Goal: Transaction & Acquisition: Purchase product/service

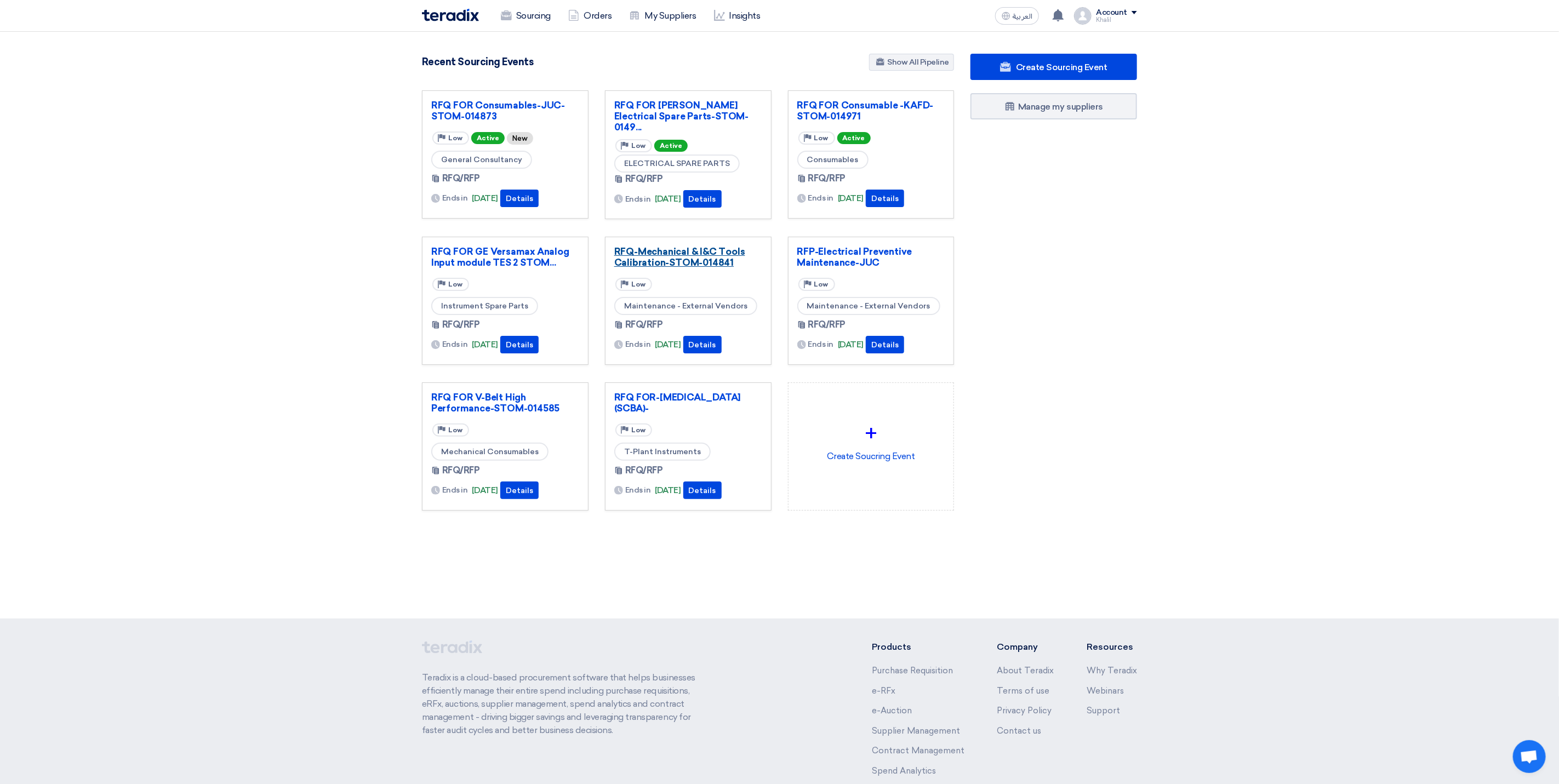
click at [732, 258] on link "RFQ-Mechanical & I&C Tools Calibration-STOM-014841" at bounding box center [688, 257] width 148 height 22
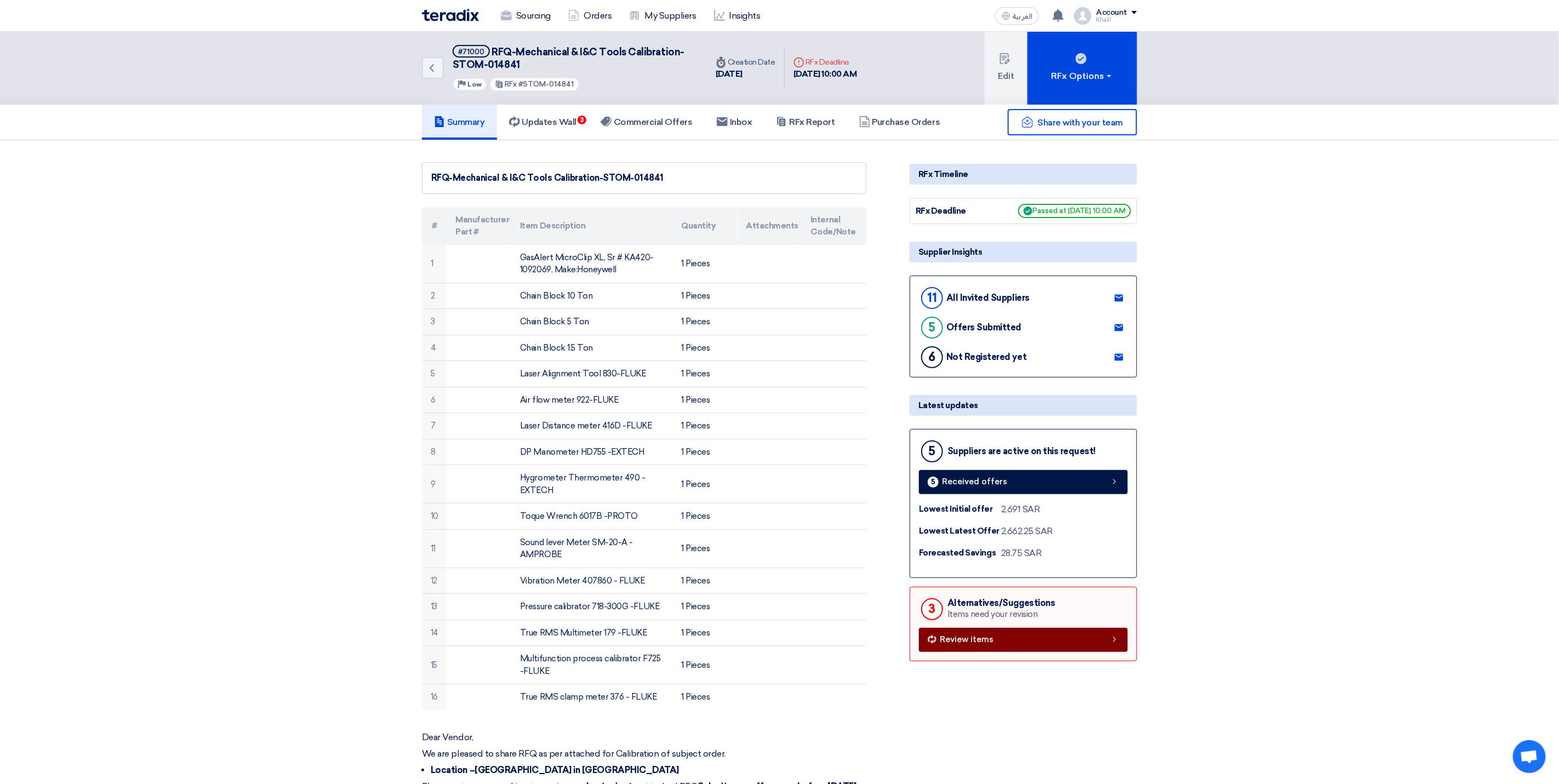
click at [980, 642] on span "Review items" at bounding box center [967, 639] width 54 height 8
click at [627, 119] on h5 "Commercial Offers" at bounding box center [646, 122] width 92 height 11
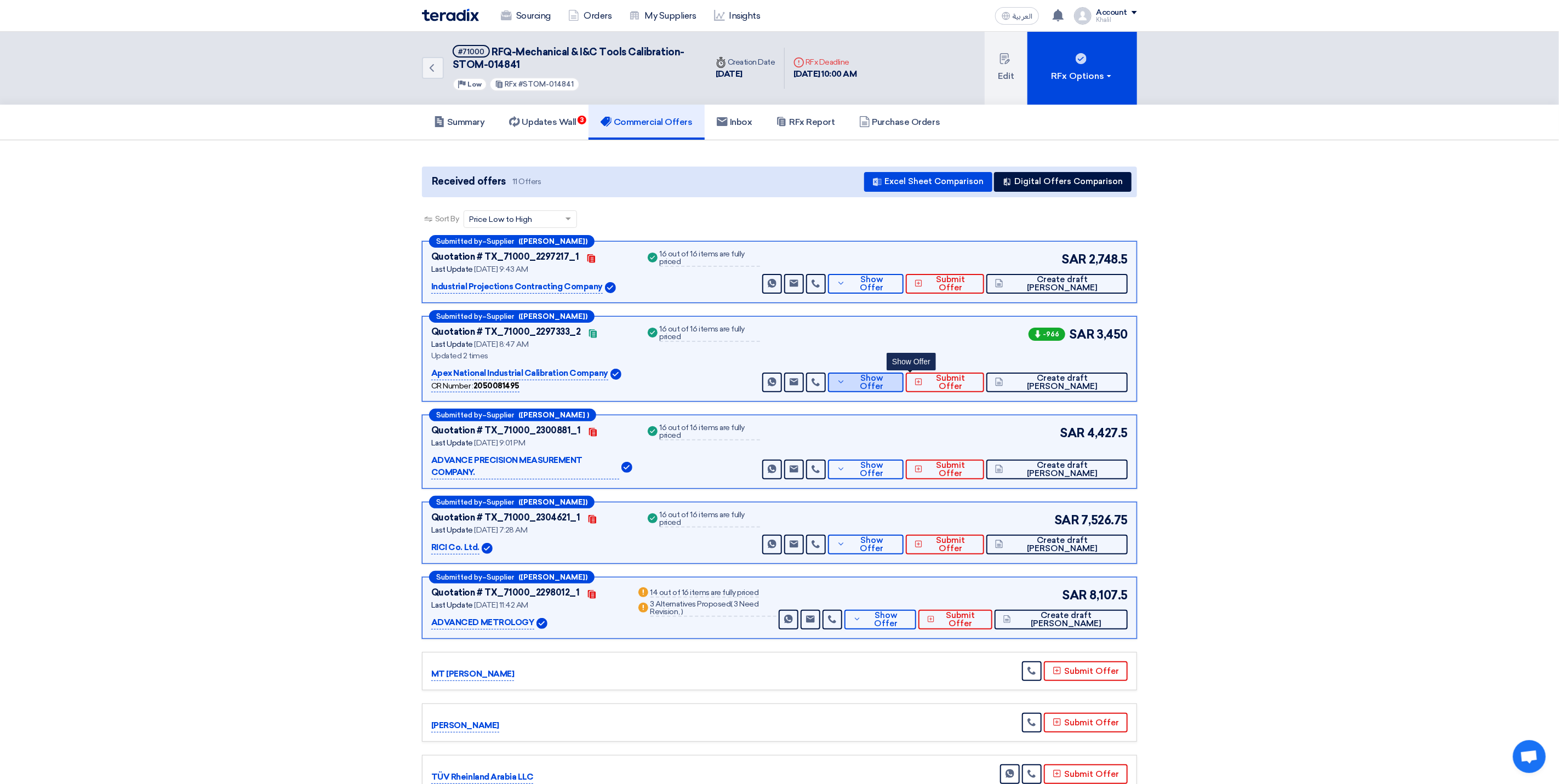
click at [900, 377] on button "Show Offer" at bounding box center [866, 383] width 76 height 20
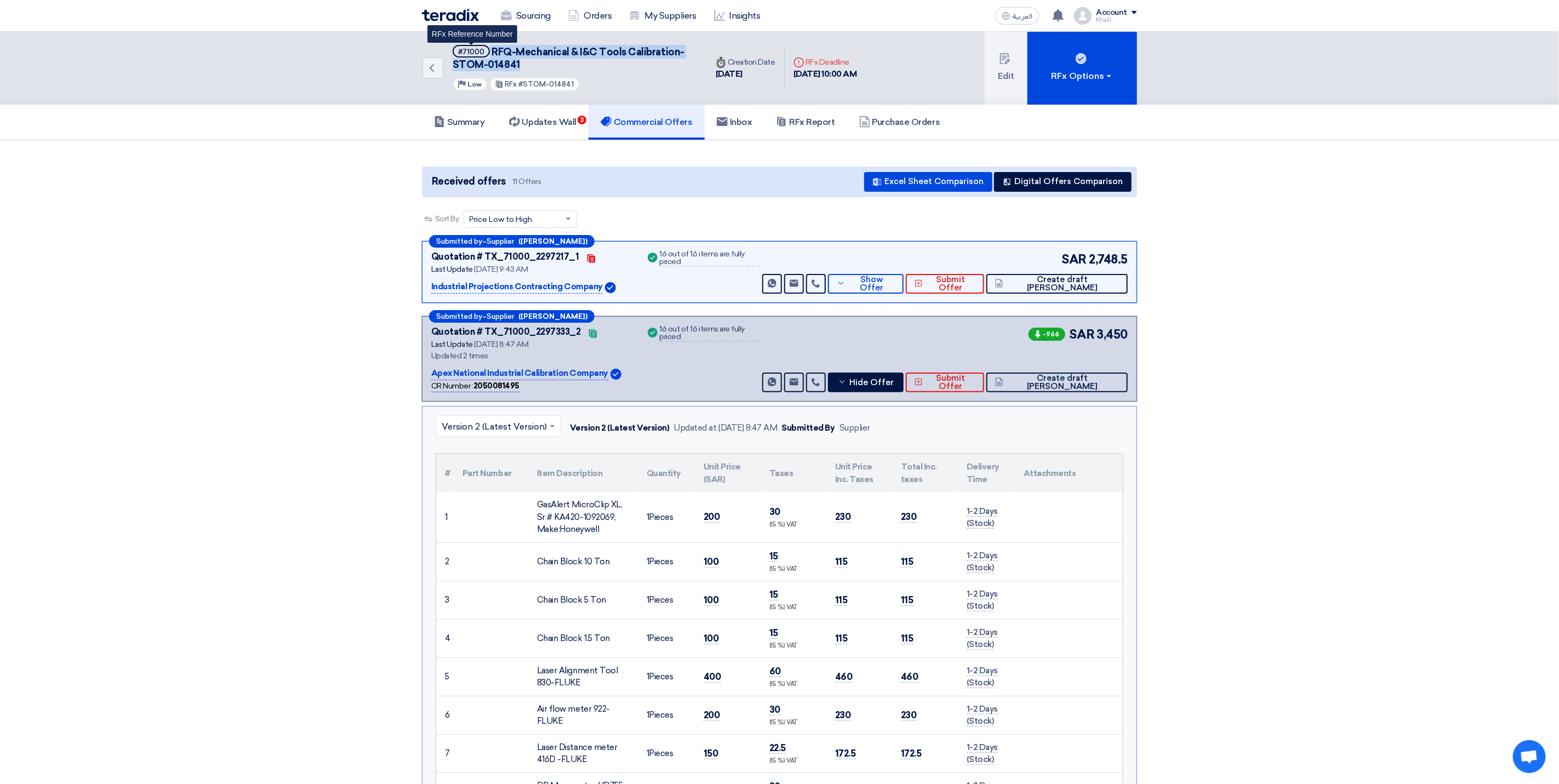
drag, startPoint x: 540, startPoint y: 66, endPoint x: 482, endPoint y: 49, distance: 60.4
click at [482, 49] on h5 "#71000 RFQ-Mechanical & I&C Tools Calibration-STOM-014841 RFx Reference Number" at bounding box center [573, 59] width 241 height 27
copy h5 "RFQ-Mechanical & I&C Tools Calibration-STOM-014841"
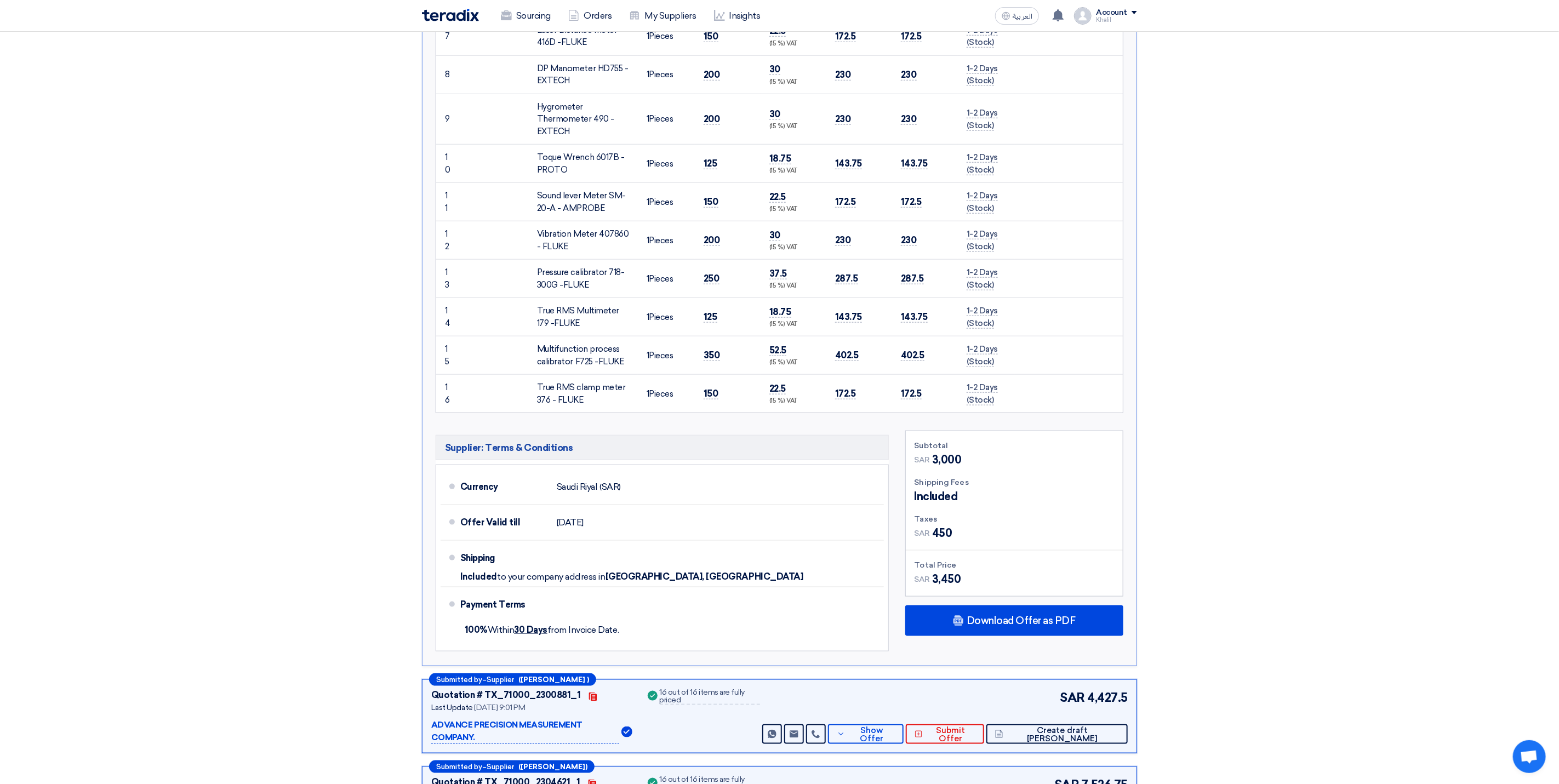
scroll to position [740, 0]
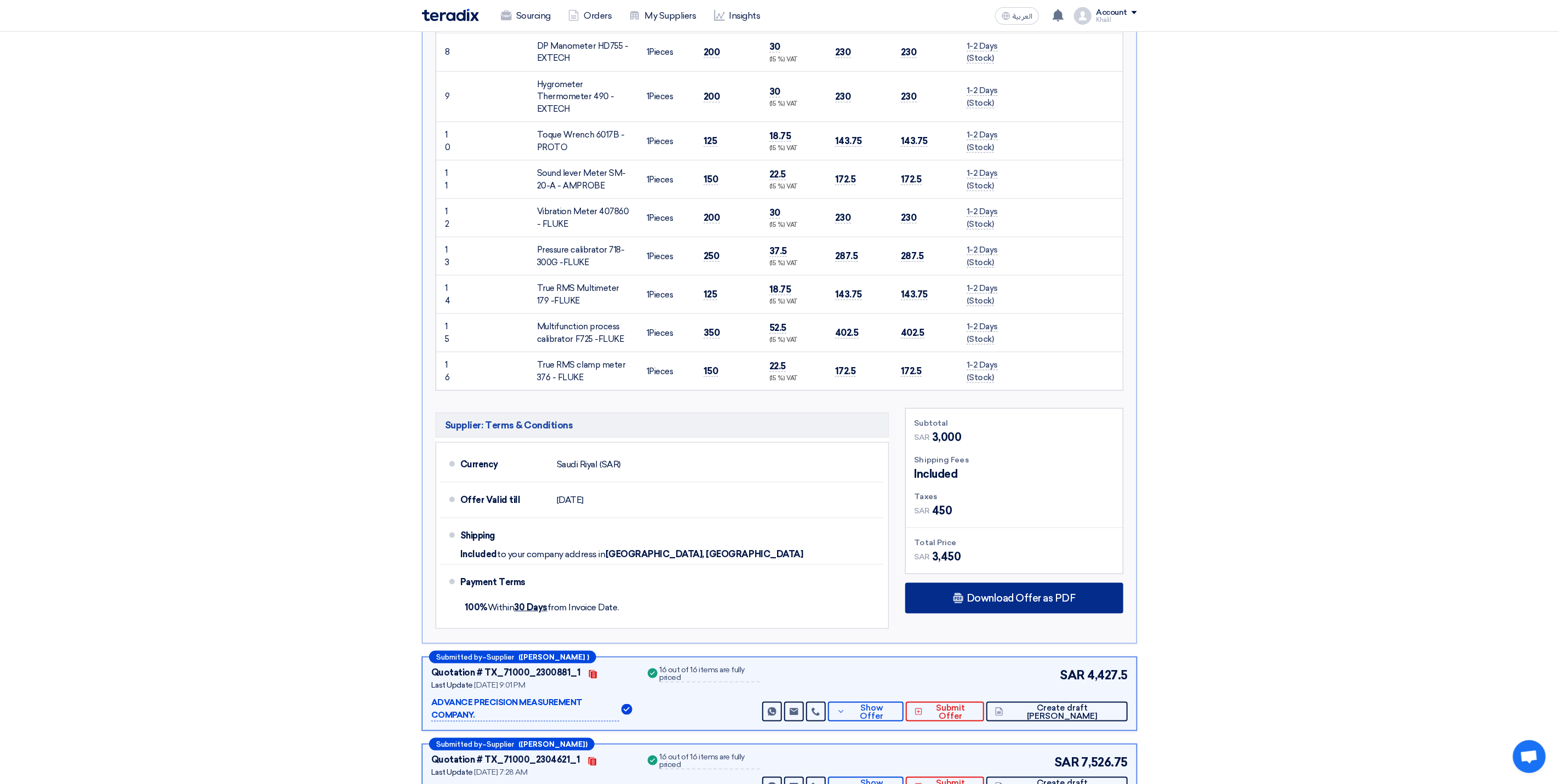
click at [1048, 611] on div "Download Offer as PDF" at bounding box center [1014, 599] width 218 height 31
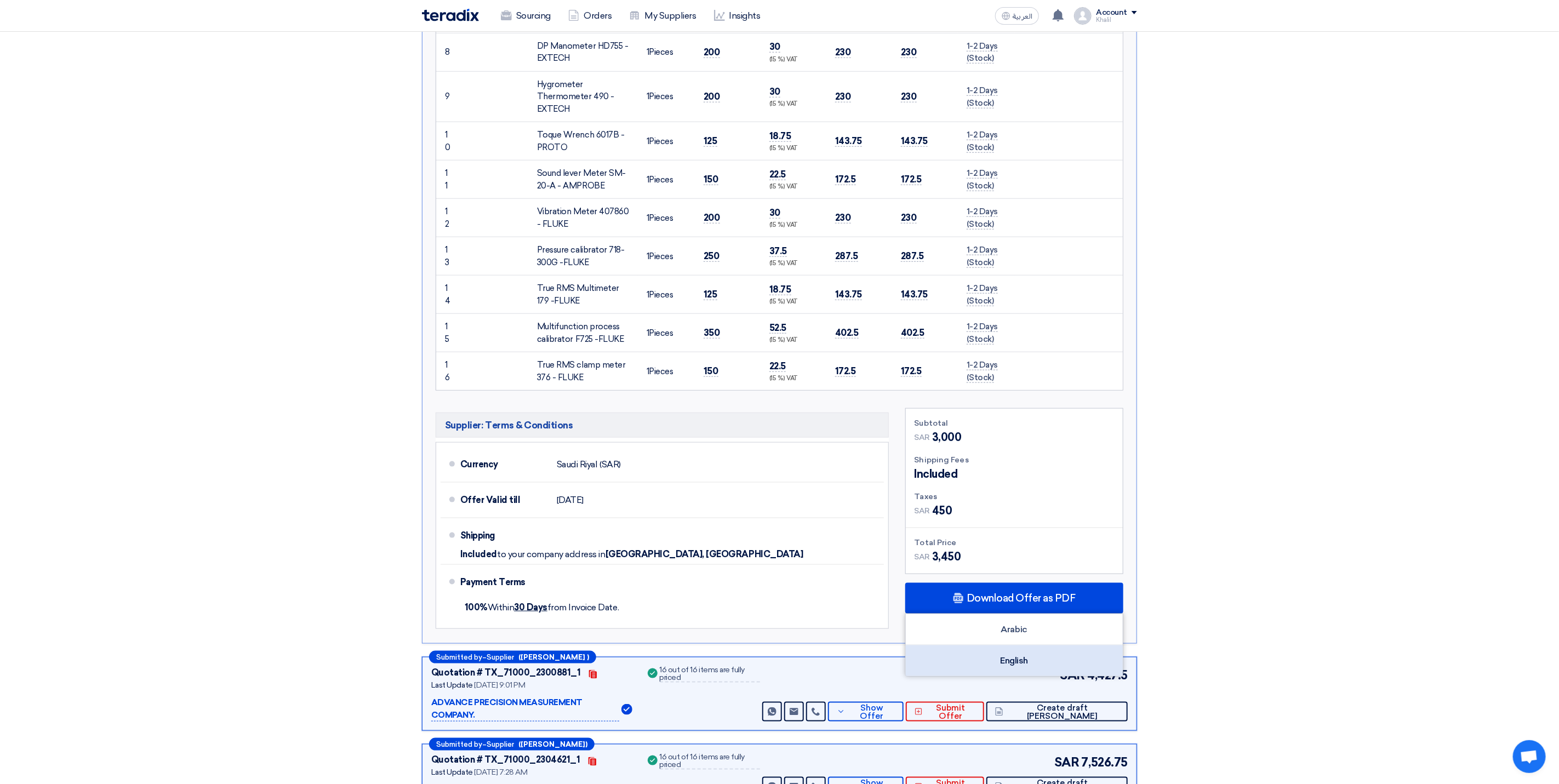
click at [1044, 666] on div "English" at bounding box center [1015, 661] width 217 height 31
click at [1258, 234] on section "Received offers 11 Offers Excel Sheet Comparison Digital Offers Comparison Sort…" at bounding box center [779, 309] width 1559 height 1817
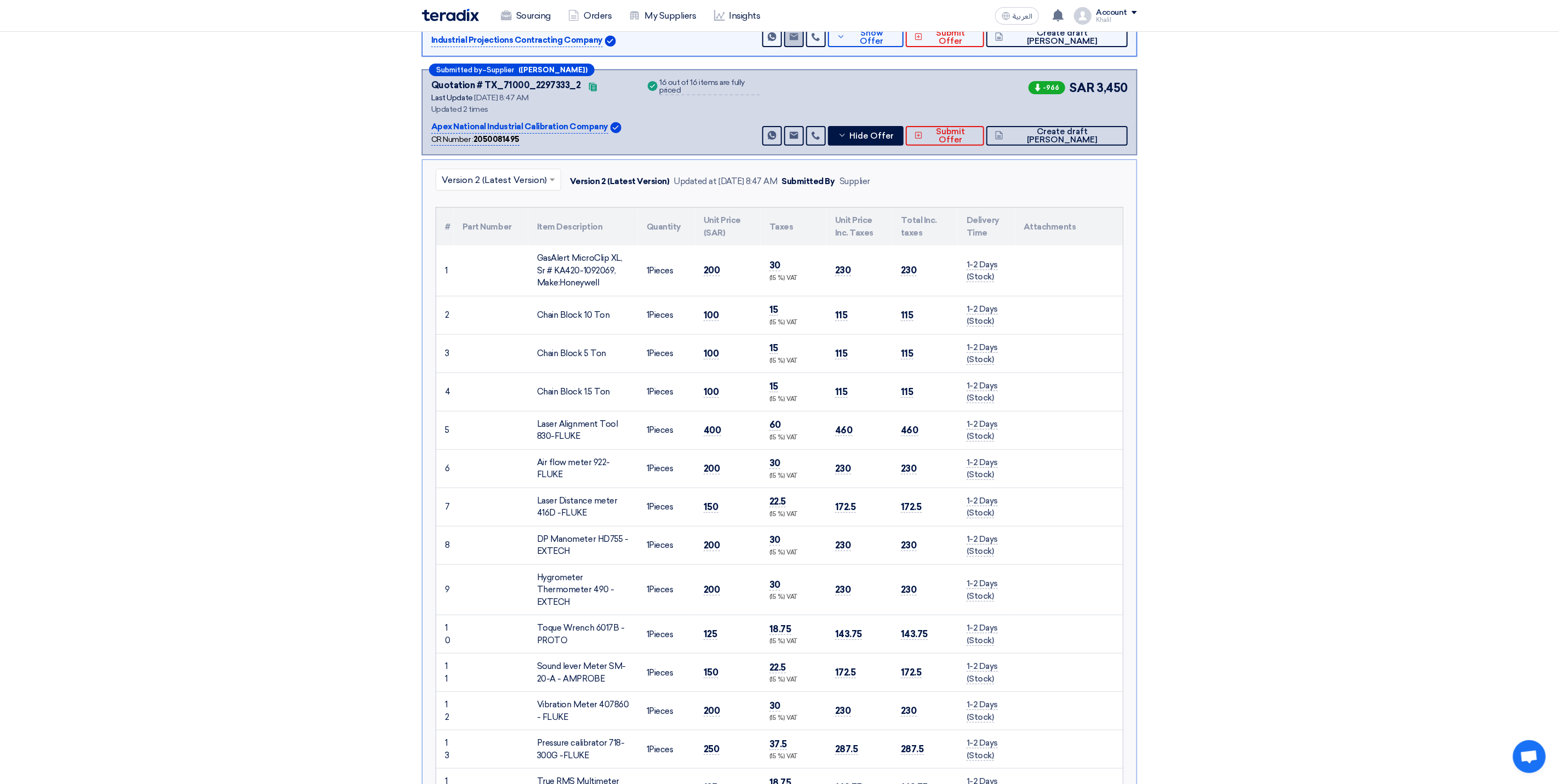
scroll to position [0, 0]
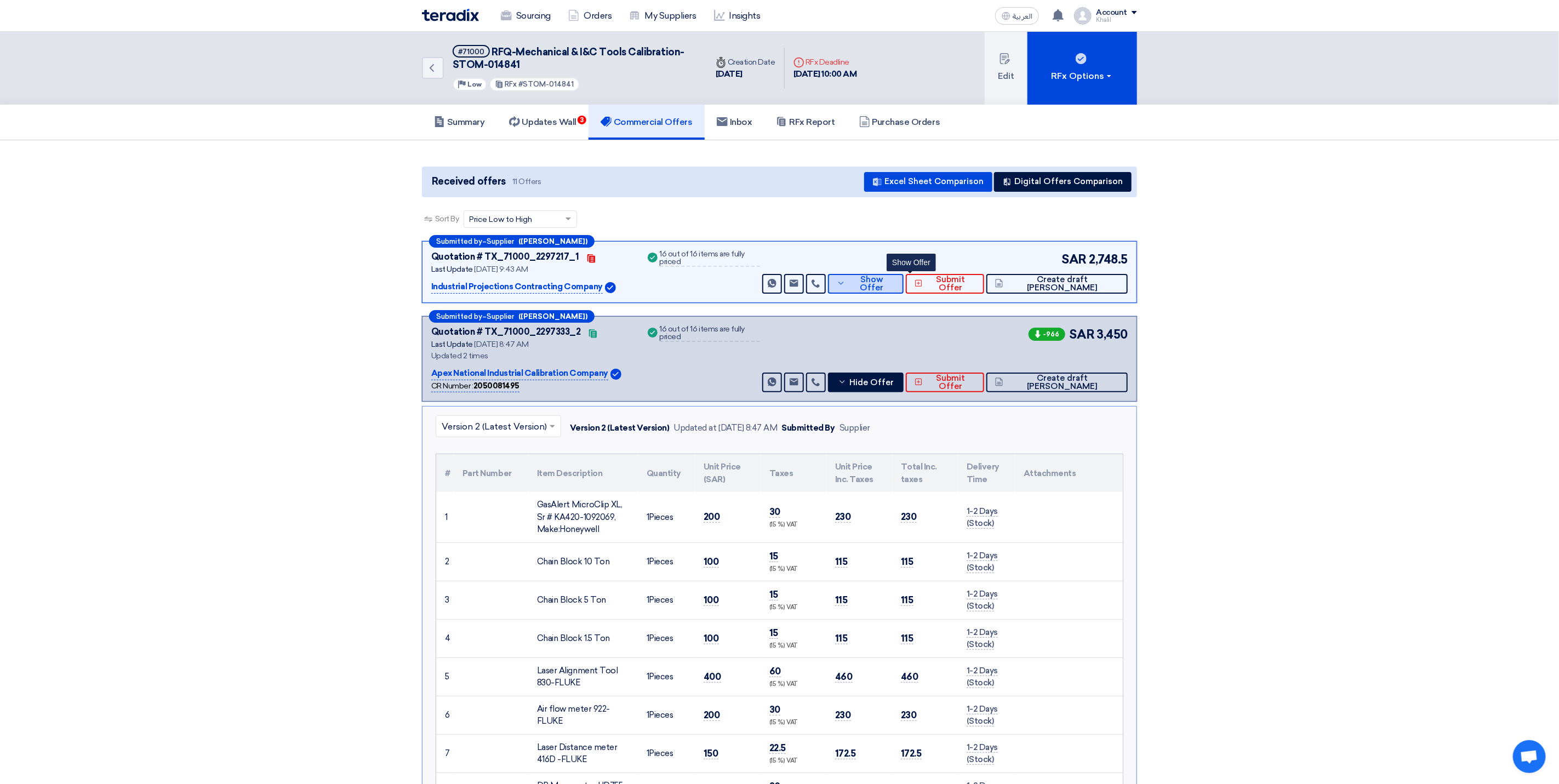
click at [896, 282] on span "Show Offer" at bounding box center [871, 284] width 47 height 16
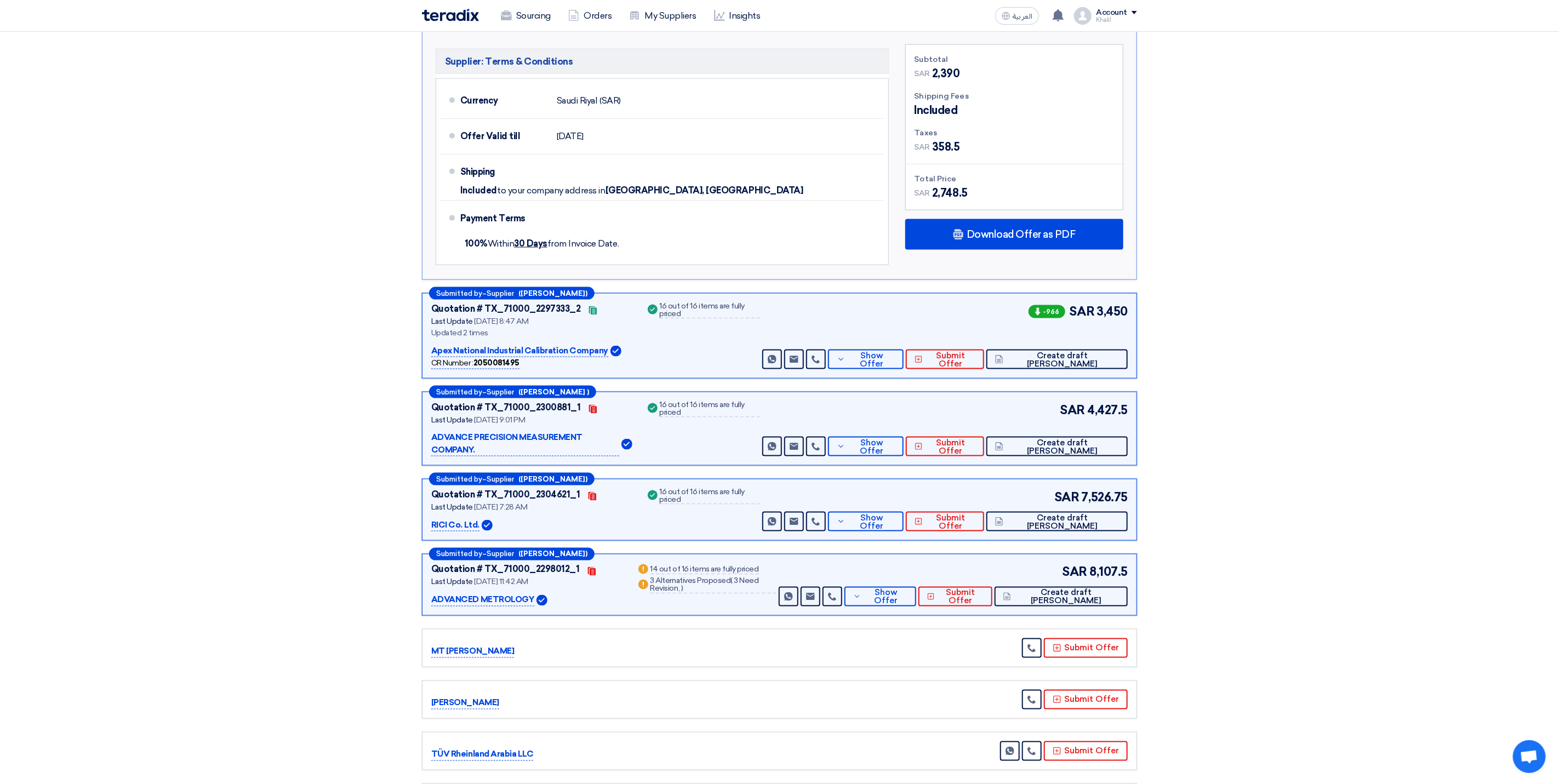
scroll to position [904, 0]
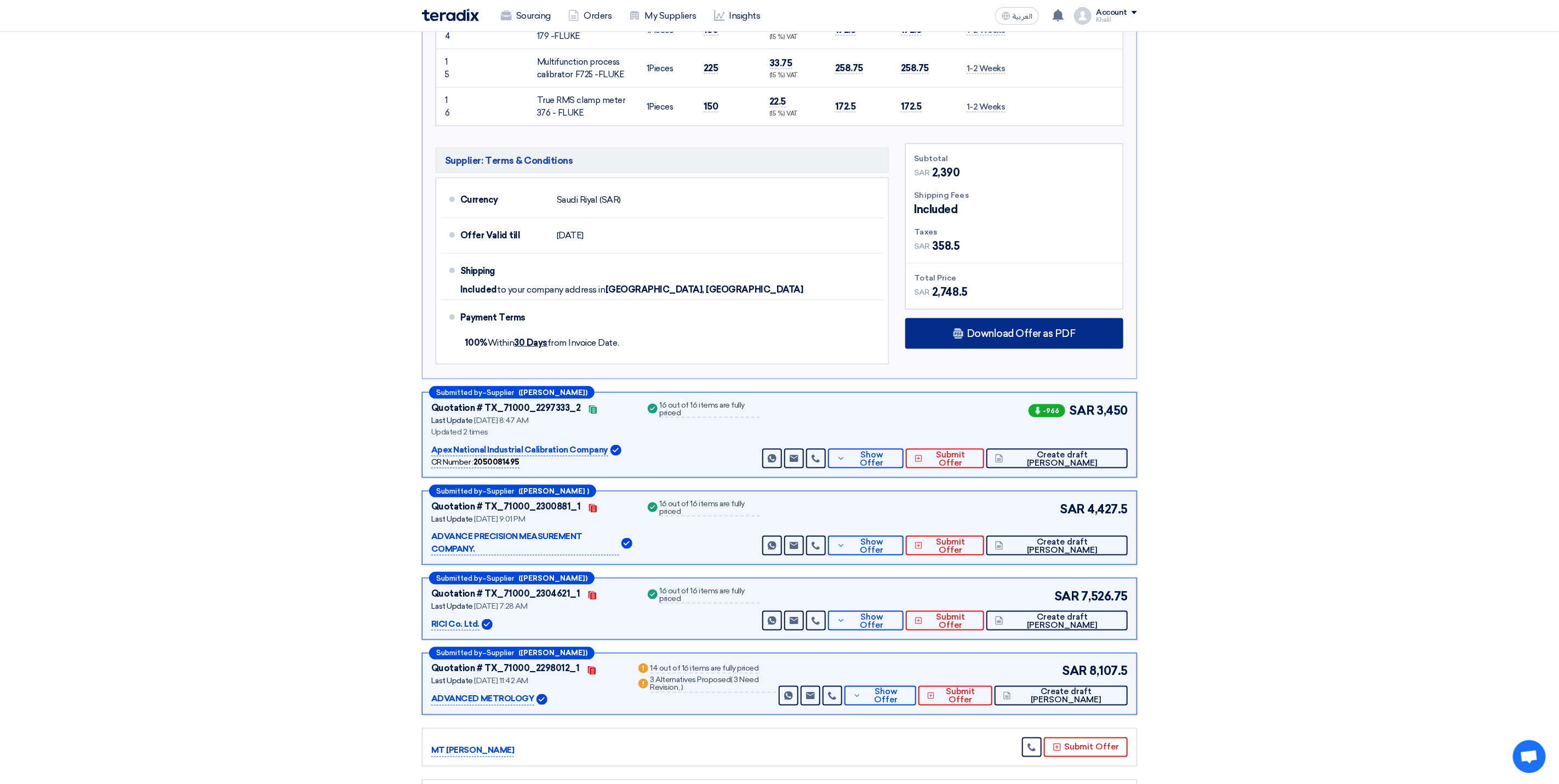
click at [998, 339] on span "Download Offer as PDF" at bounding box center [1021, 334] width 109 height 10
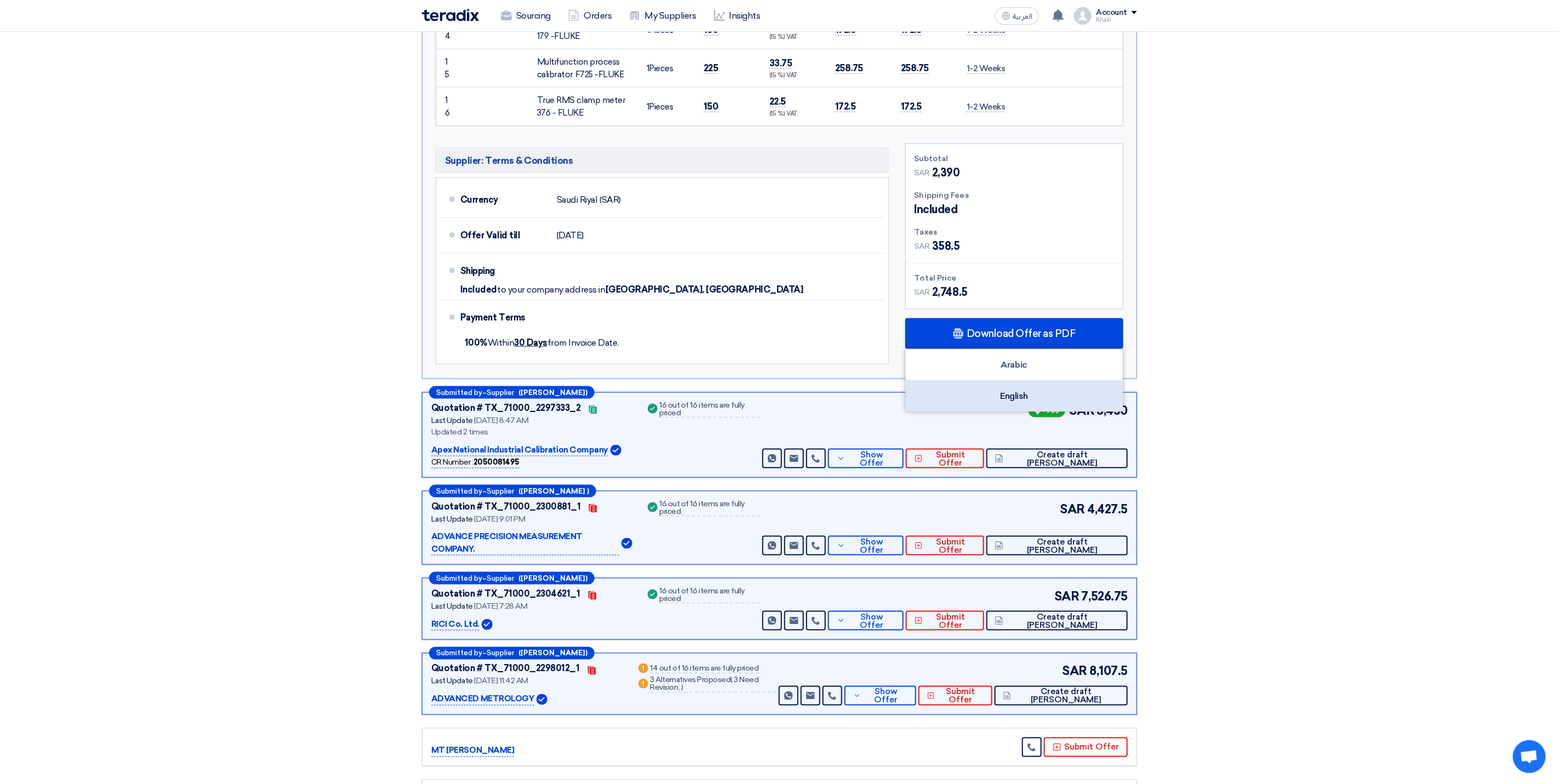
click at [1014, 398] on div "English" at bounding box center [1015, 396] width 217 height 31
click at [1274, 369] on section "Received offers 11 Offers Excel Sheet Comparison Digital Offers Comparison Sort…" at bounding box center [779, 144] width 1559 height 1816
click at [896, 467] on span "Show Offer" at bounding box center [871, 459] width 47 height 16
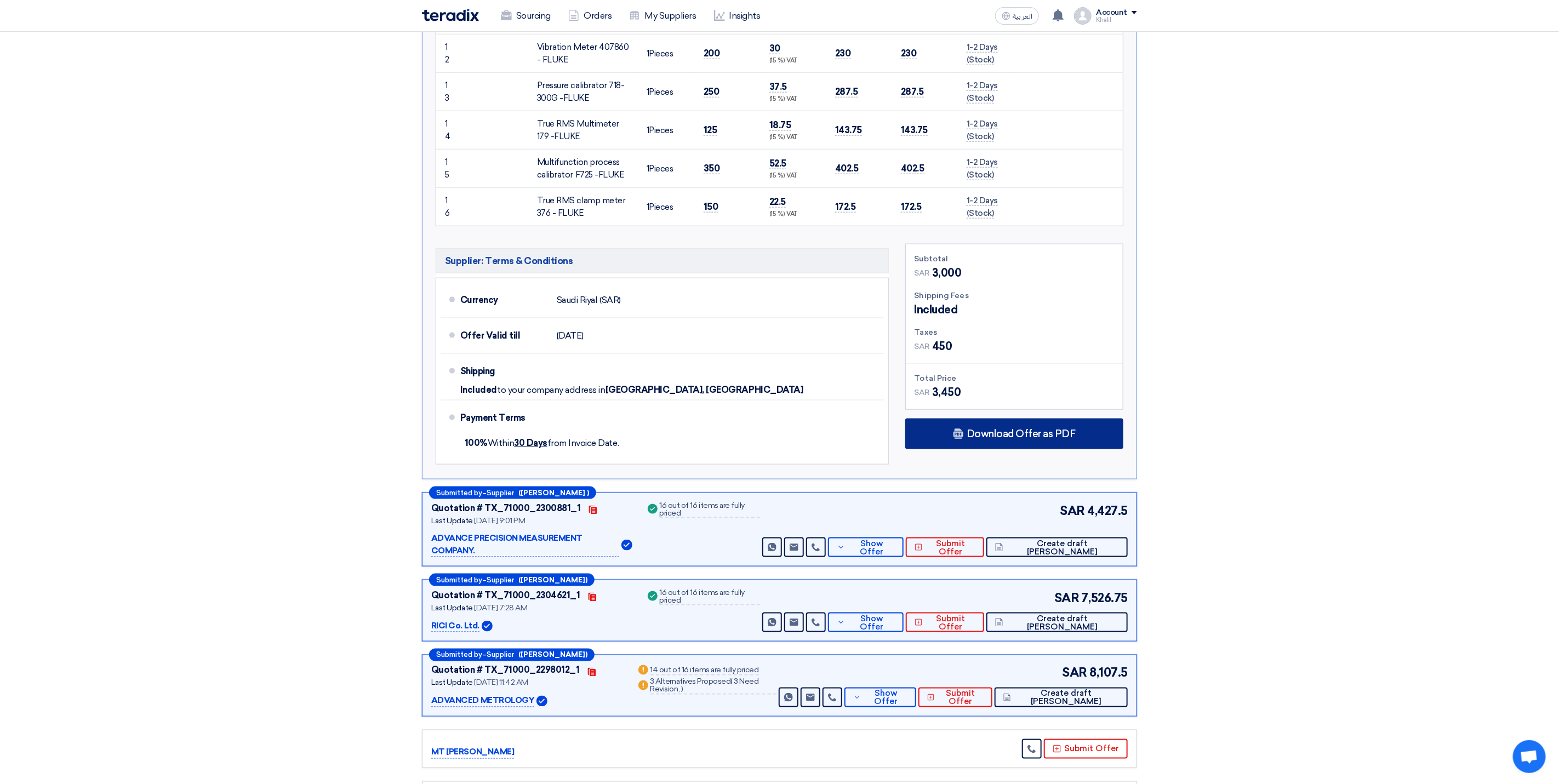
click at [1004, 439] on span "Download Offer as PDF" at bounding box center [1021, 434] width 109 height 10
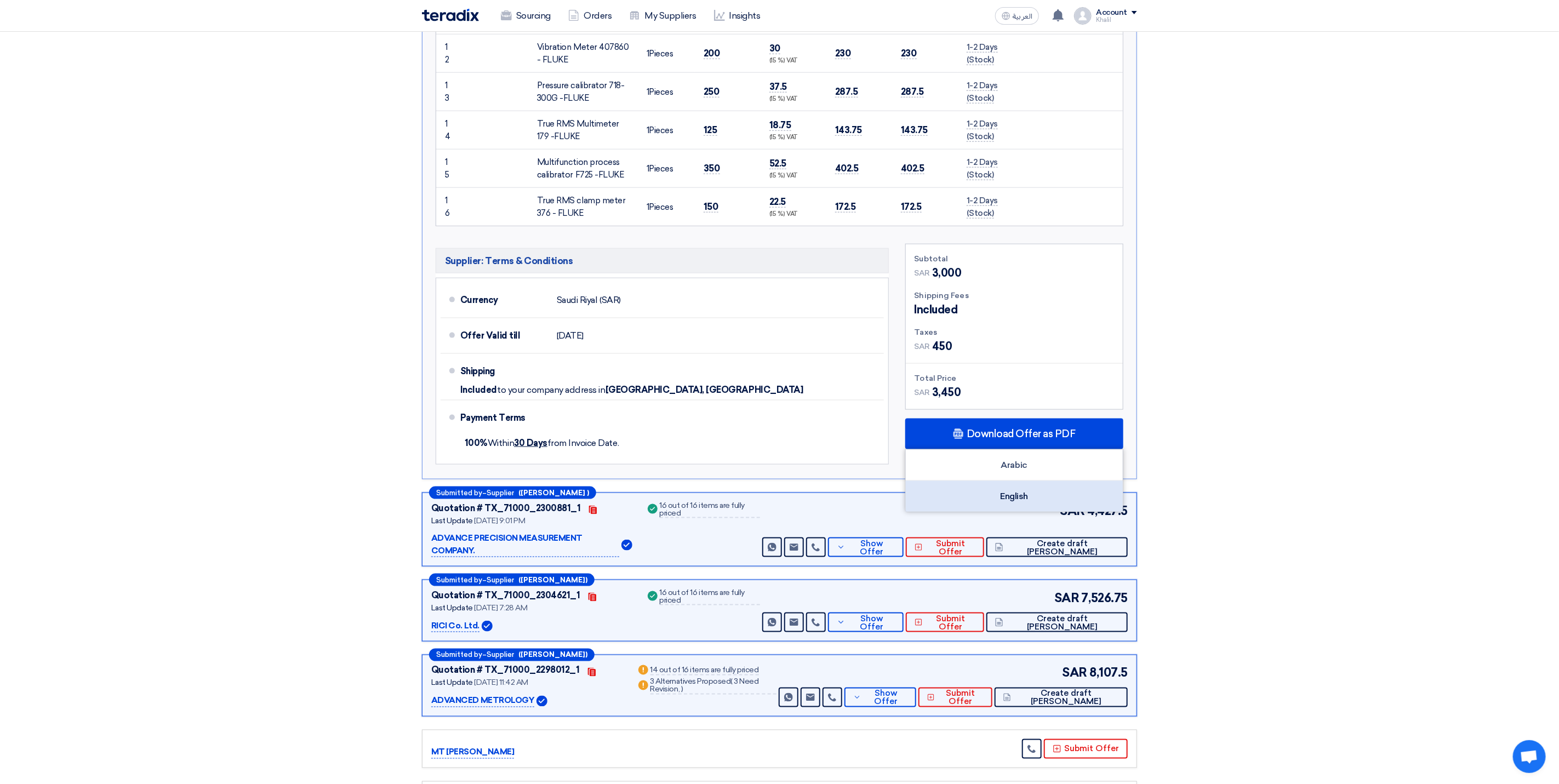
click at [1061, 508] on div "English" at bounding box center [1015, 497] width 217 height 31
click at [1278, 386] on section "Received offers 11 Offers Excel Sheet Comparison Digital Offers Comparison Sort…" at bounding box center [779, 145] width 1559 height 1817
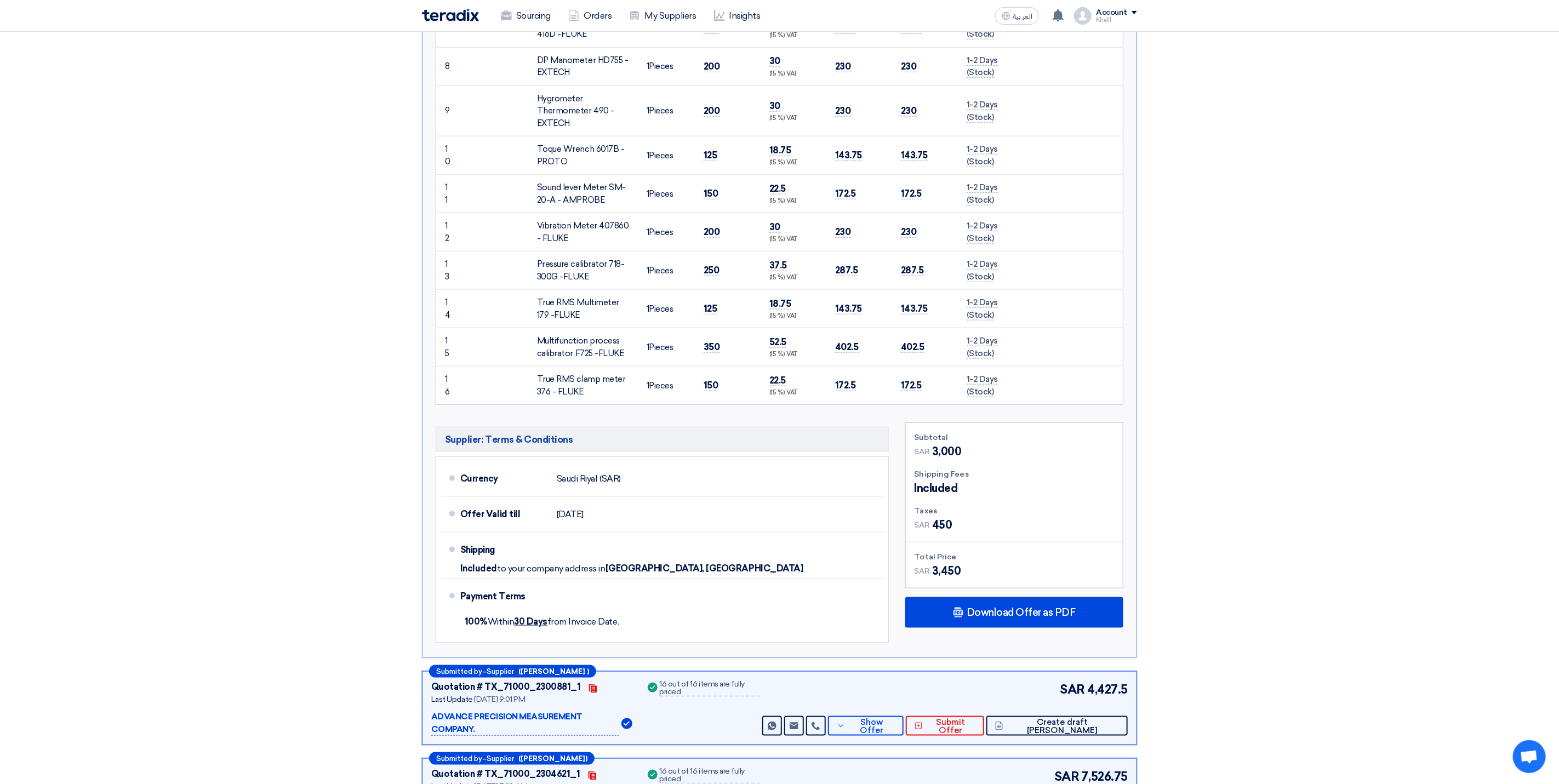
scroll to position [987, 0]
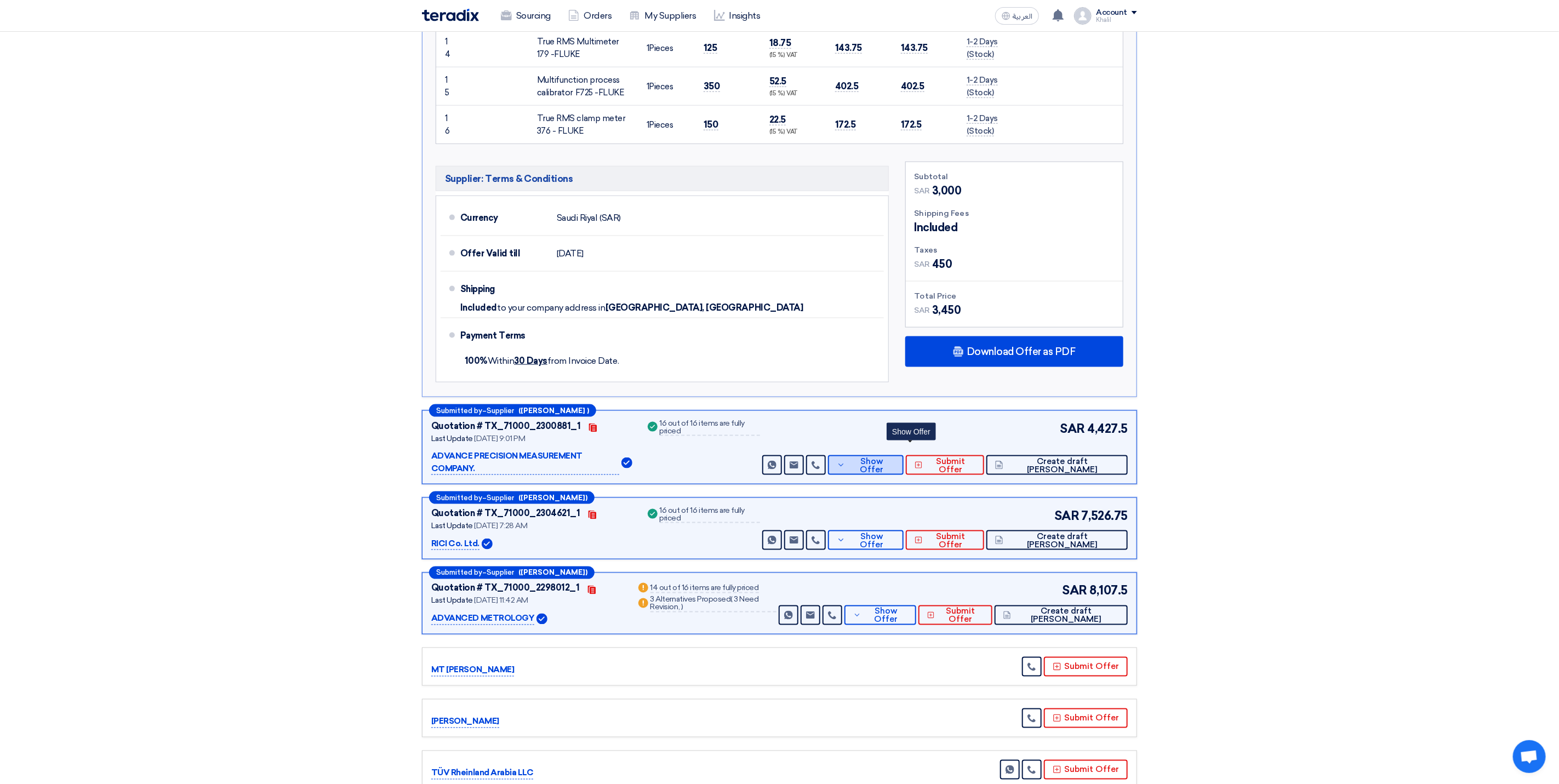
click at [904, 467] on button "Show Offer" at bounding box center [866, 465] width 76 height 20
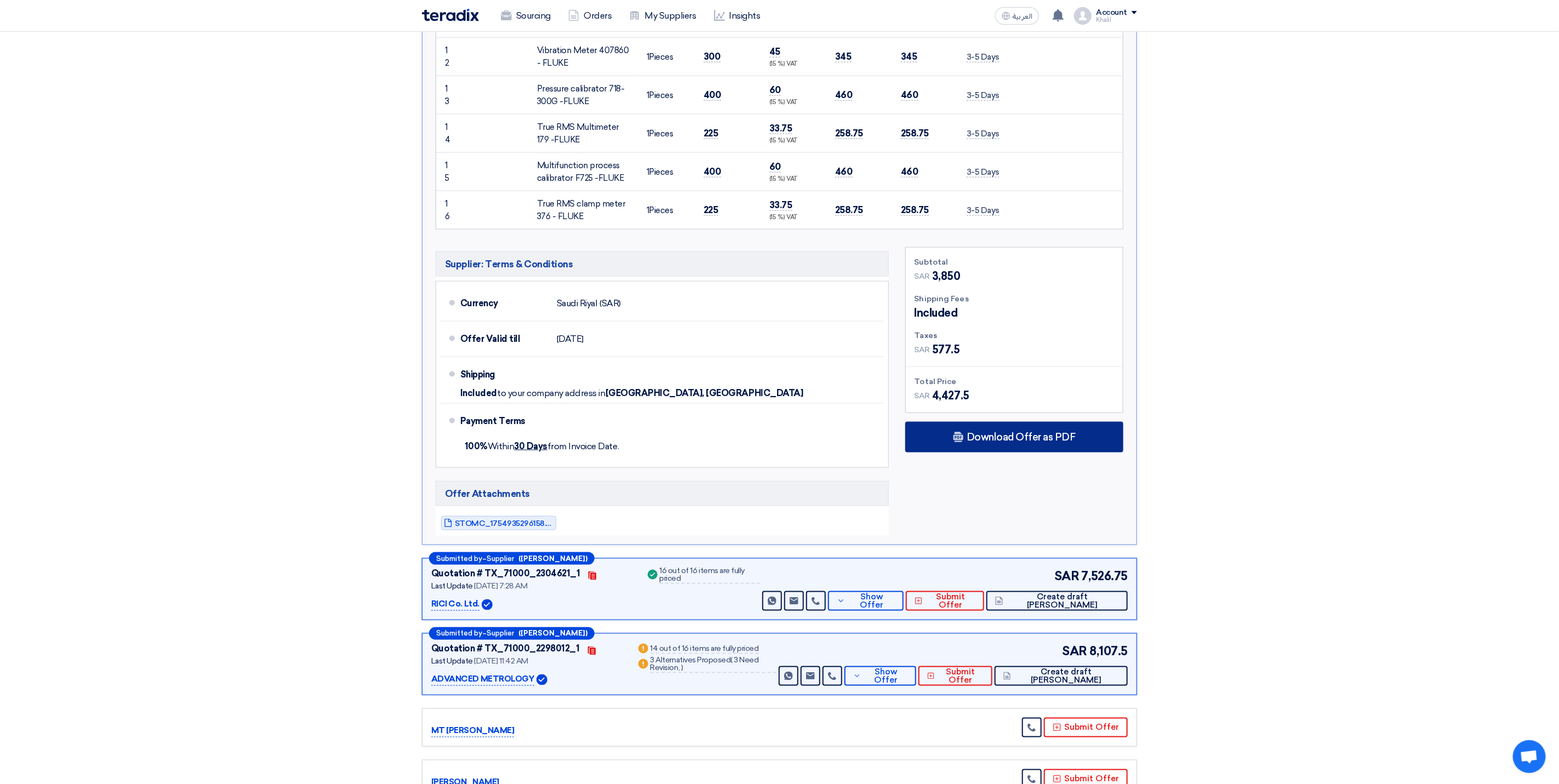
click at [980, 433] on span "Download Offer as PDF" at bounding box center [1021, 437] width 109 height 10
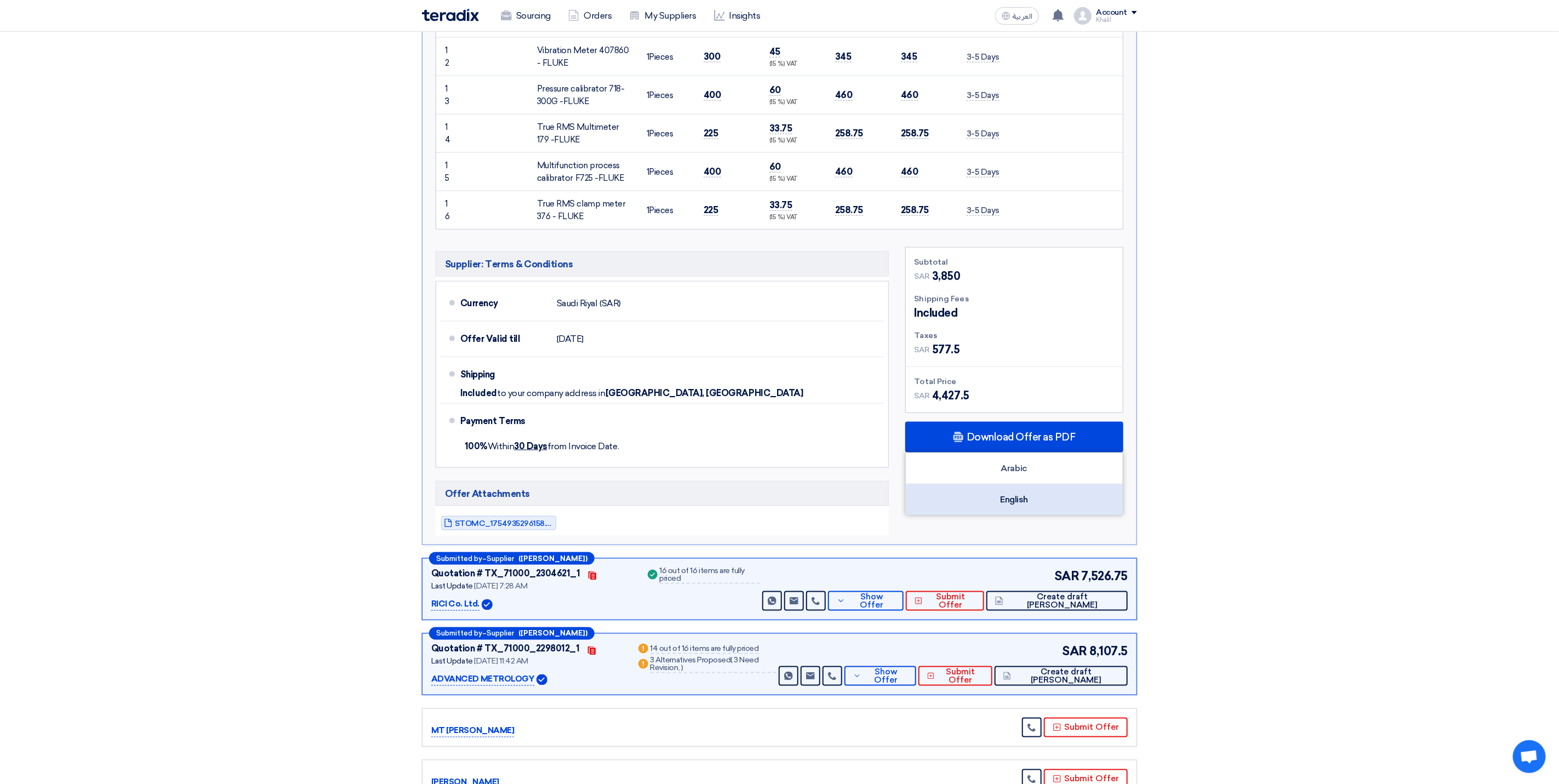
click at [1007, 495] on div "English" at bounding box center [1015, 500] width 217 height 31
click at [1378, 356] on section "Received offers 11 Offers Excel Sheet Comparison Digital Offers Comparison Sort…" at bounding box center [779, 93] width 1559 height 1878
click at [1214, 418] on section "Received offers 11 Offers Excel Sheet Comparison Digital Offers Comparison Sort…" at bounding box center [779, 93] width 1559 height 1878
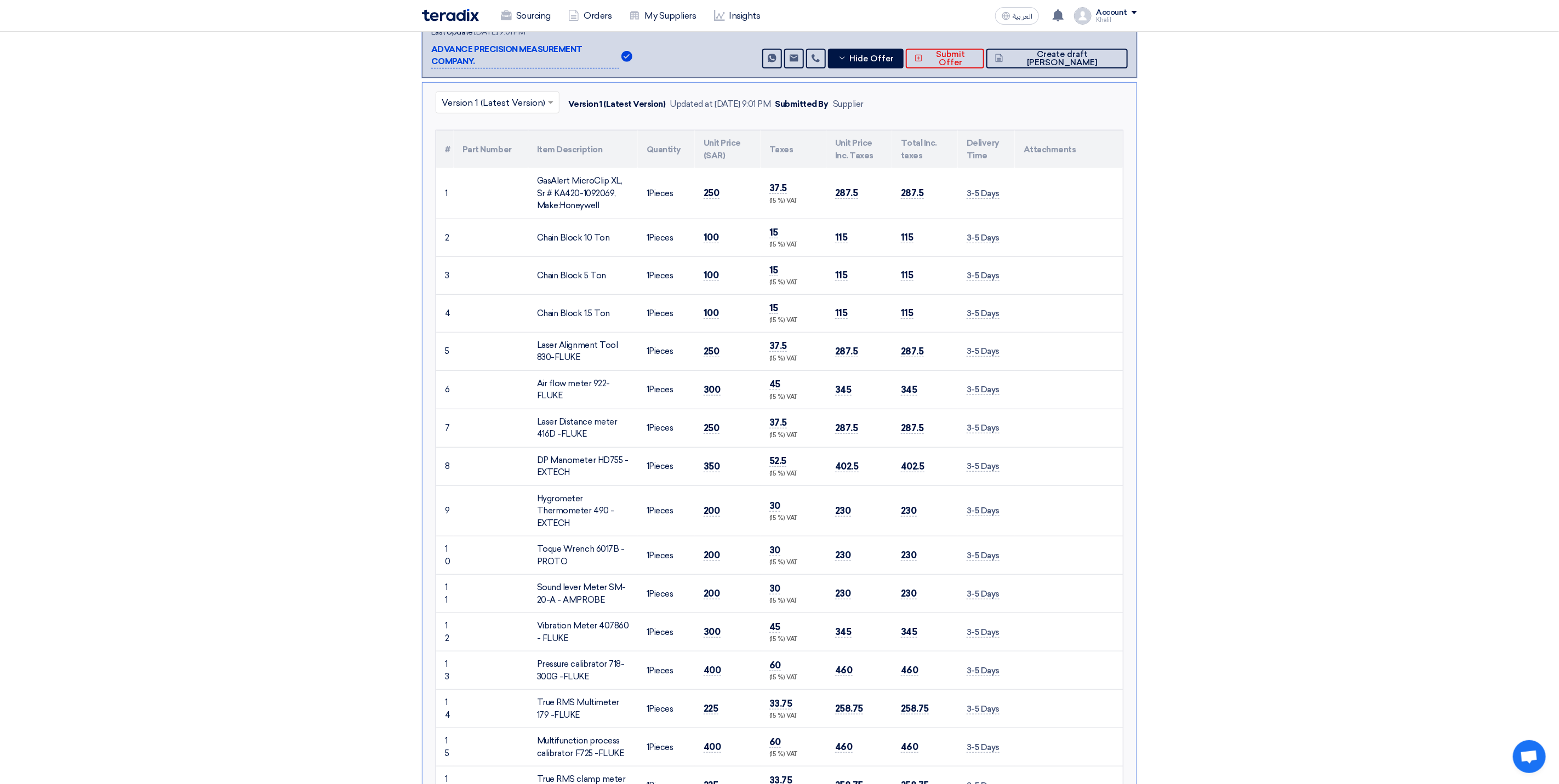
scroll to position [740, 0]
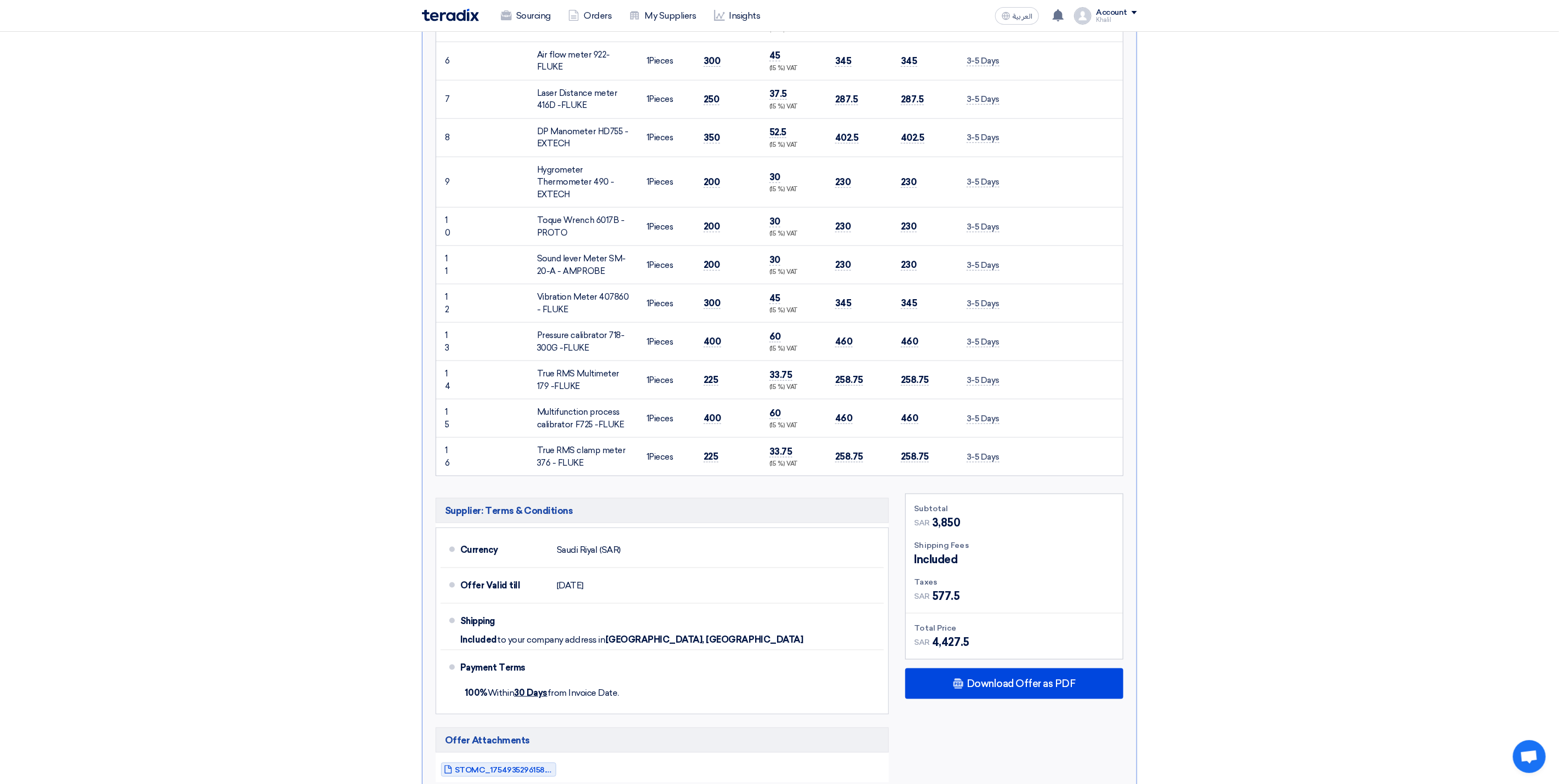
click at [1212, 433] on section "Received offers 11 Offers Excel Sheet Comparison Digital Offers Comparison Sort…" at bounding box center [779, 339] width 1559 height 1878
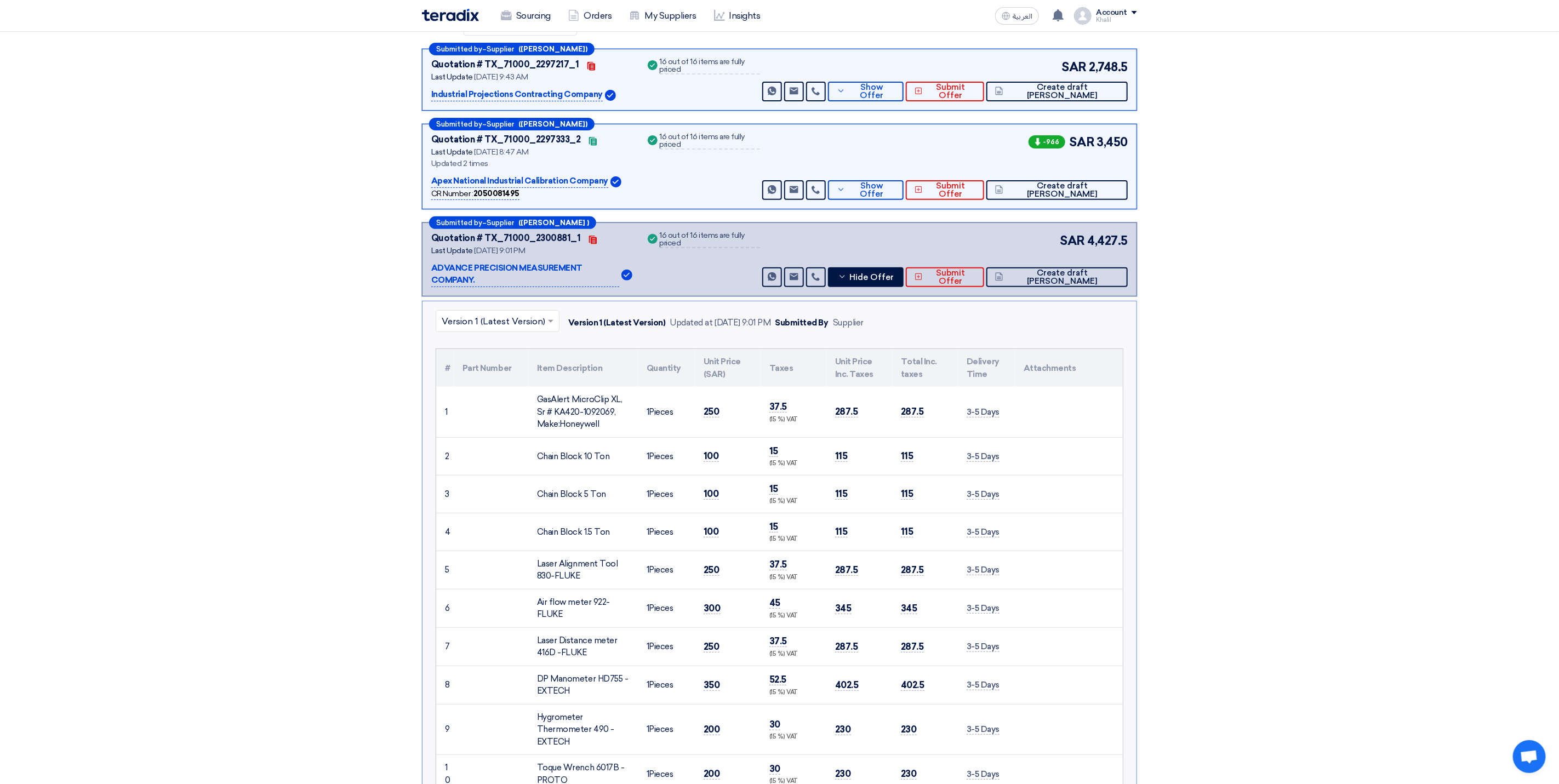
scroll to position [164, 0]
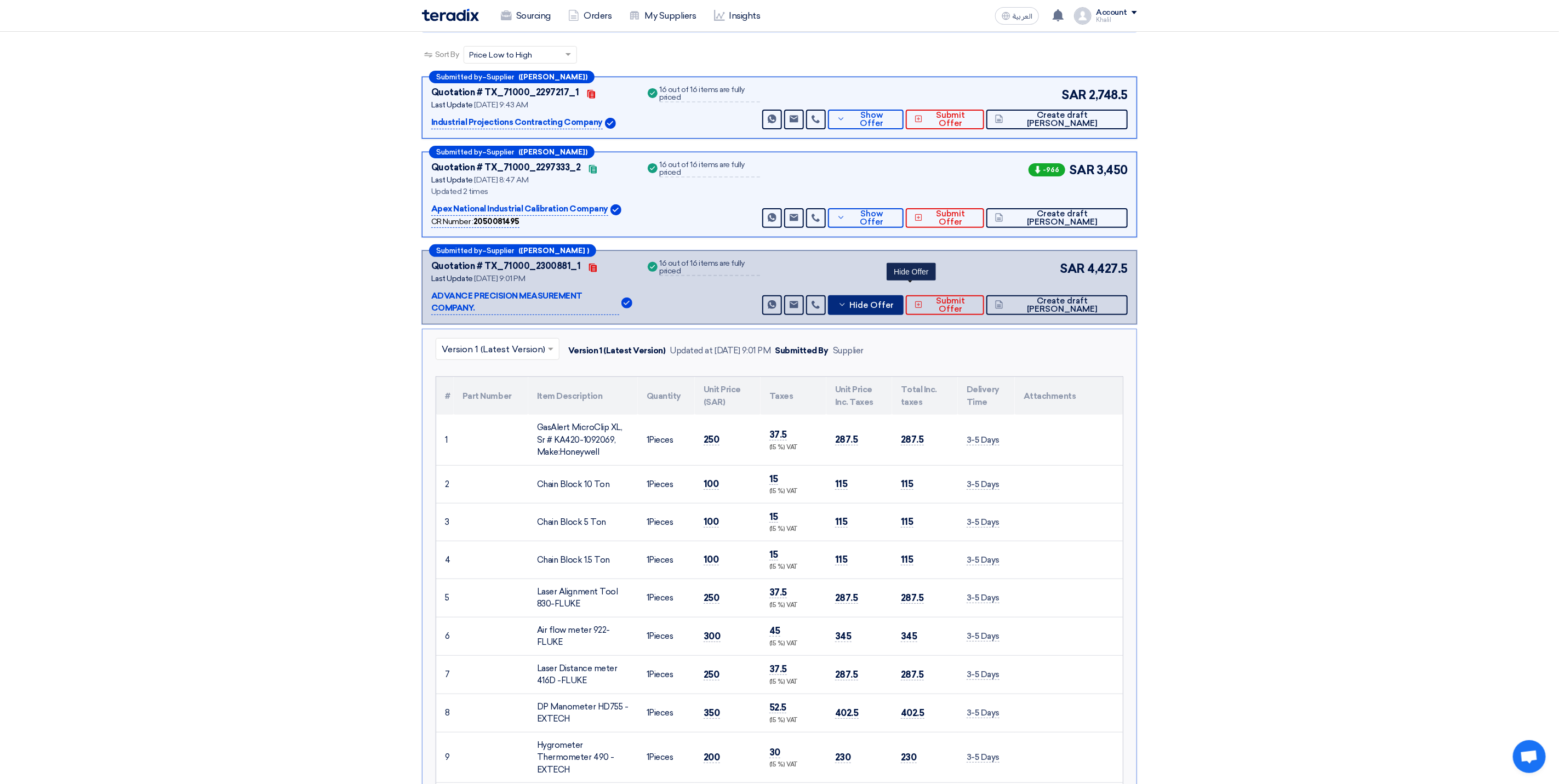
click at [847, 300] on icon at bounding box center [842, 304] width 9 height 9
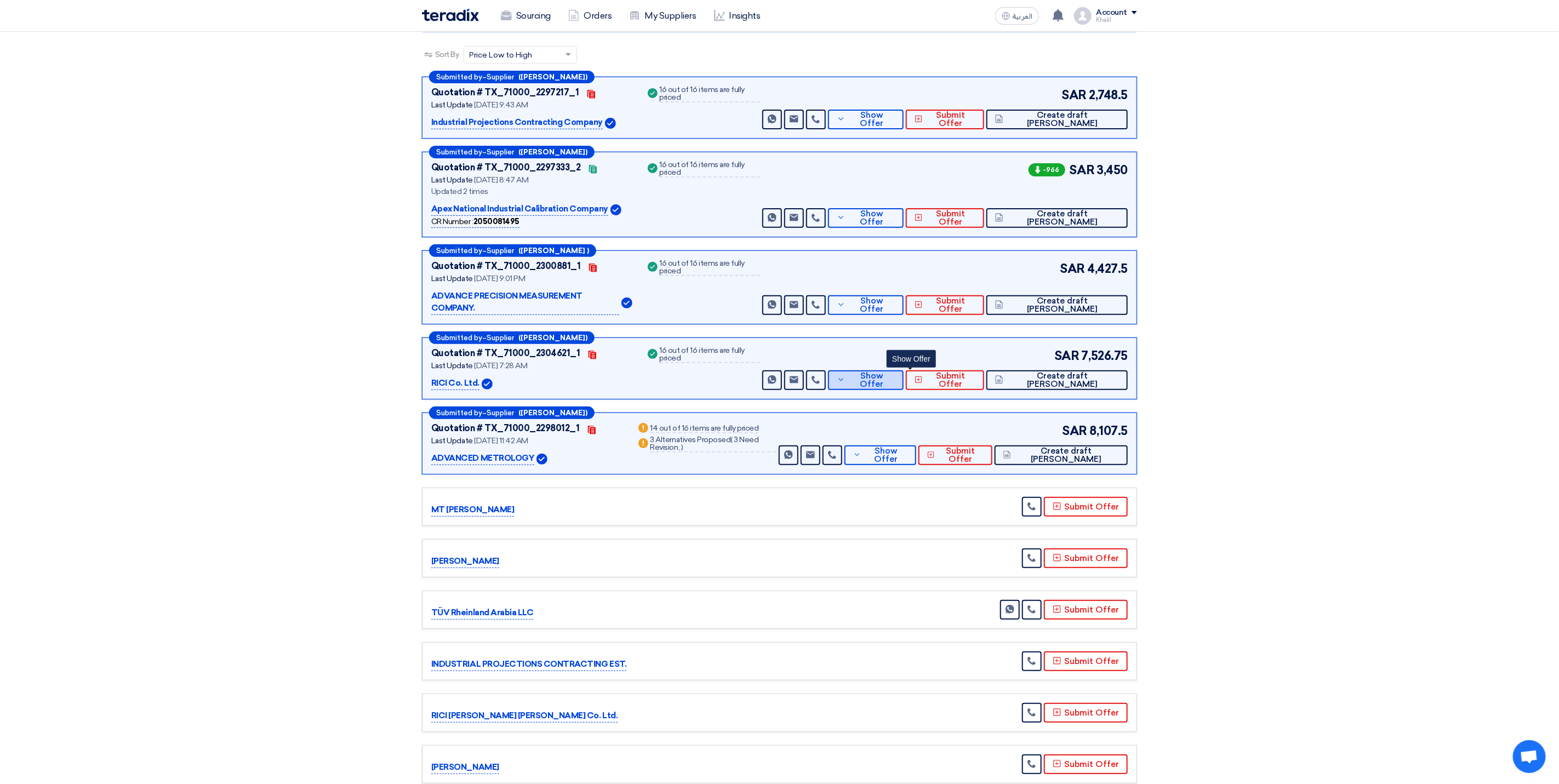
click at [904, 375] on button "Show Offer" at bounding box center [866, 380] width 76 height 20
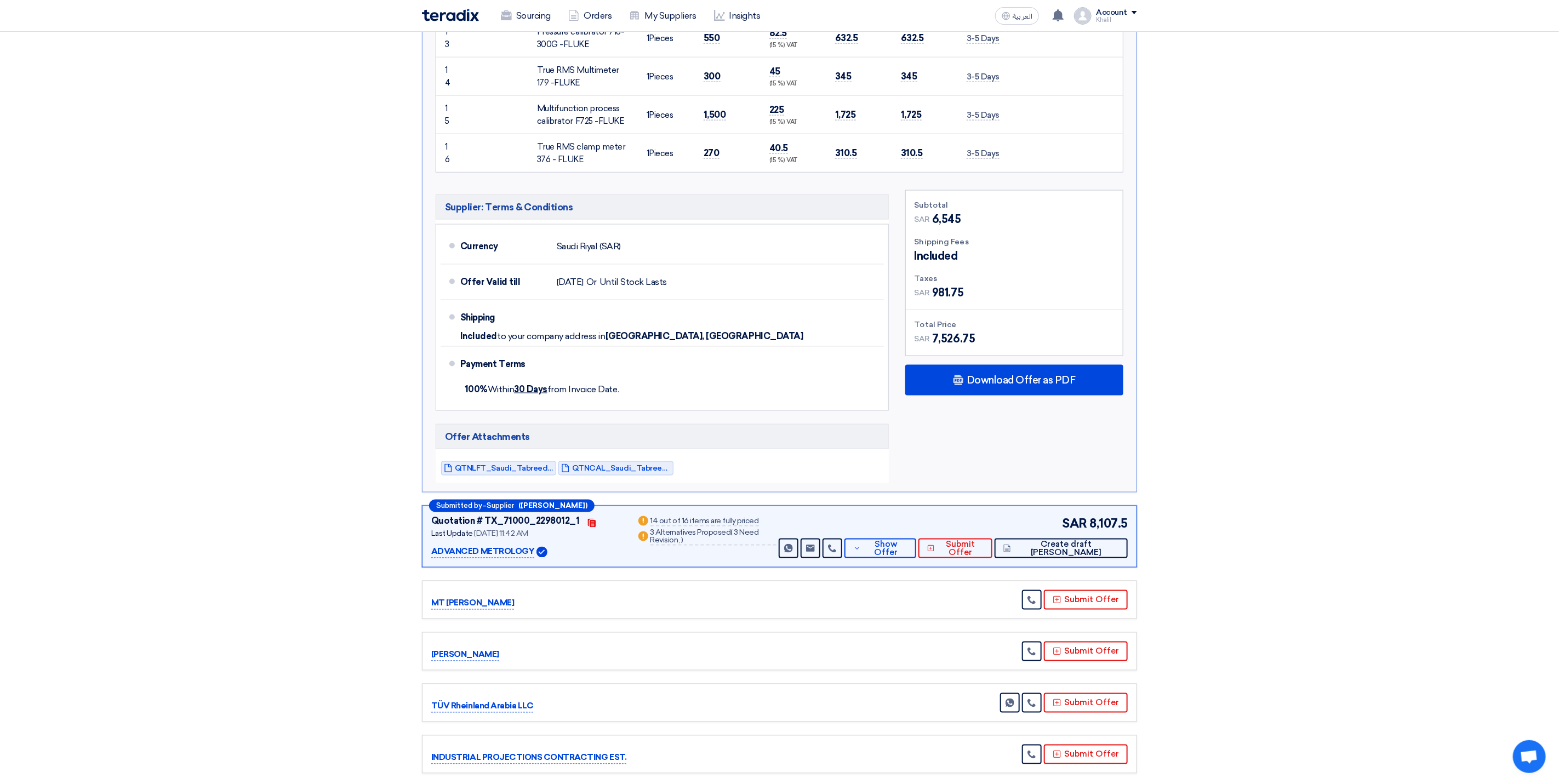
scroll to position [1233, 0]
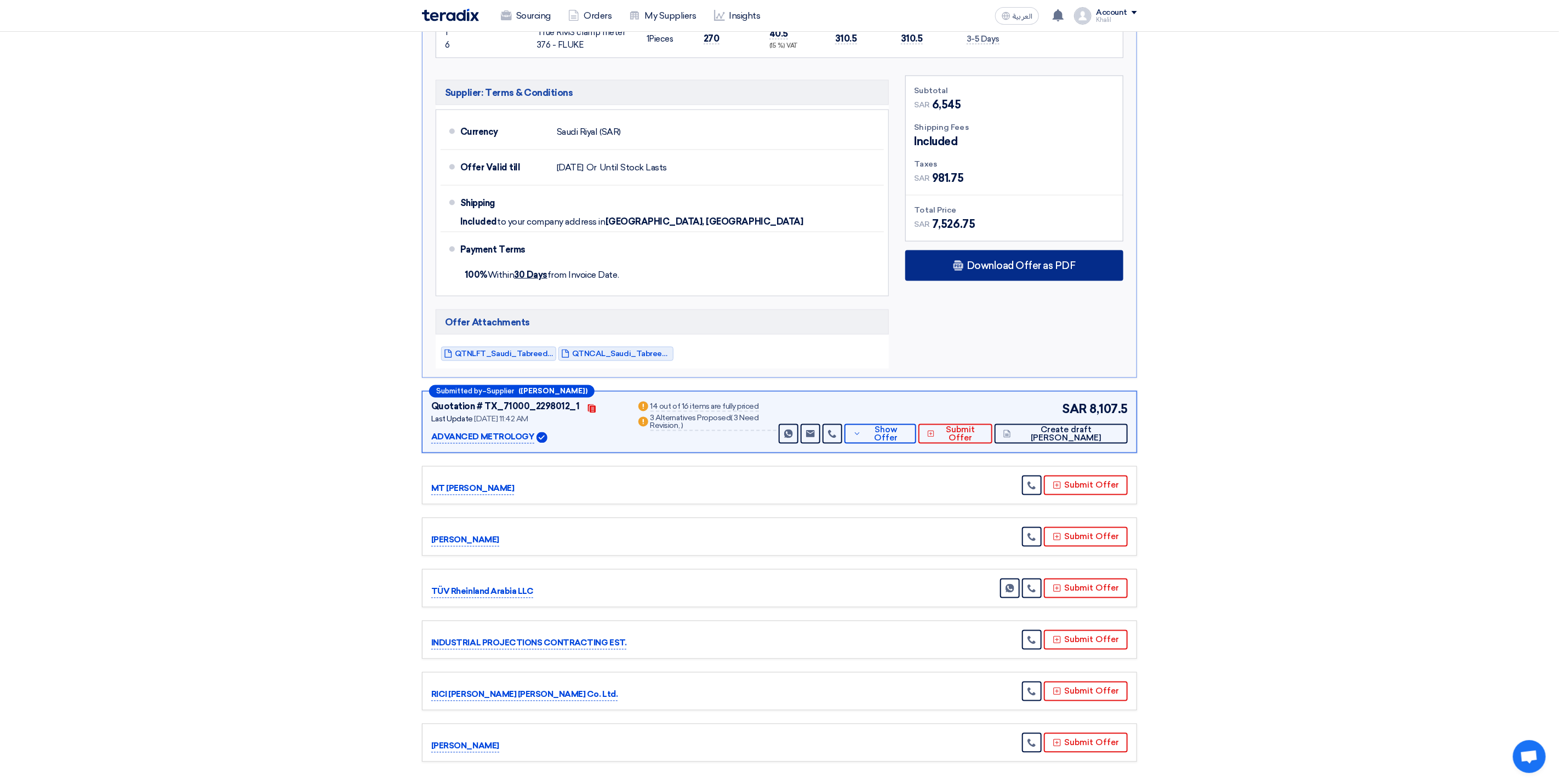
click at [1004, 263] on span "Download Offer as PDF" at bounding box center [1021, 266] width 109 height 10
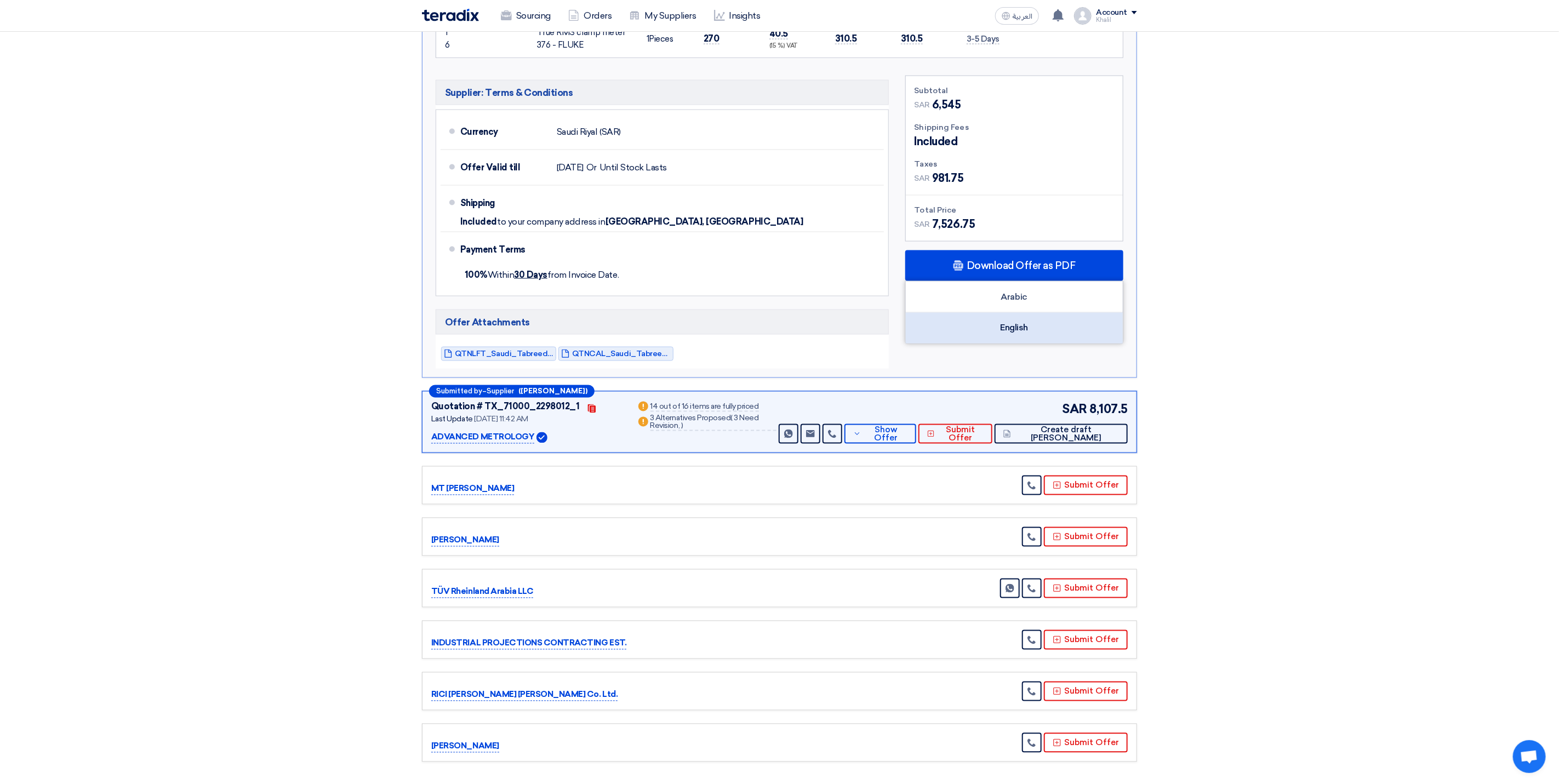
click at [1005, 320] on div "English" at bounding box center [1015, 328] width 217 height 31
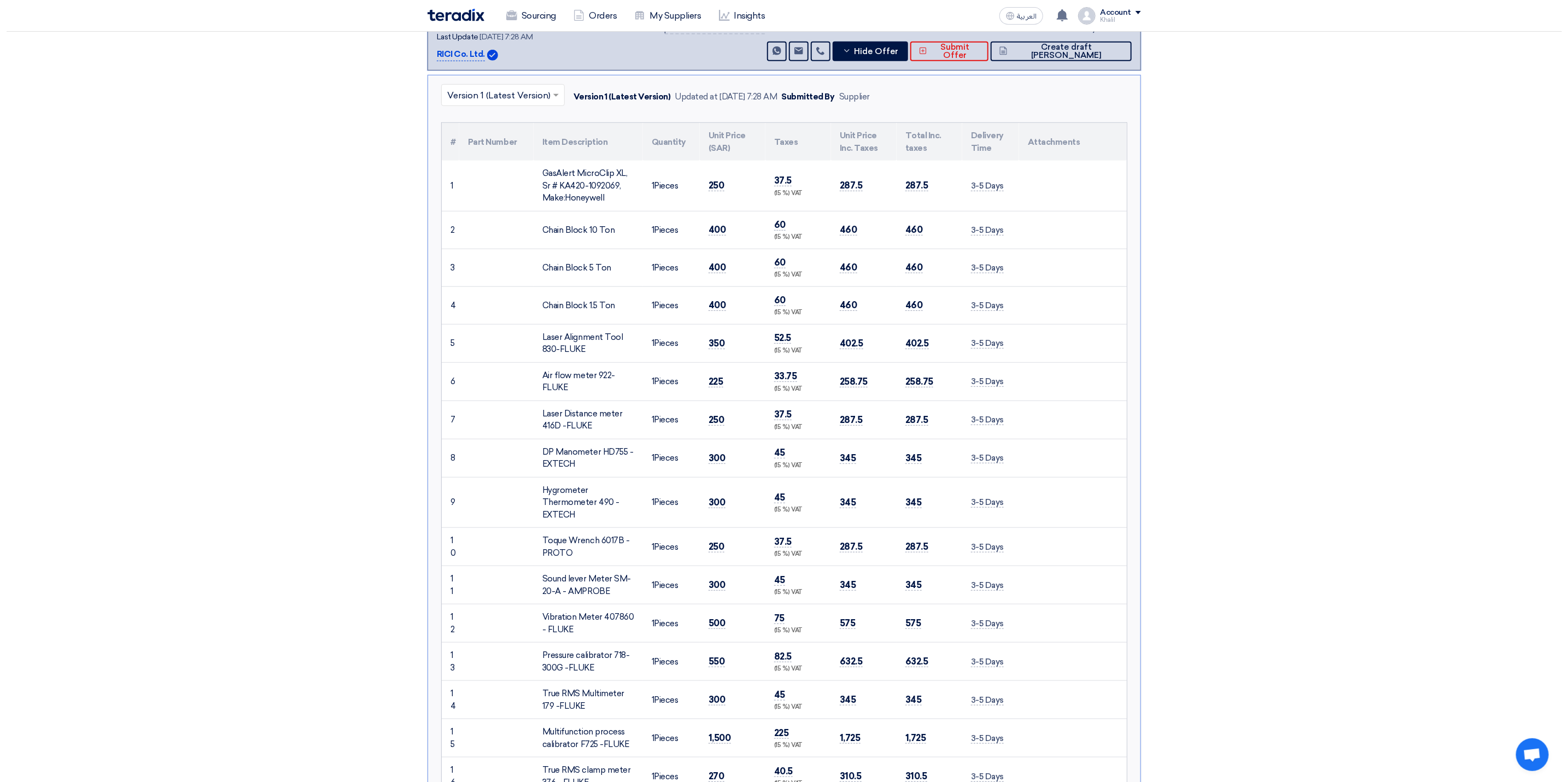
scroll to position [164, 0]
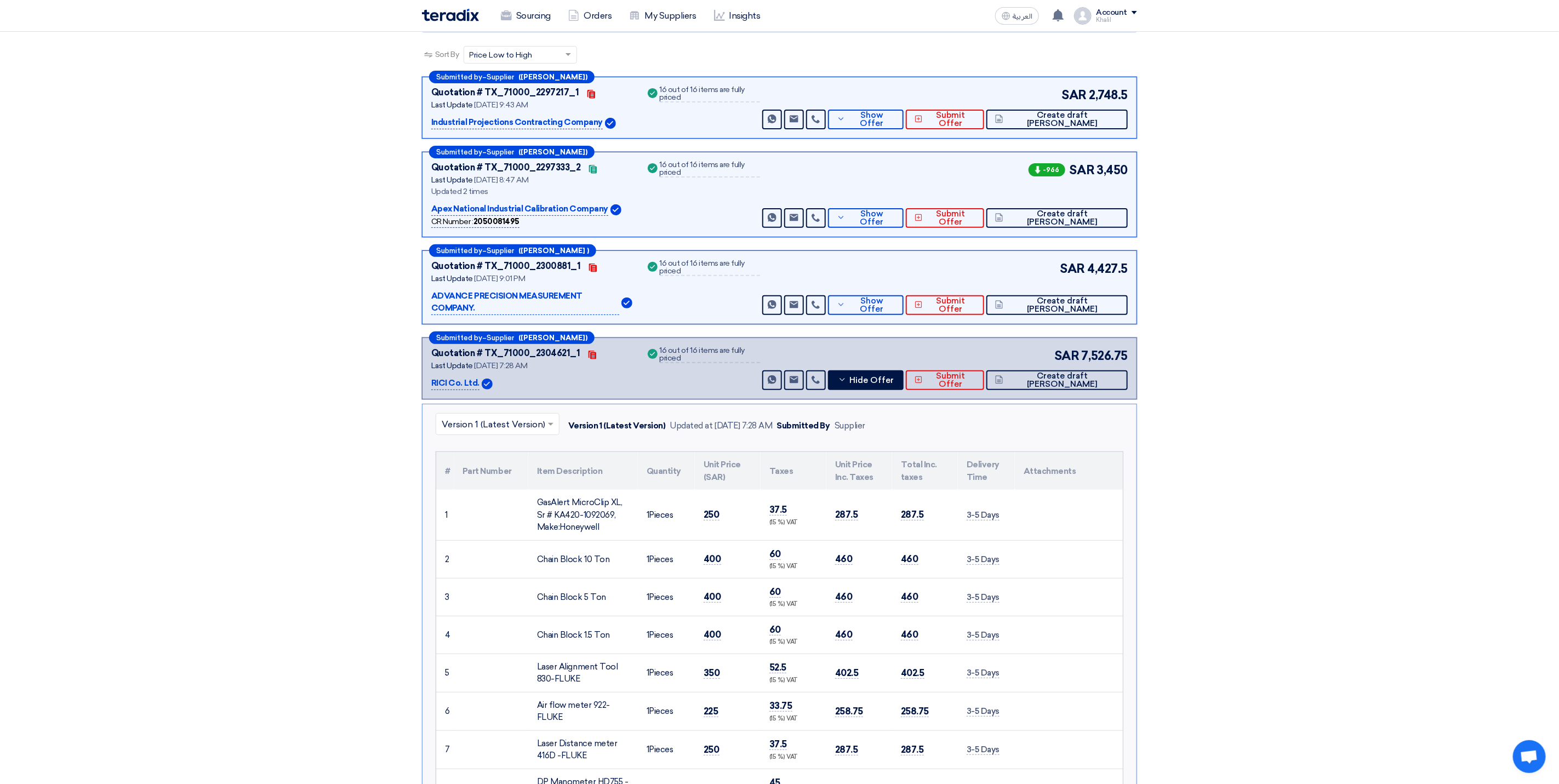
click at [1081, 220] on span "Create draft [PERSON_NAME]" at bounding box center [1062, 218] width 113 height 16
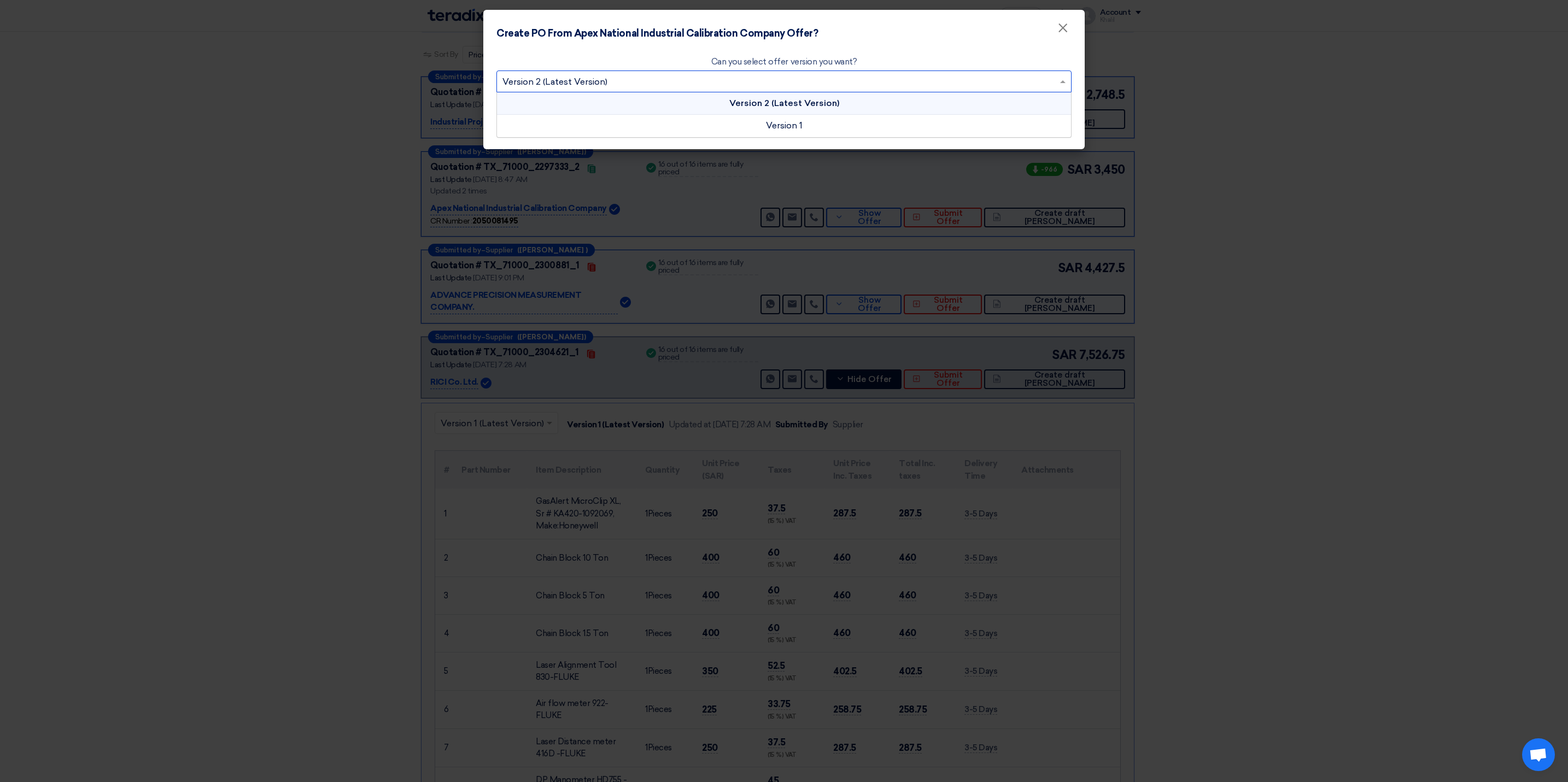
click at [752, 78] on input "text" at bounding box center [778, 83] width 552 height 18
click at [763, 119] on div "Version 1" at bounding box center [783, 126] width 574 height 22
click at [757, 120] on button "Confirm" at bounding box center [754, 119] width 63 height 24
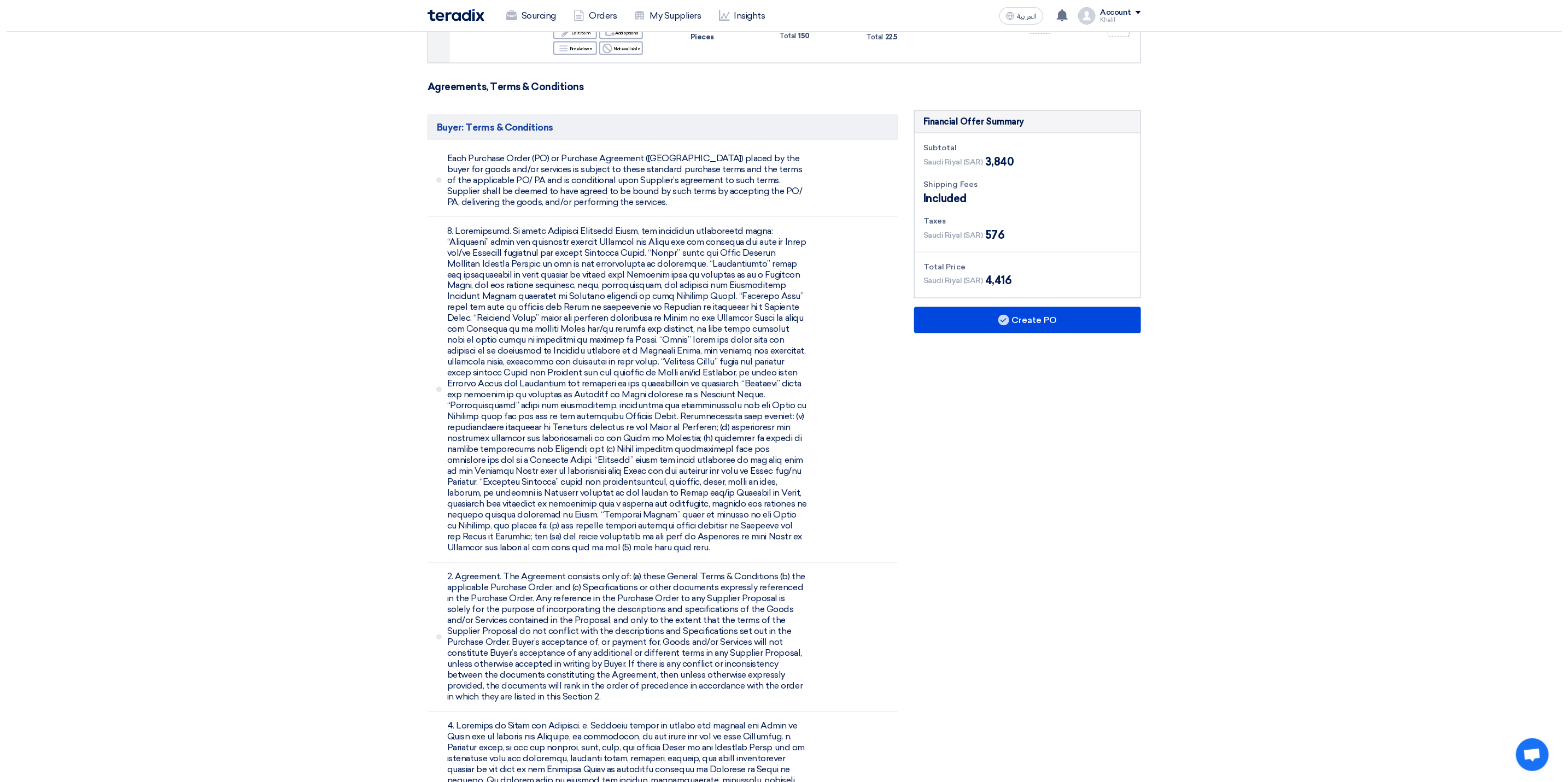
scroll to position [1394, 0]
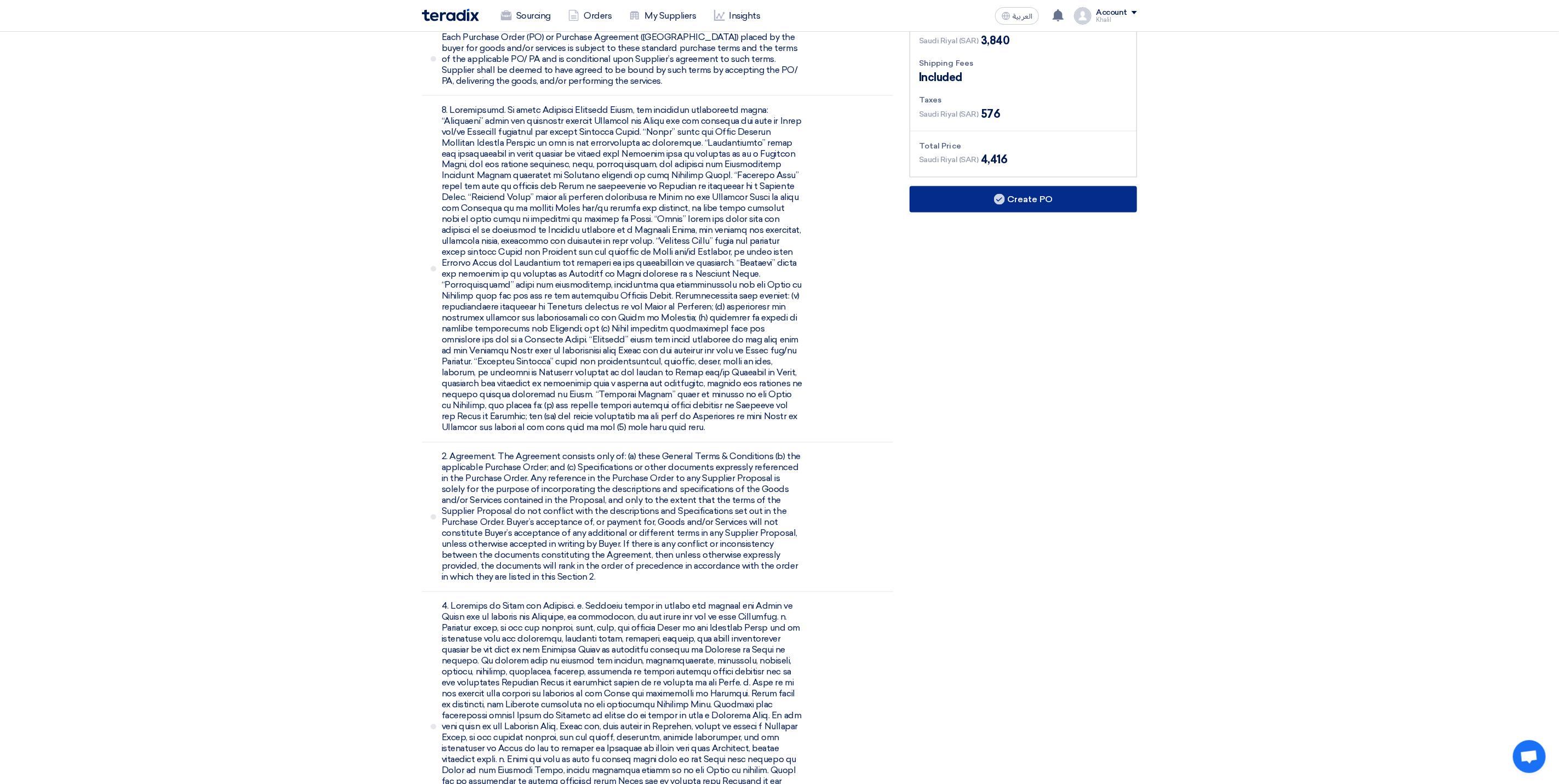
click at [1035, 204] on button "Create PO" at bounding box center [1023, 199] width 228 height 26
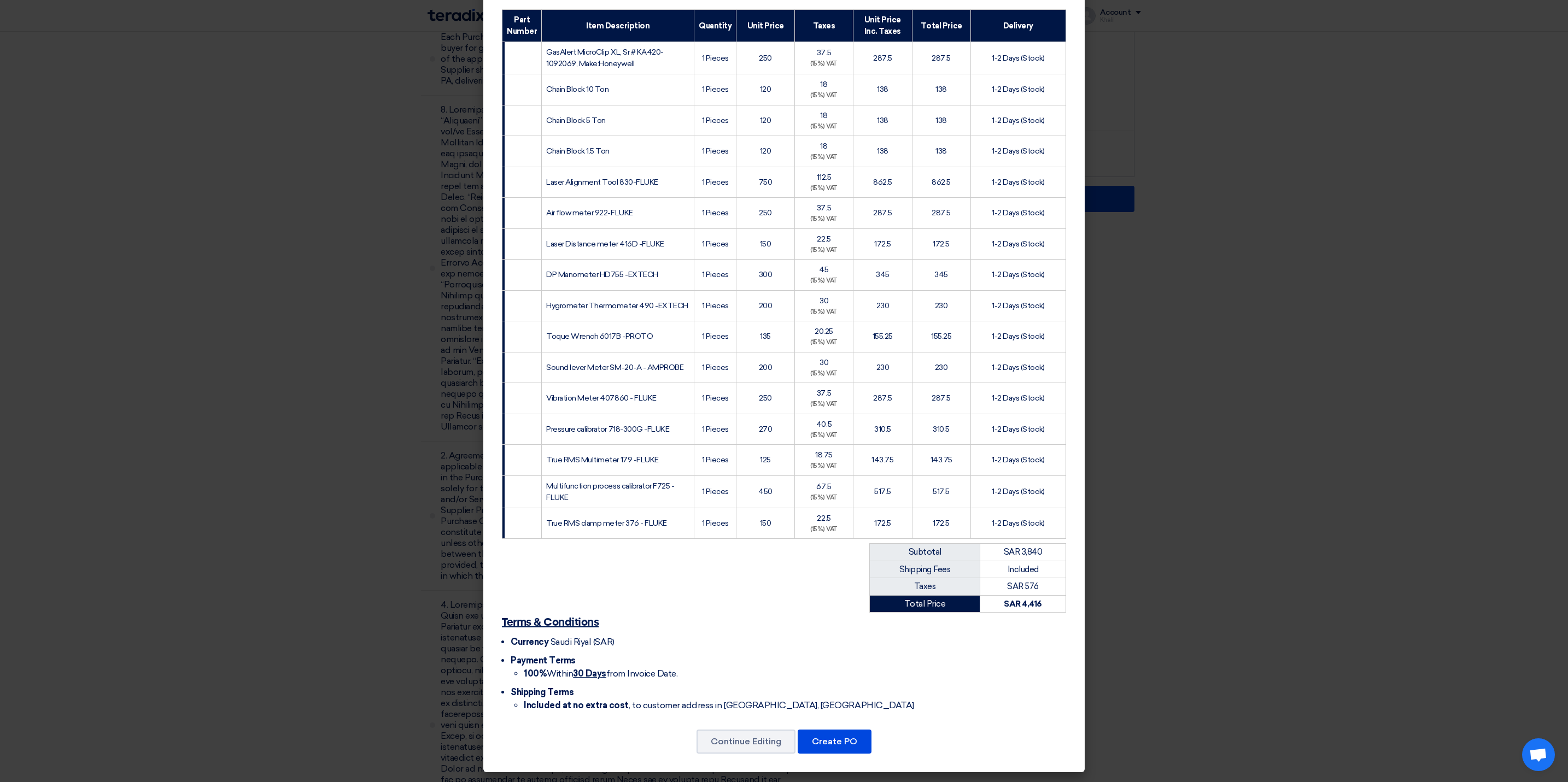
scroll to position [223, 0]
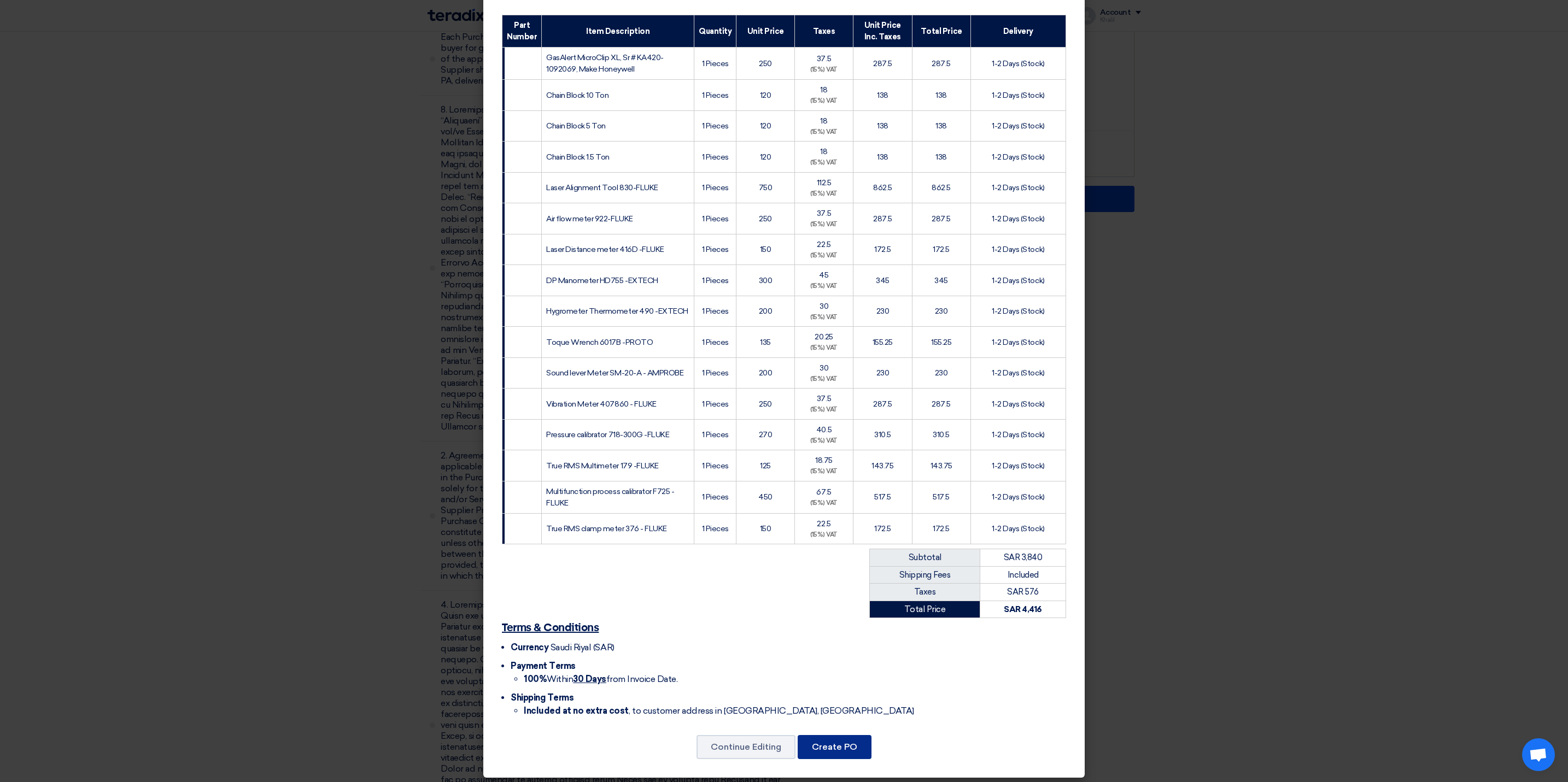
click at [841, 748] on button "Create PO" at bounding box center [834, 747] width 74 height 24
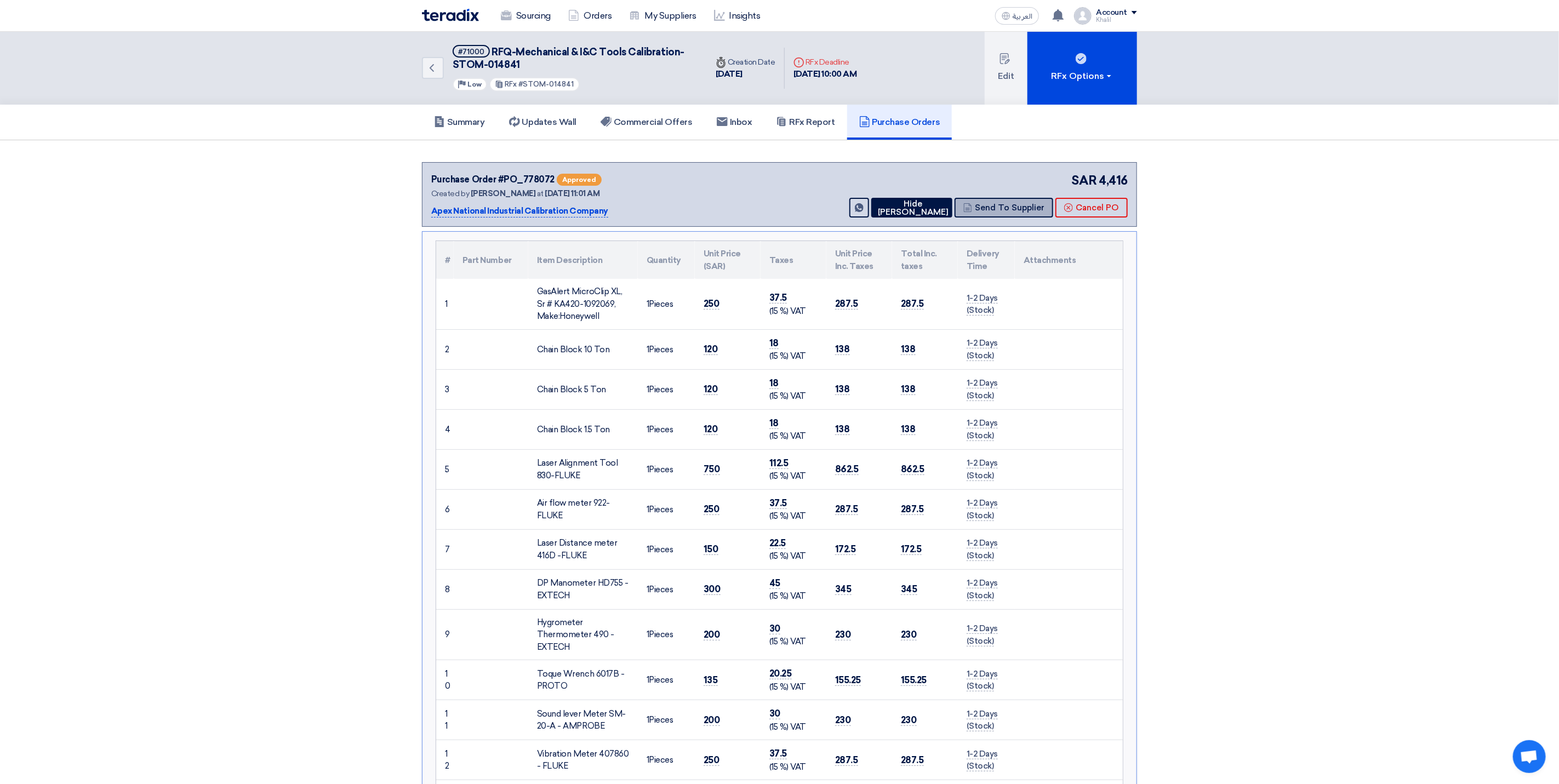
click at [1010, 214] on button "Send To Supplier" at bounding box center [1004, 207] width 99 height 20
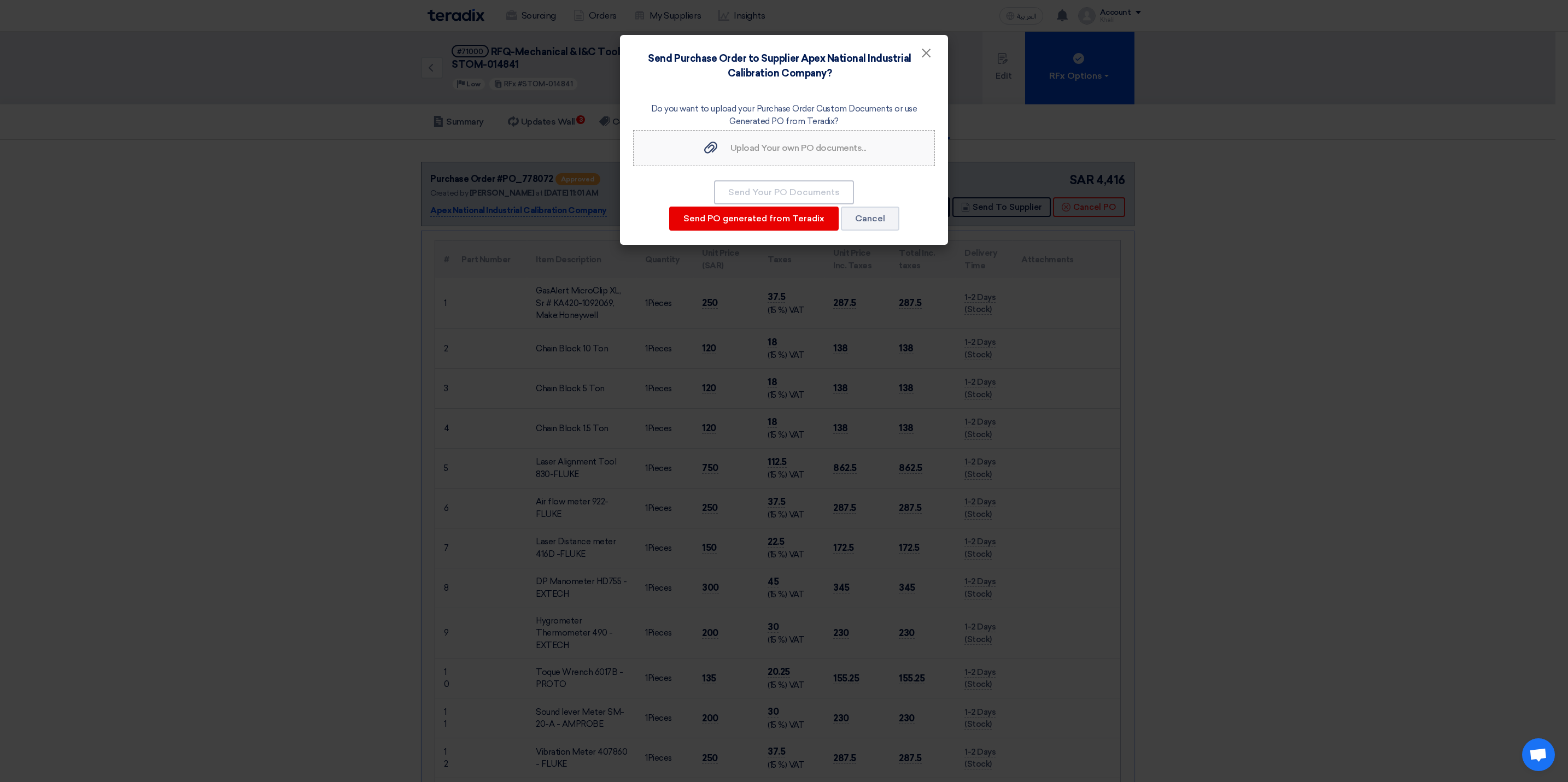
click at [824, 150] on span "Upload Your own PO documents..." at bounding box center [798, 147] width 136 height 10
click at [0, 0] on input "Upload Your own PO documents... Upload Your own PO documents..." at bounding box center [0, 0] width 0 height 0
click at [785, 148] on span "Upload Your own PO documents..." at bounding box center [798, 147] width 136 height 10
click at [0, 0] on input "Upload Your own PO documents... Upload Your own PO documents..." at bounding box center [0, 0] width 0 height 0
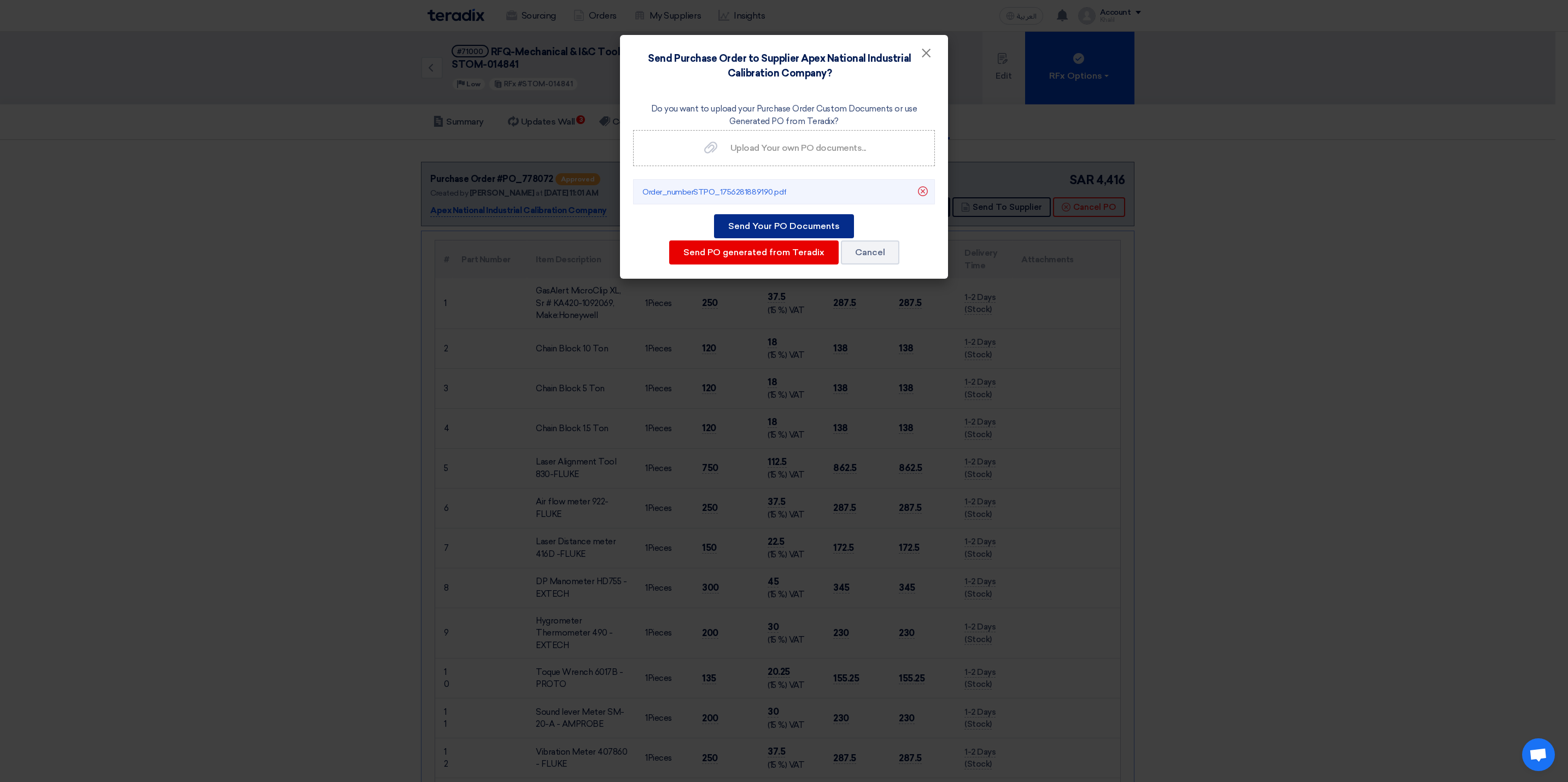
click at [816, 226] on button "Send Your PO Documents" at bounding box center [784, 226] width 140 height 24
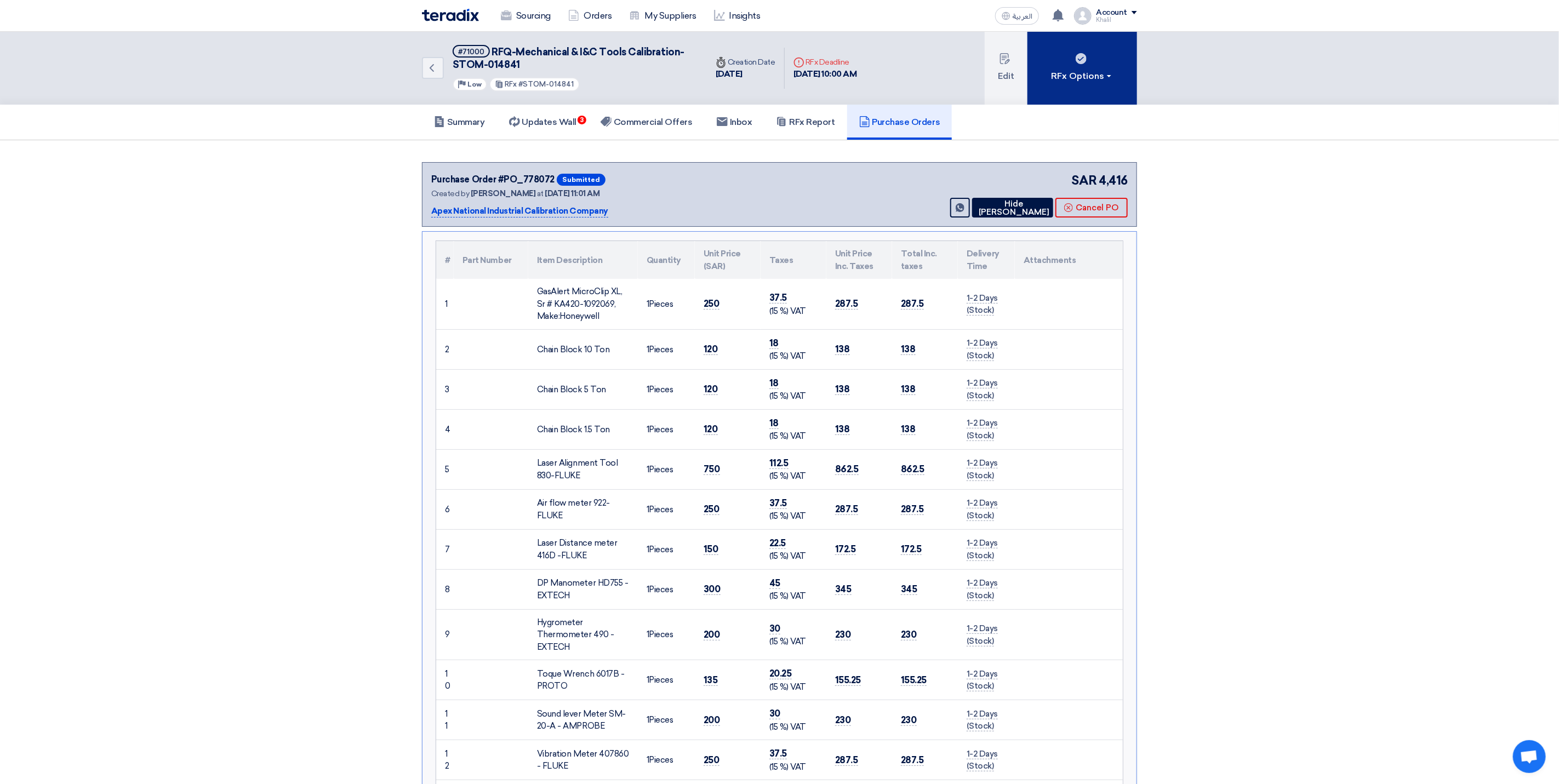
click at [1128, 89] on button "RFx Options" at bounding box center [1082, 68] width 110 height 73
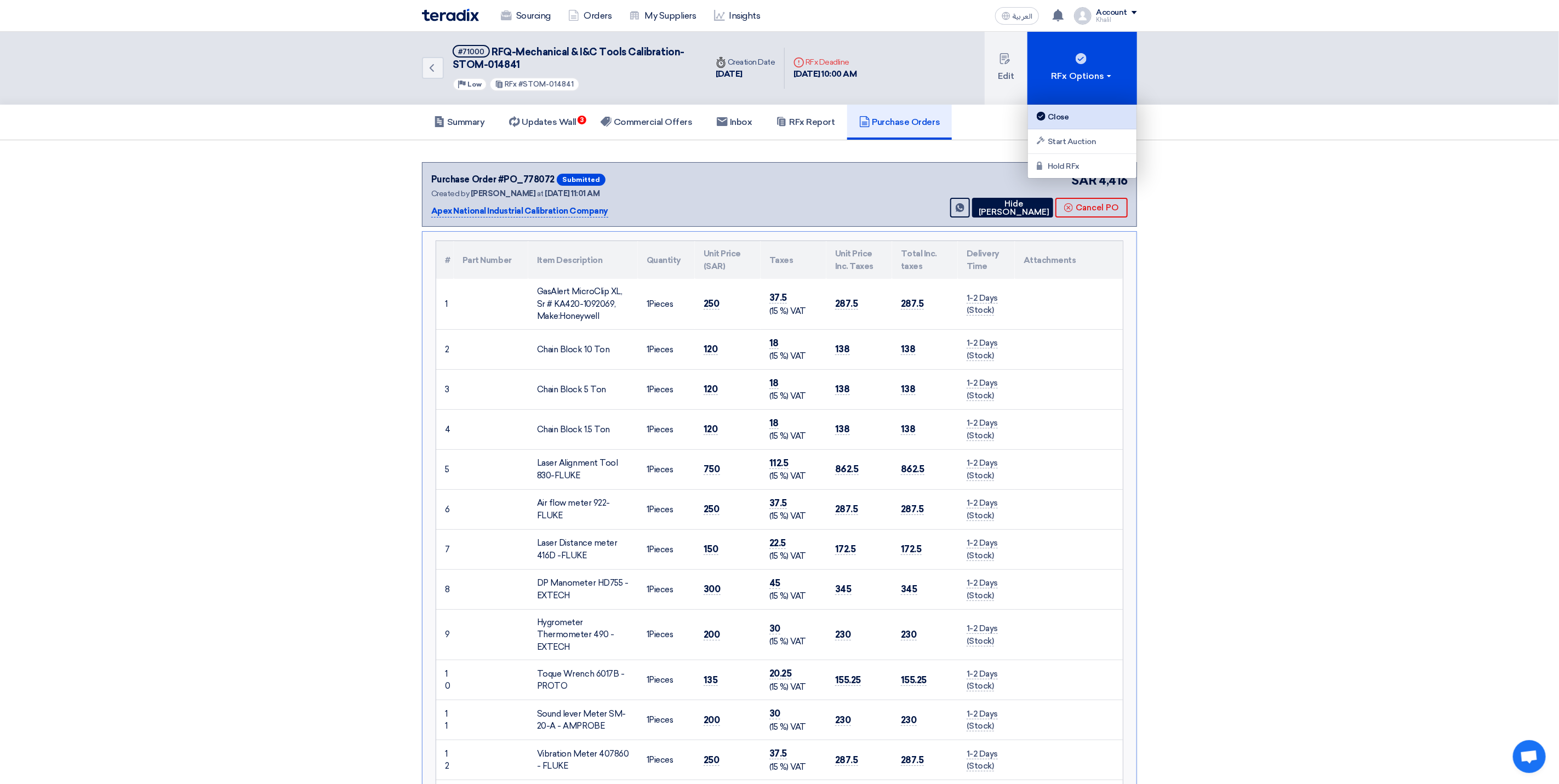
click at [1117, 110] on div "Close" at bounding box center [1082, 117] width 95 height 13
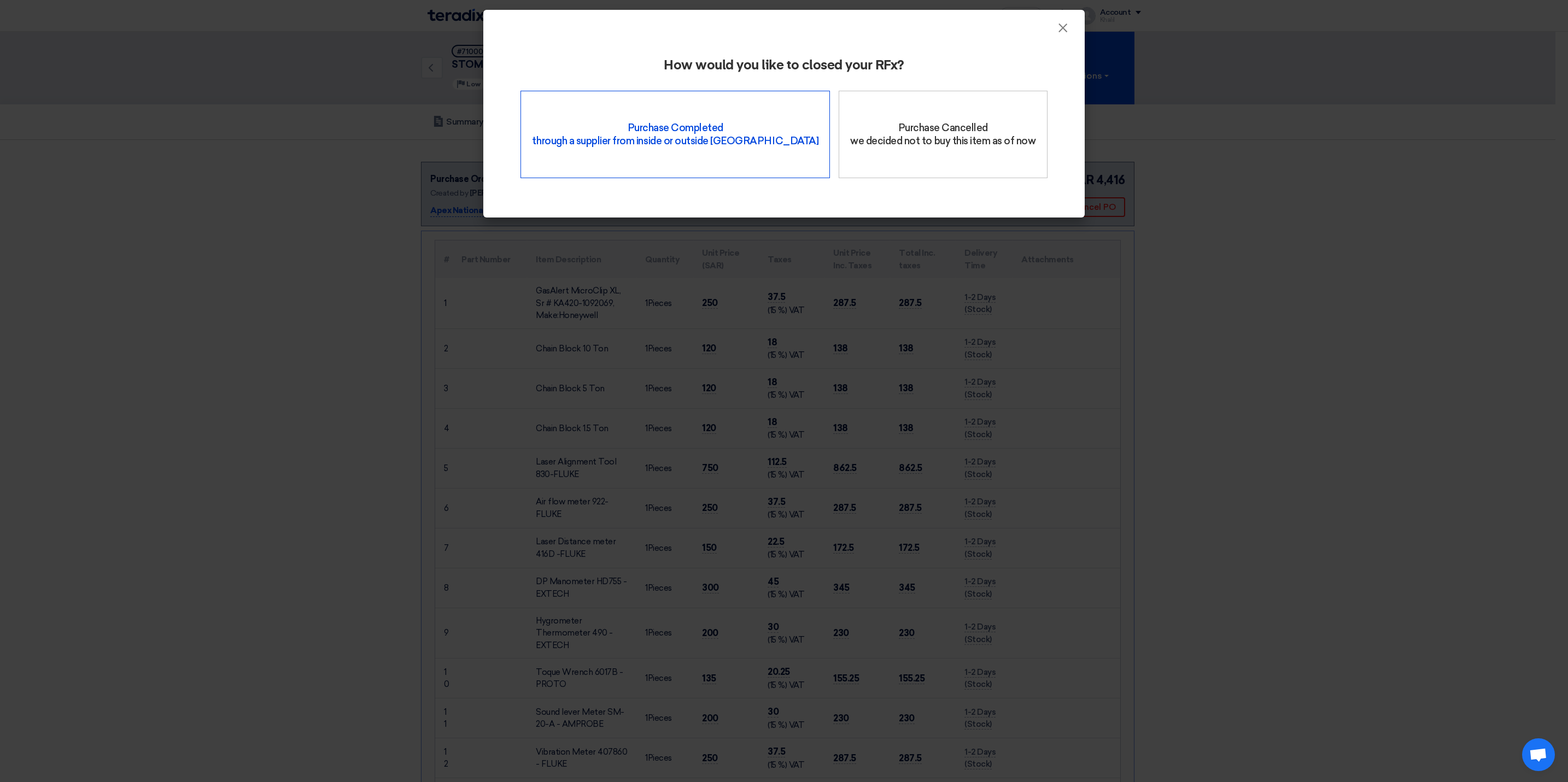
click at [732, 136] on div "Purchase Completed through a supplier from inside or outside Teradix" at bounding box center [675, 134] width 309 height 88
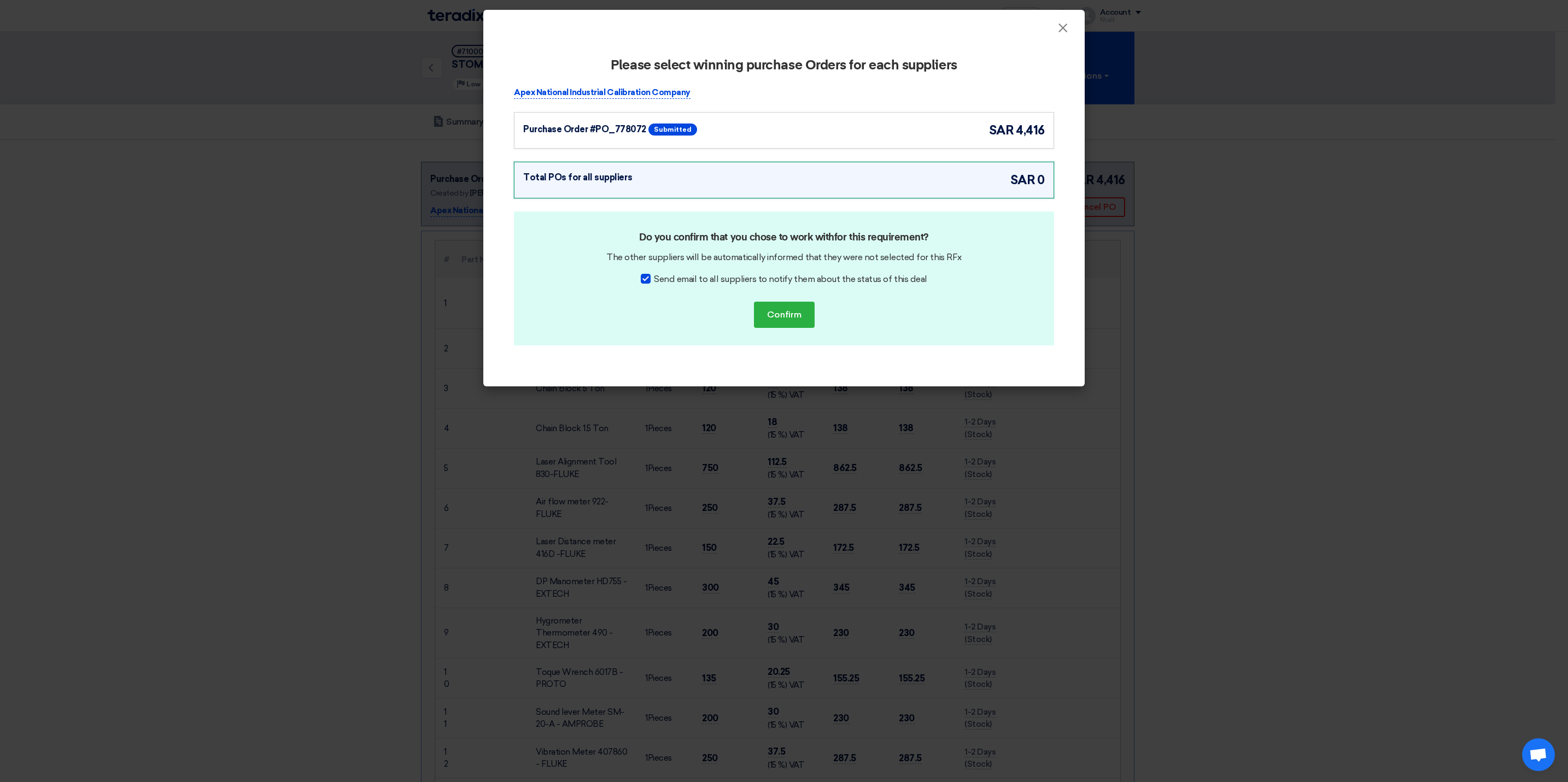
click at [883, 134] on div "Purchase Order #PO_778072 Submitted sar 4,416" at bounding box center [784, 130] width 522 height 18
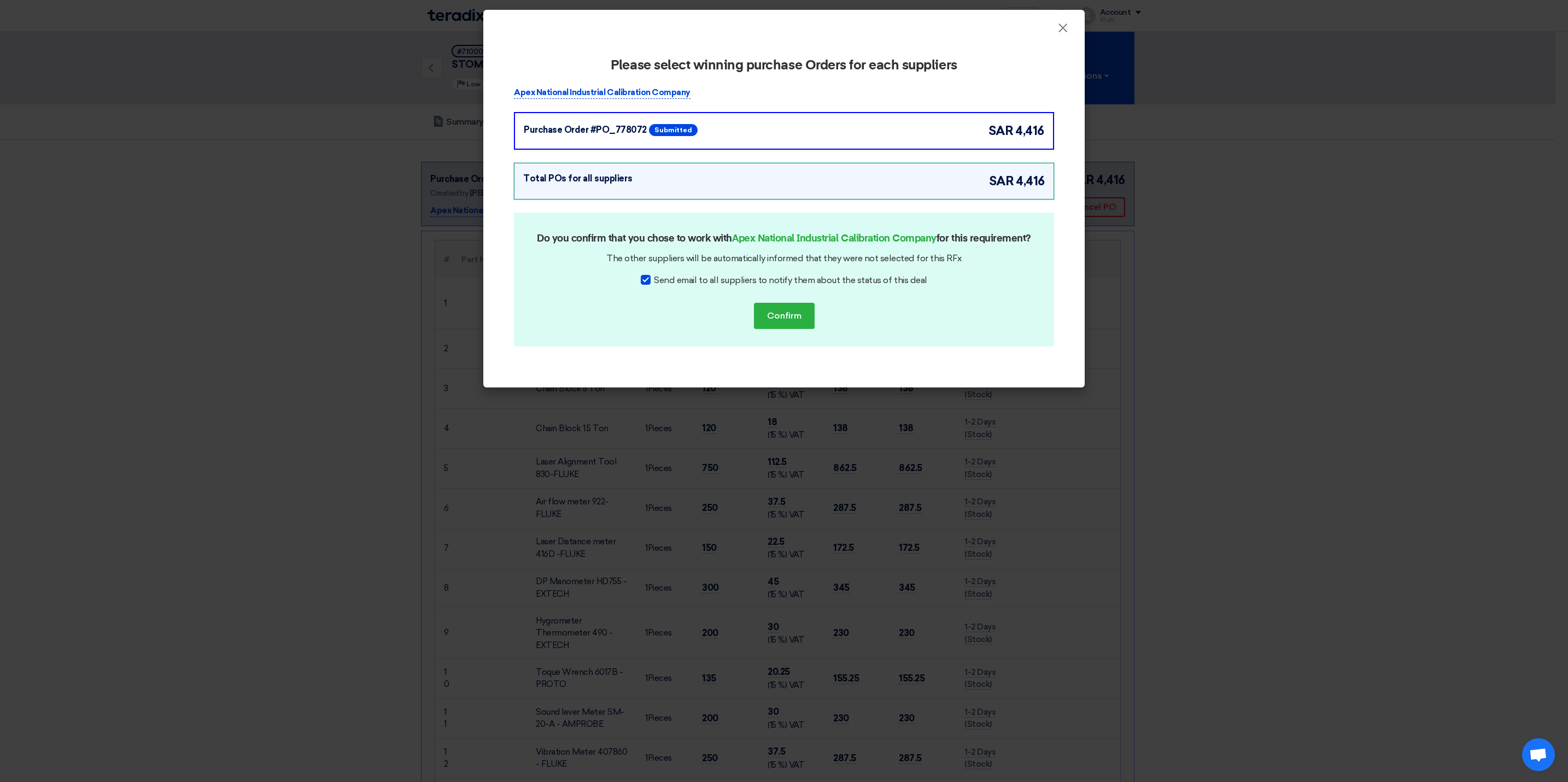
click at [909, 133] on div "Purchase Order #PO_778072 Submitted sar 4,416" at bounding box center [783, 131] width 520 height 18
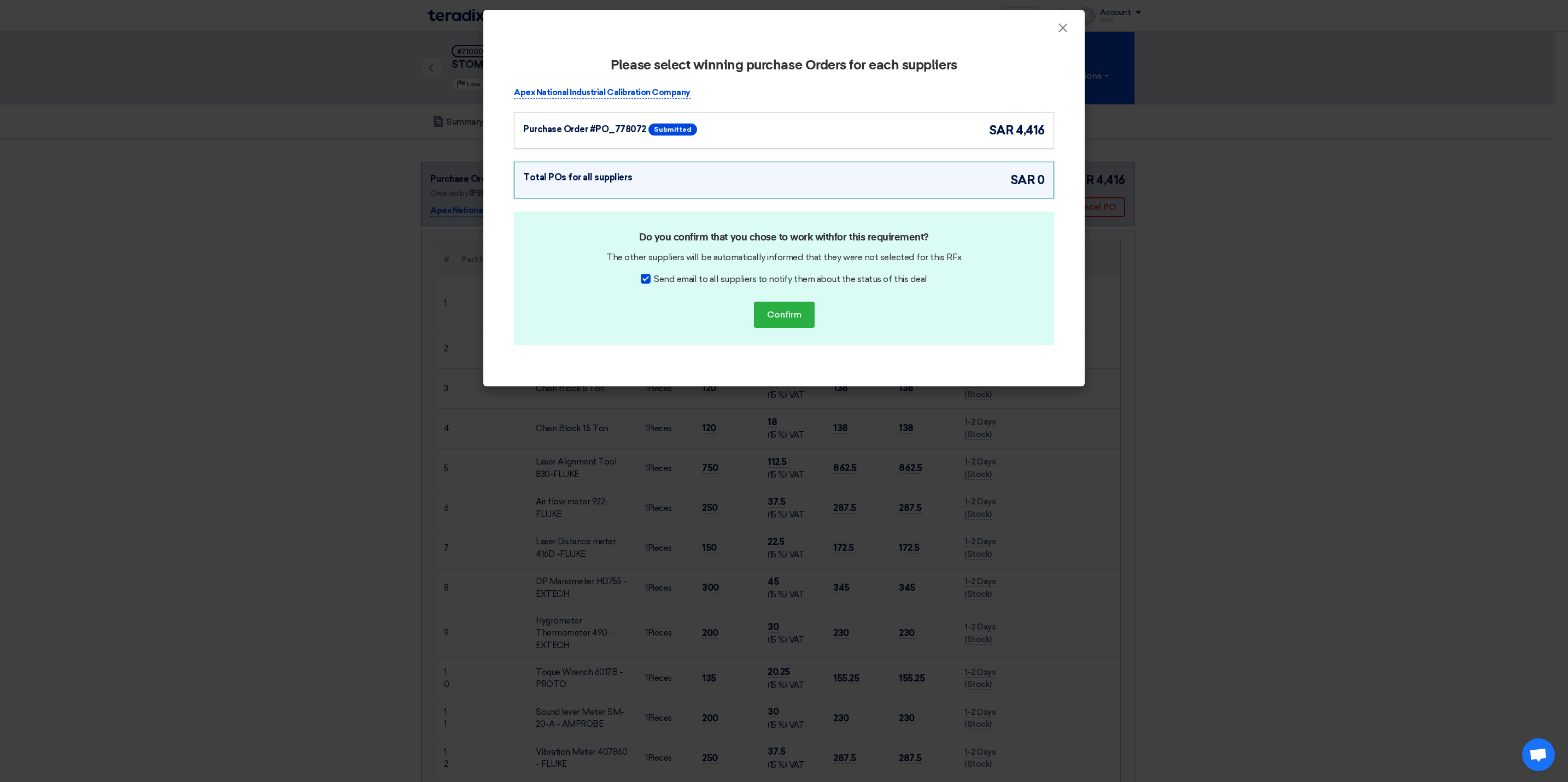
click at [909, 136] on div "Purchase Order #PO_778072 Submitted sar 4,416" at bounding box center [784, 130] width 522 height 18
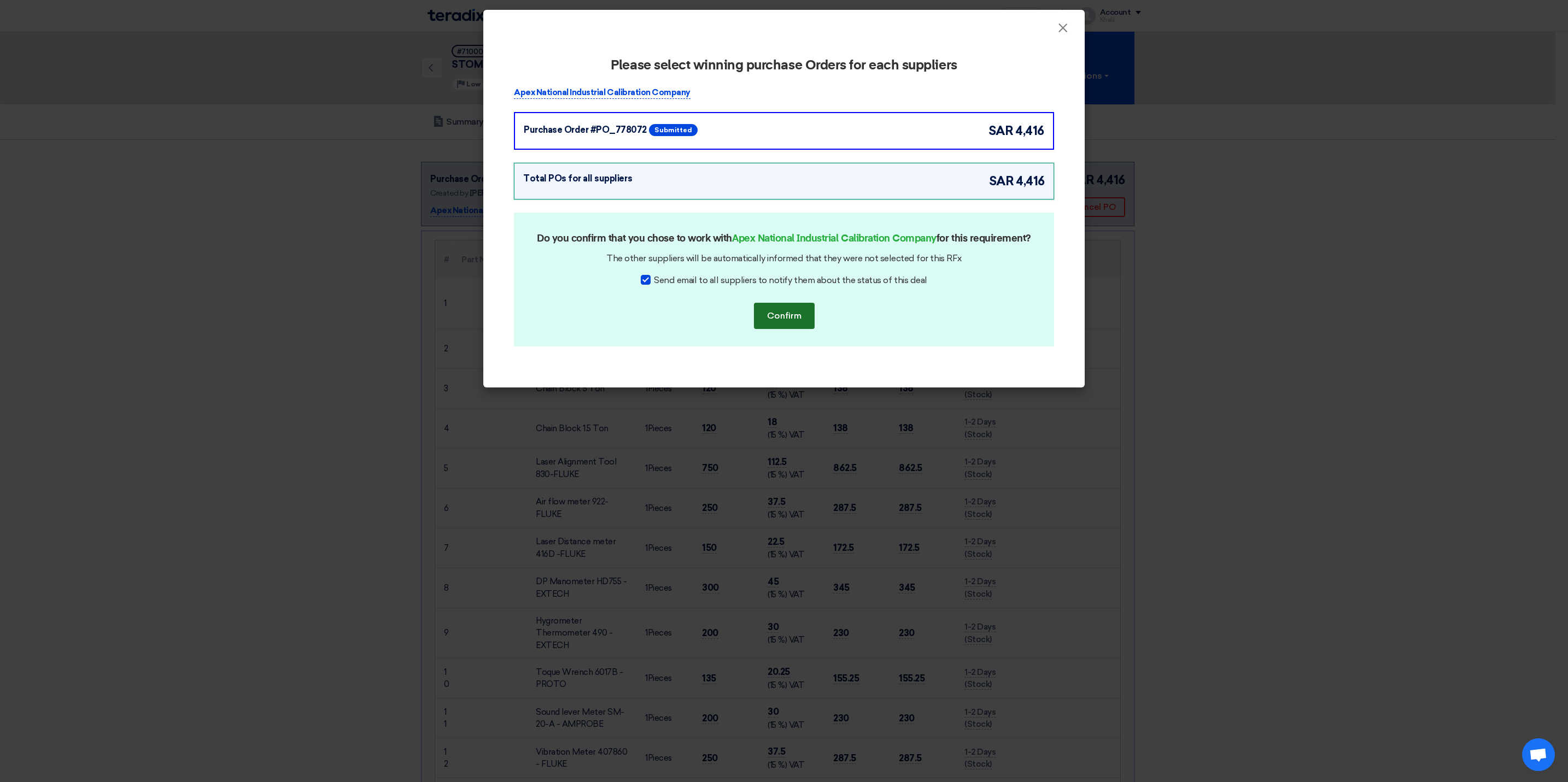
click at [785, 329] on button "Confirm" at bounding box center [785, 316] width 61 height 26
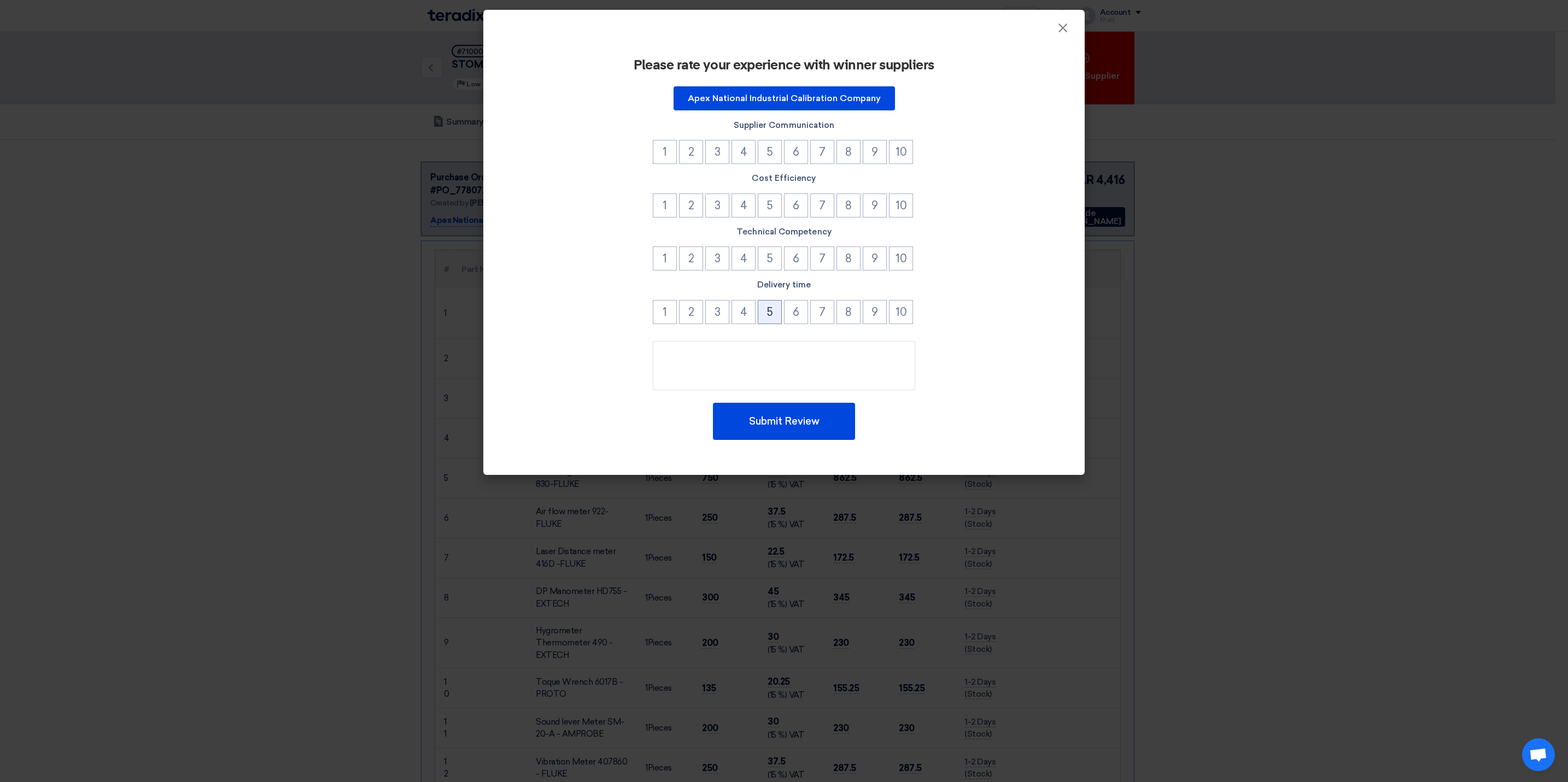
click at [775, 312] on button "5" at bounding box center [770, 312] width 24 height 24
drag, startPoint x: 773, startPoint y: 265, endPoint x: 775, endPoint y: 245, distance: 20.1
click at [773, 261] on button "5" at bounding box center [770, 259] width 24 height 24
drag, startPoint x: 774, startPoint y: 210, endPoint x: 774, endPoint y: 204, distance: 6.0
click at [774, 207] on button "5" at bounding box center [770, 206] width 24 height 24
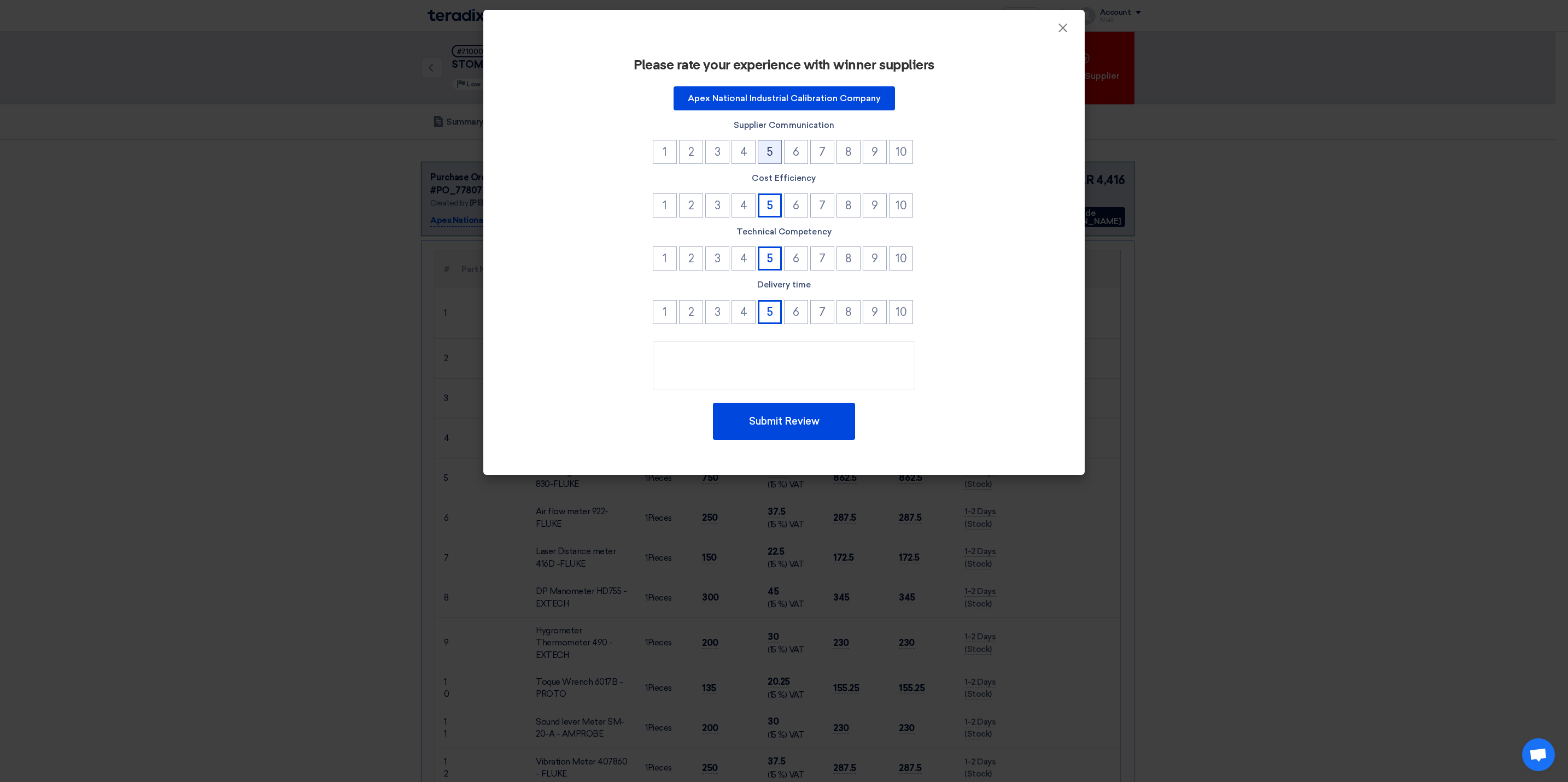
click at [771, 155] on button "5" at bounding box center [770, 152] width 24 height 24
click at [777, 361] on textarea at bounding box center [783, 365] width 262 height 49
click at [827, 424] on button "Submit Review" at bounding box center [784, 421] width 142 height 37
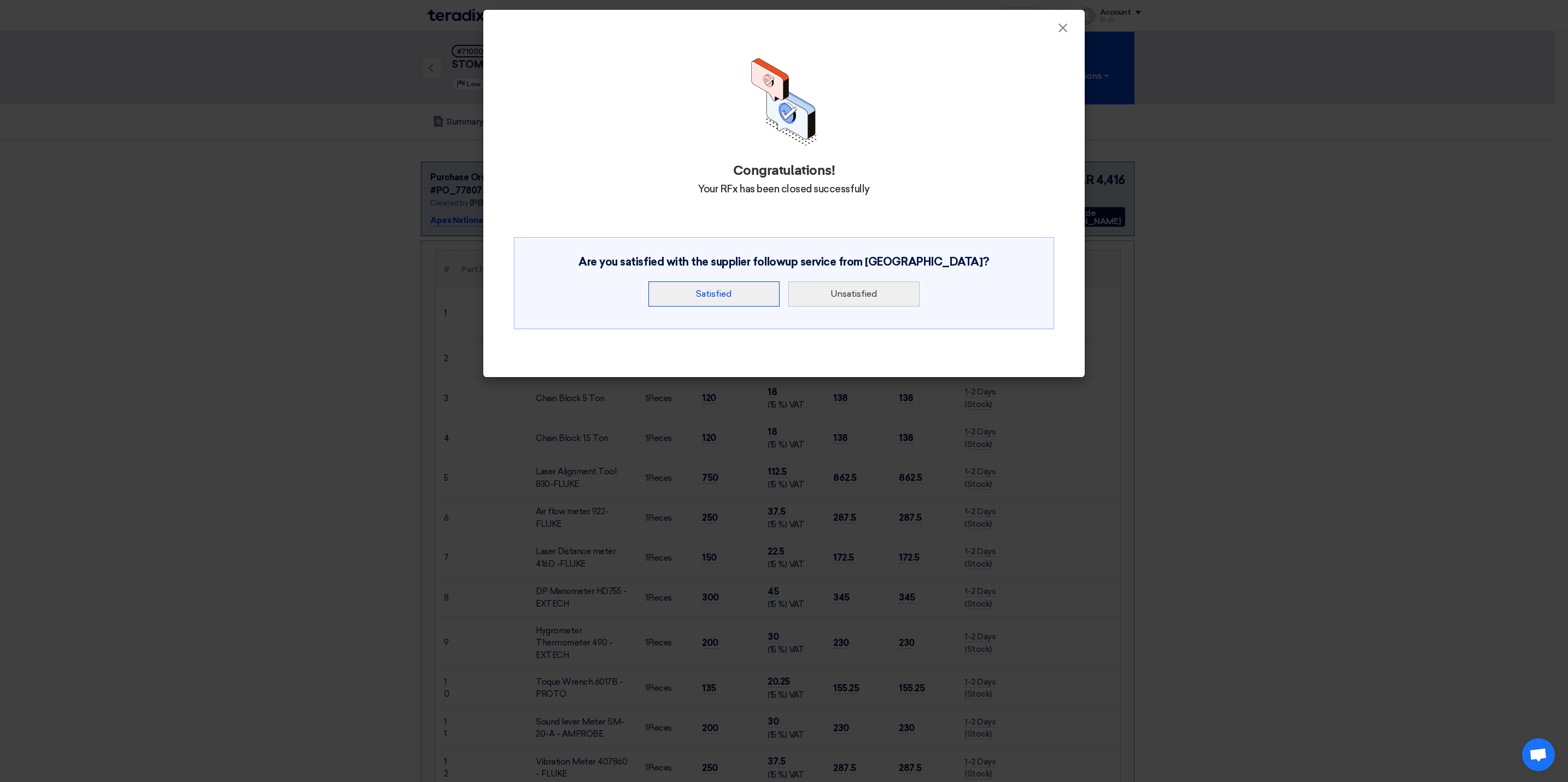
click at [750, 301] on button "Satisfied" at bounding box center [714, 294] width 131 height 25
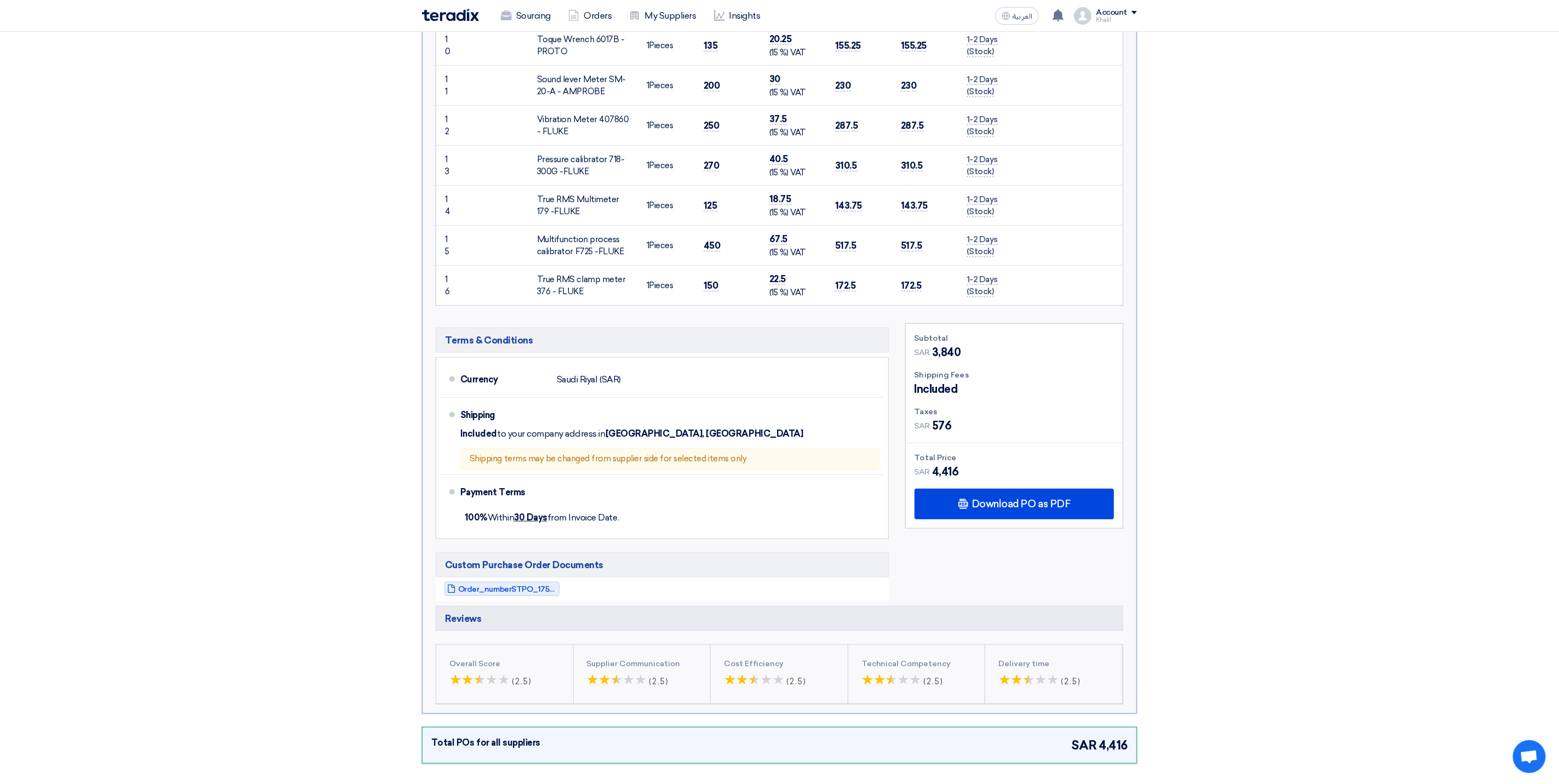
scroll to position [658, 0]
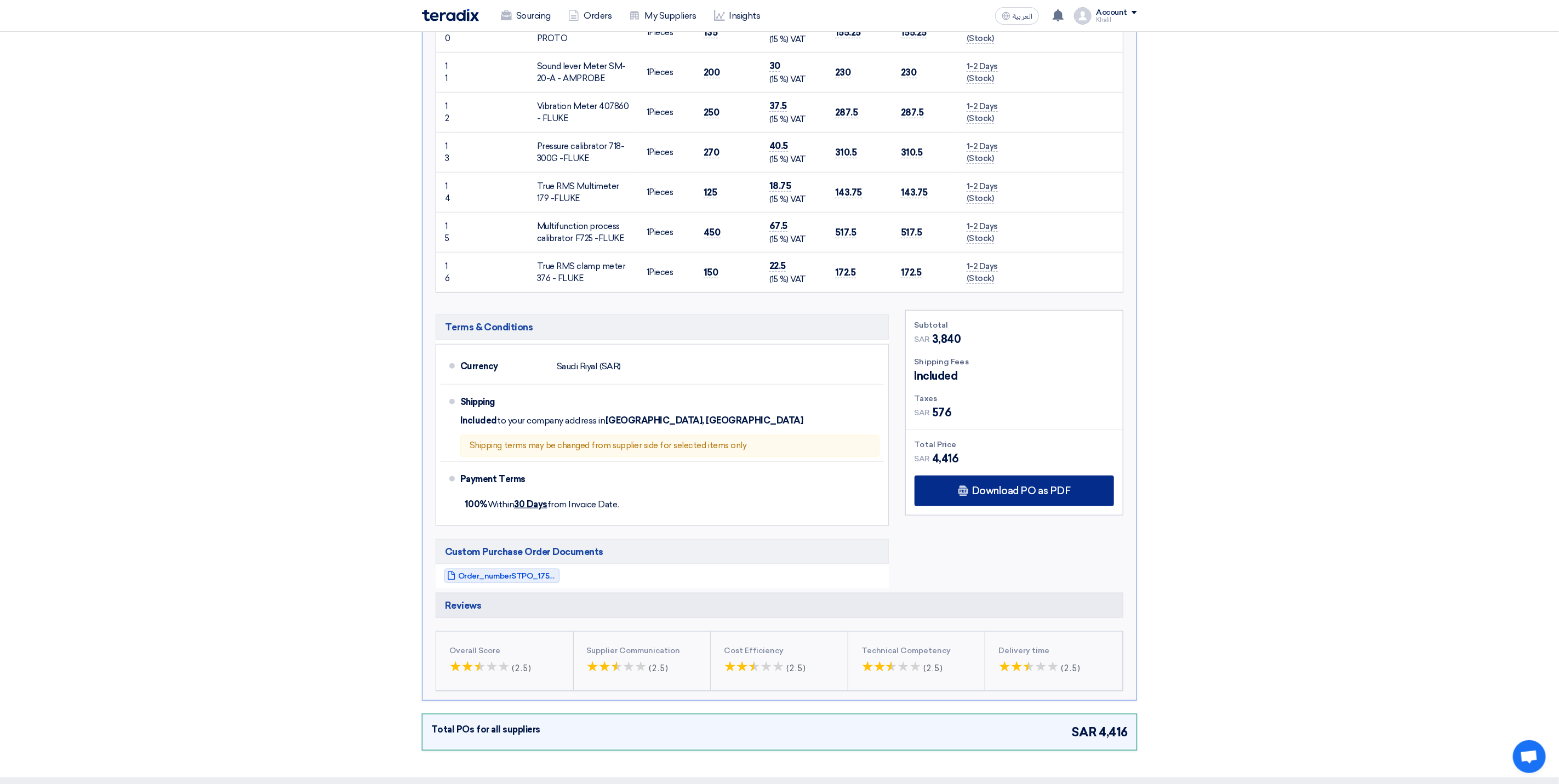
click at [1020, 498] on div "Download PO as PDF" at bounding box center [1014, 491] width 200 height 31
click at [1018, 492] on div "Download PO as PDF" at bounding box center [1014, 491] width 200 height 31
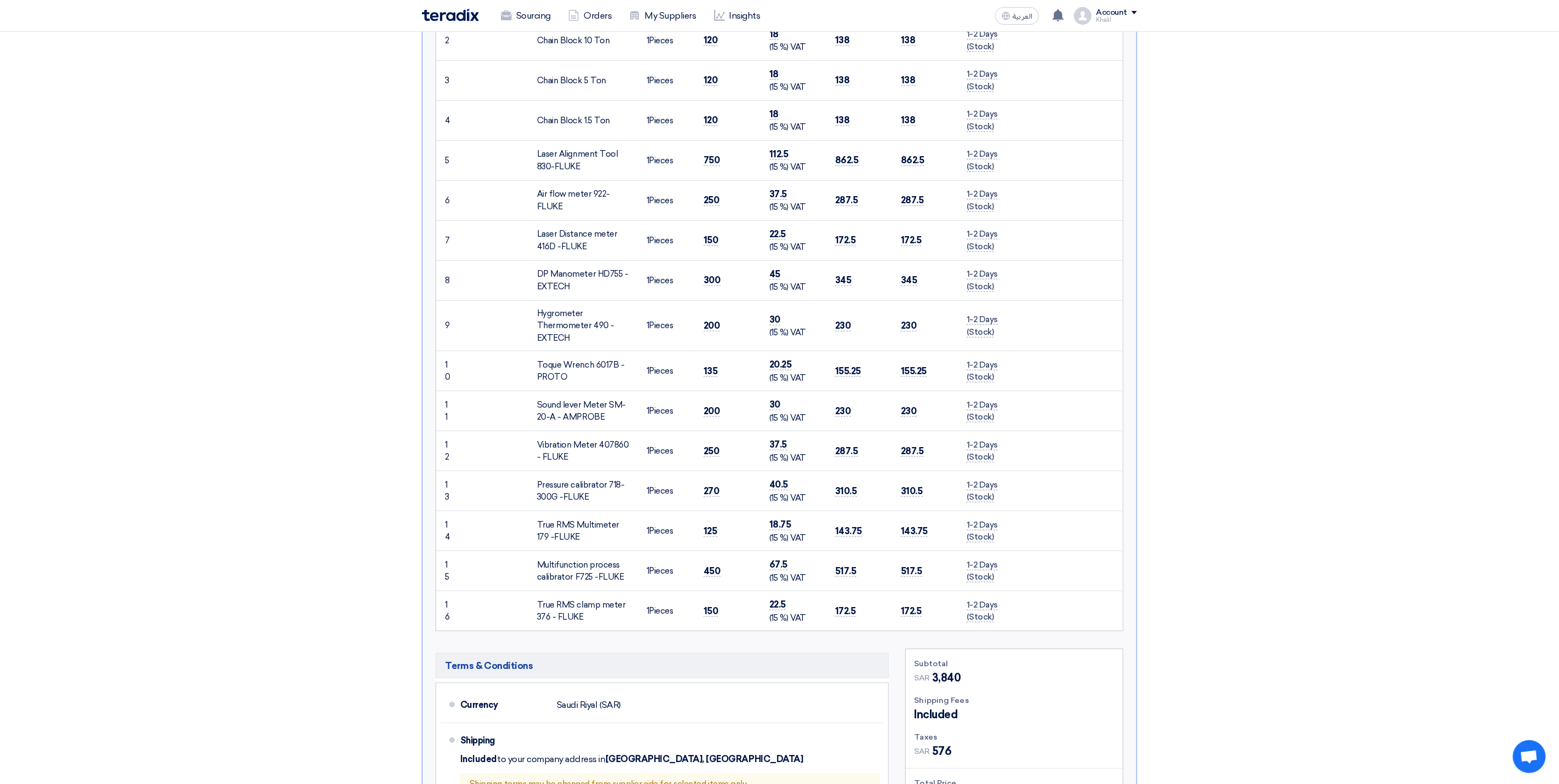
scroll to position [575, 0]
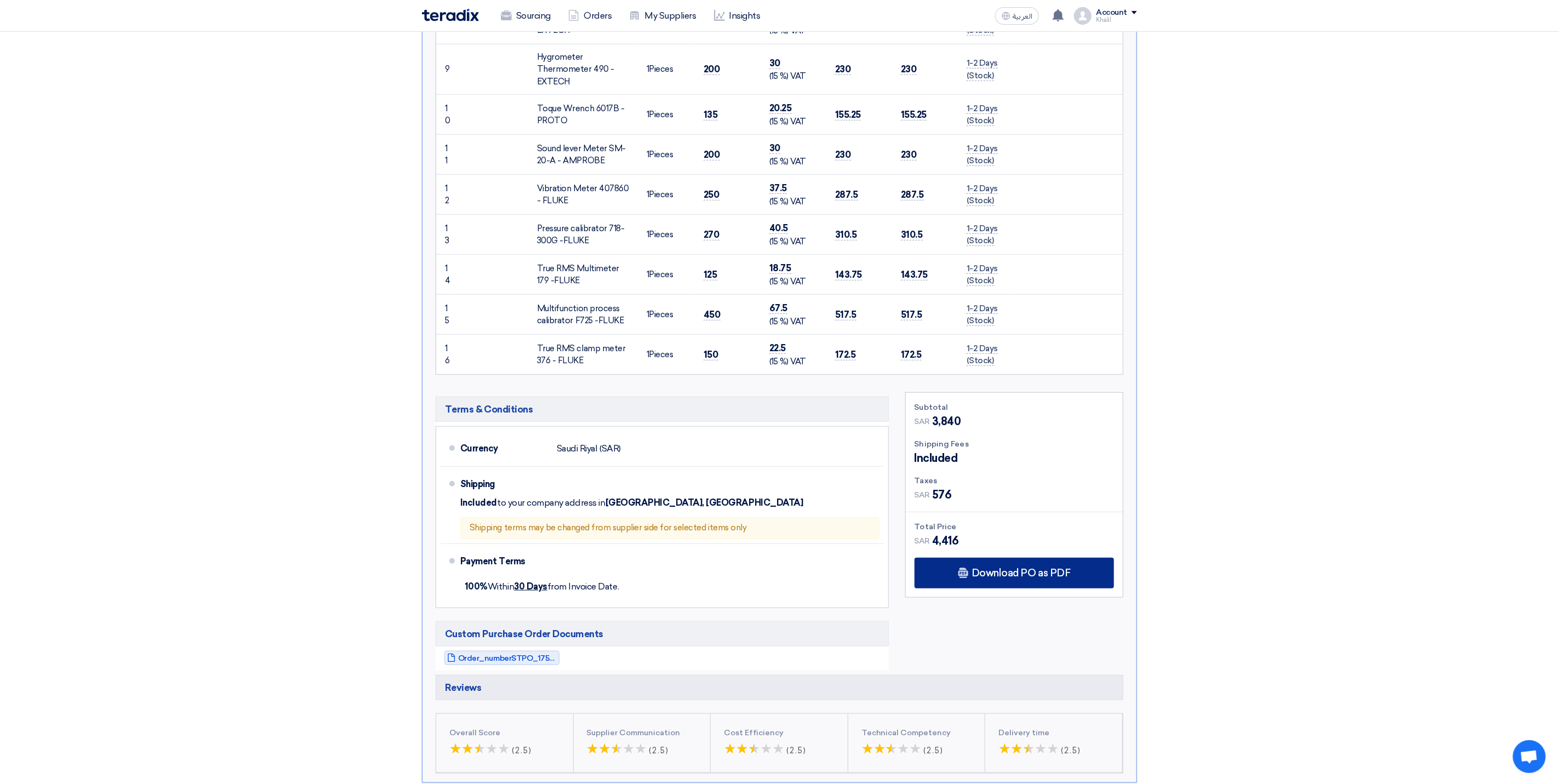
click at [1003, 573] on span "Download PO as PDF" at bounding box center [1021, 573] width 99 height 10
click at [478, 655] on span "Order_numberSTPO_1756281889190.pdf" at bounding box center [508, 658] width 99 height 8
click at [1015, 570] on span "Download PO as PDF" at bounding box center [1021, 573] width 99 height 10
click at [1245, 561] on section "Purchase Order #PO_778072 Submitted Winner Created by [PERSON_NAME] at [DATE] 1…" at bounding box center [779, 212] width 1559 height 1295
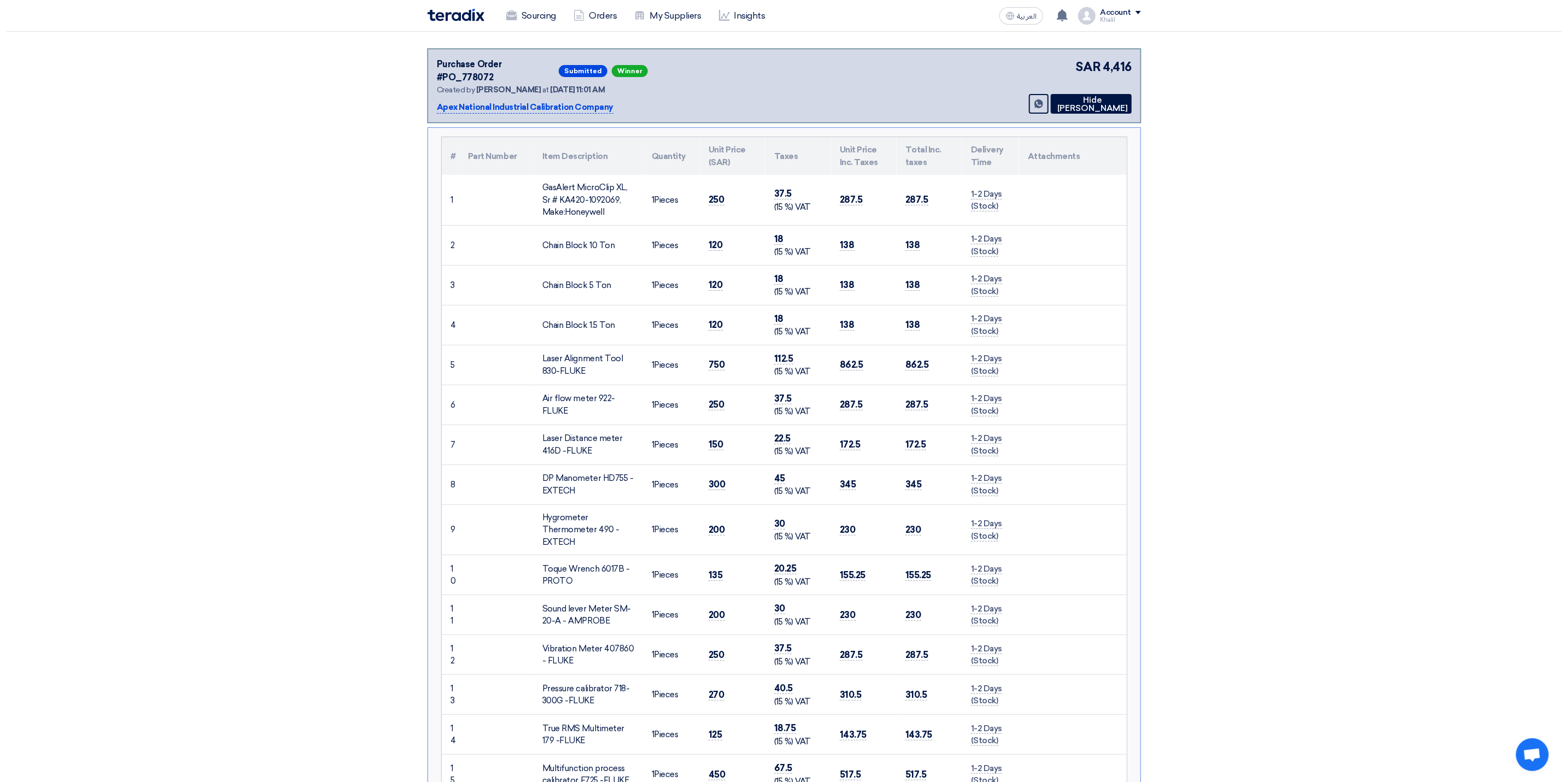
scroll to position [0, 0]
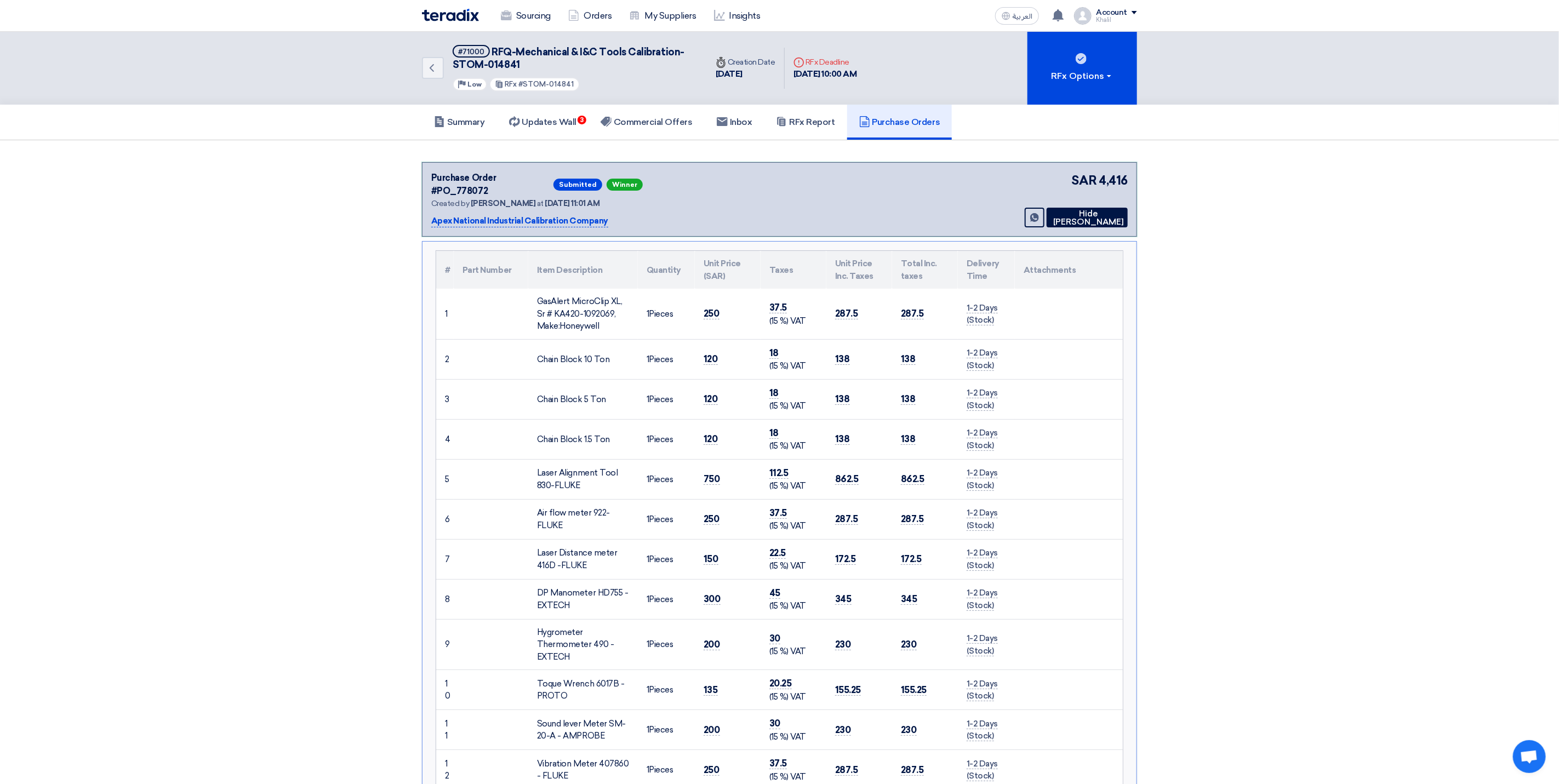
click at [576, 215] on p "Apex National Industrial Calibration Company" at bounding box center [520, 221] width 177 height 13
click at [630, 121] on h5 "Commercial Offers" at bounding box center [646, 122] width 92 height 11
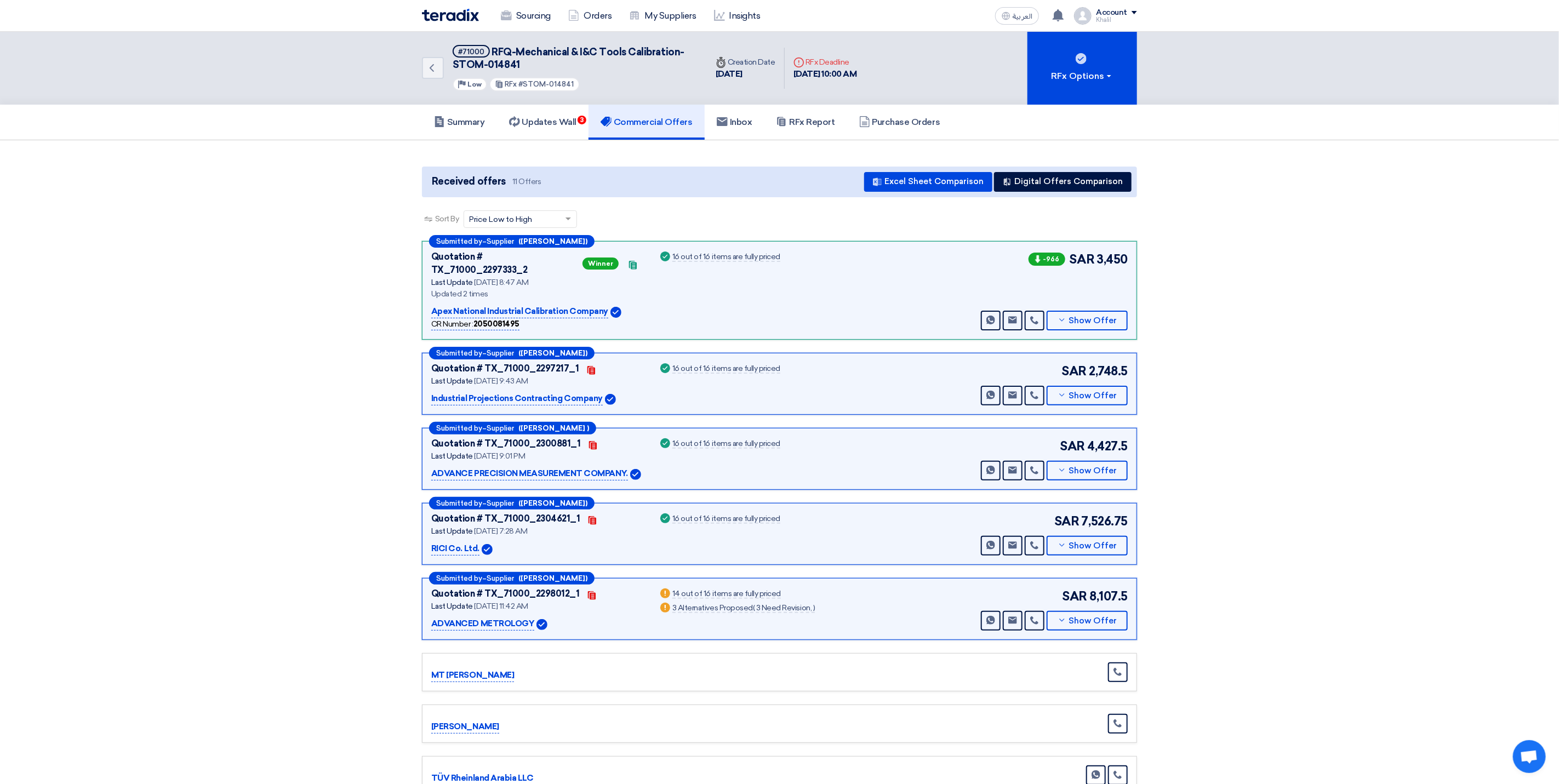
click at [566, 305] on p "Apex National Industrial Calibration Company" at bounding box center [520, 312] width 177 height 13
click at [1066, 315] on icon at bounding box center [1062, 320] width 9 height 9
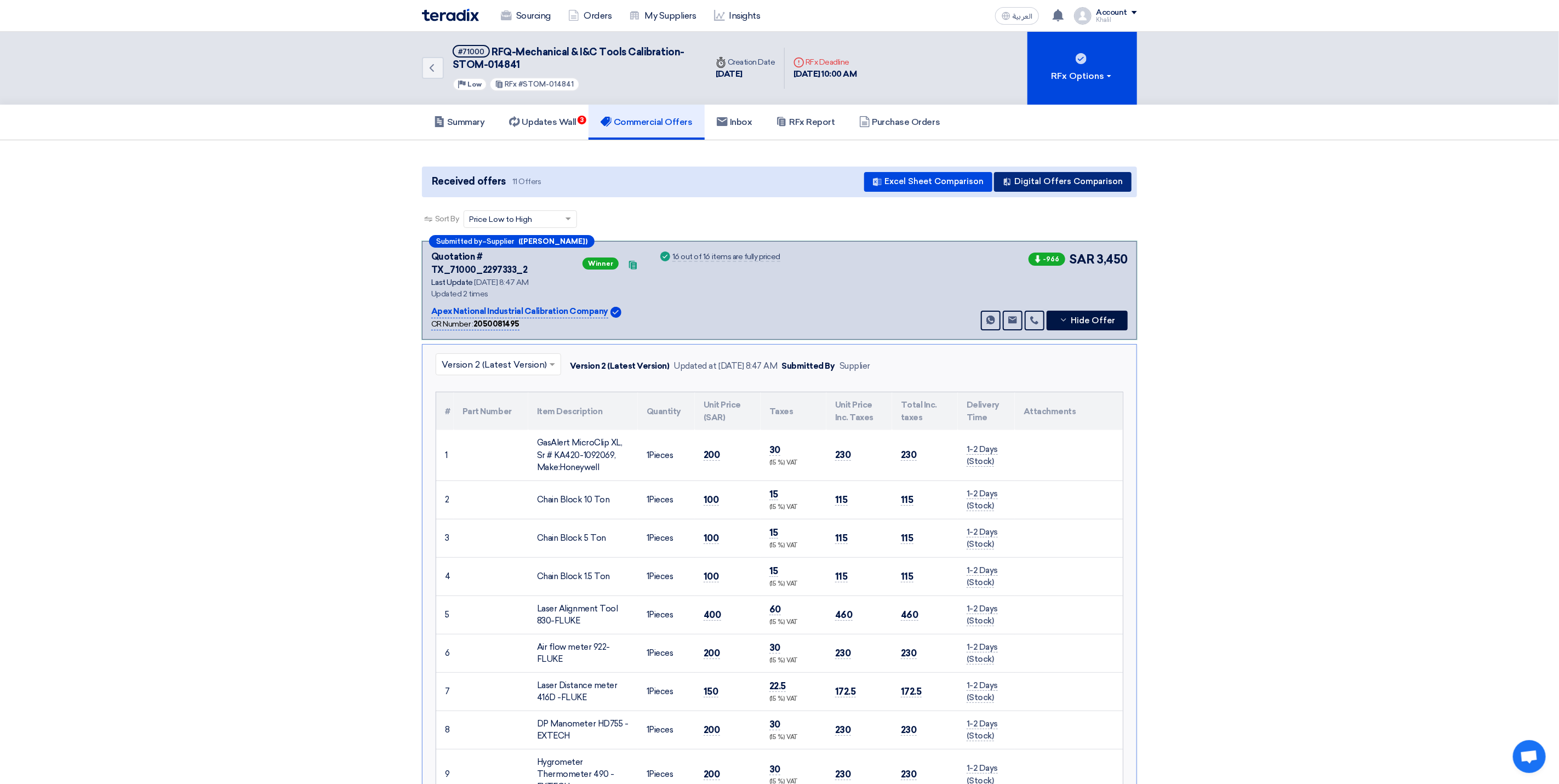
click at [1021, 179] on button "Digital Offers Comparison" at bounding box center [1062, 182] width 137 height 20
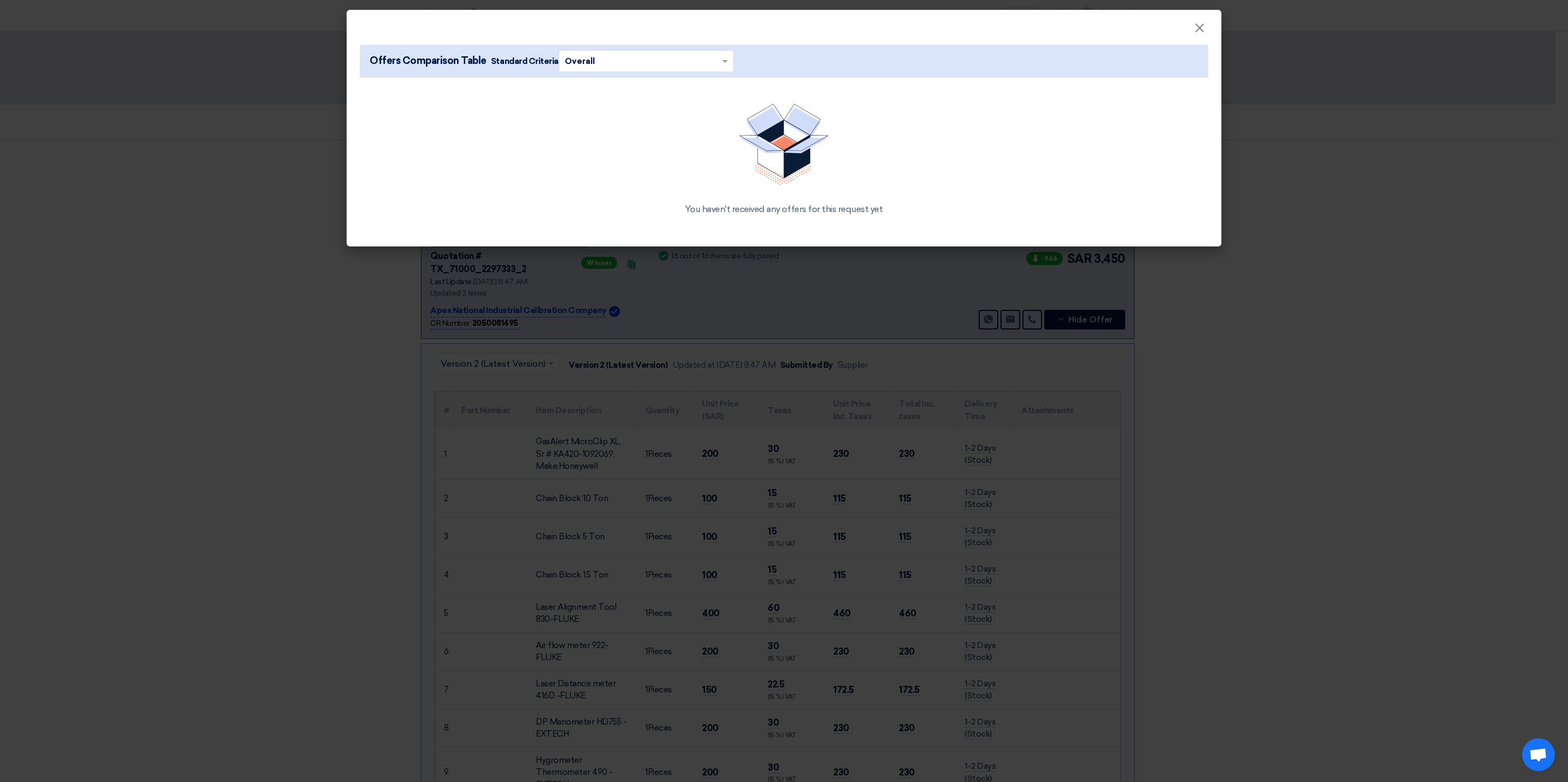
click at [726, 58] on span at bounding box center [726, 61] width 13 height 12
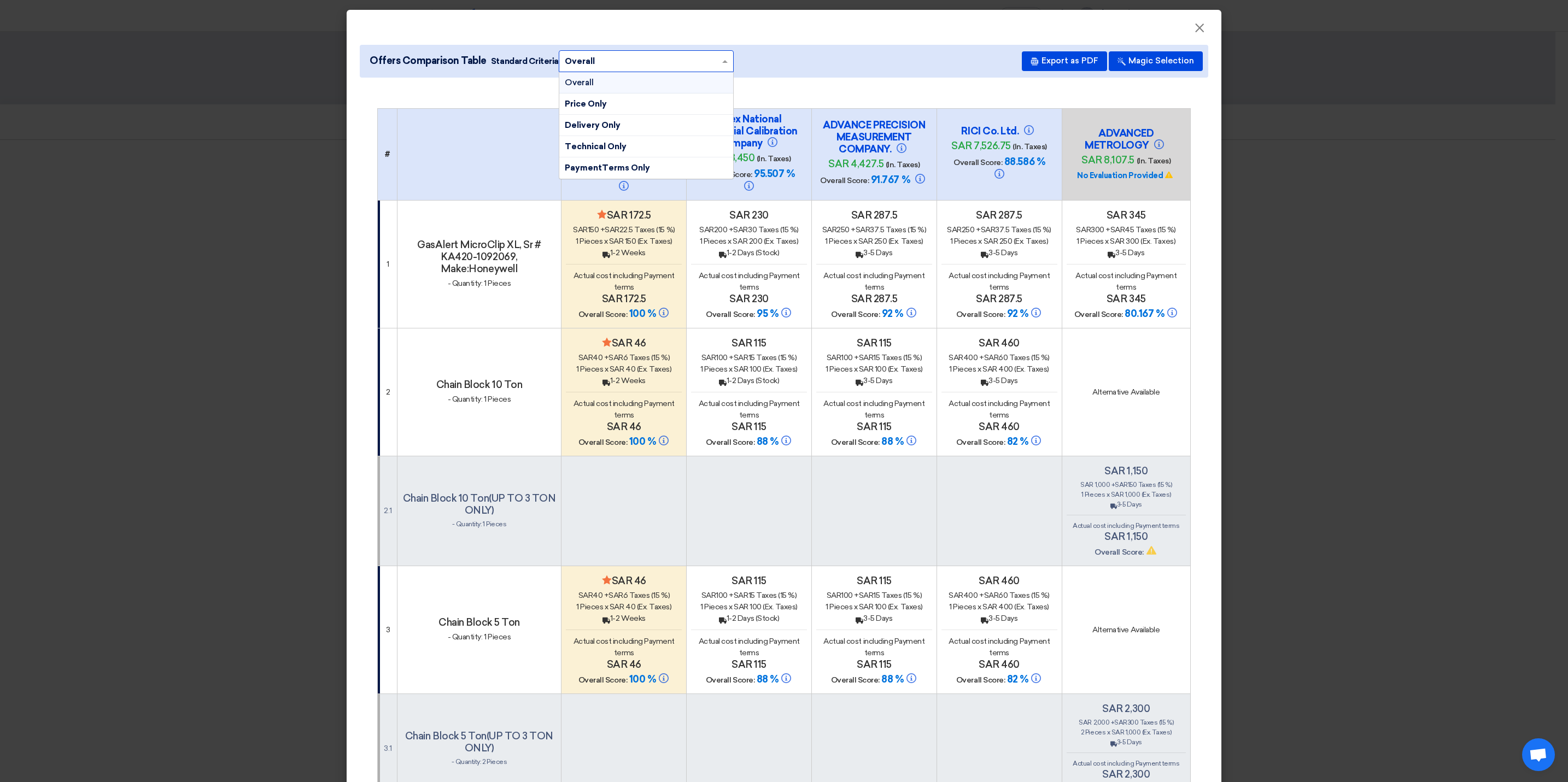
click at [721, 57] on span at bounding box center [726, 61] width 13 height 12
click at [1073, 63] on button "Export as PDF" at bounding box center [1065, 61] width 85 height 19
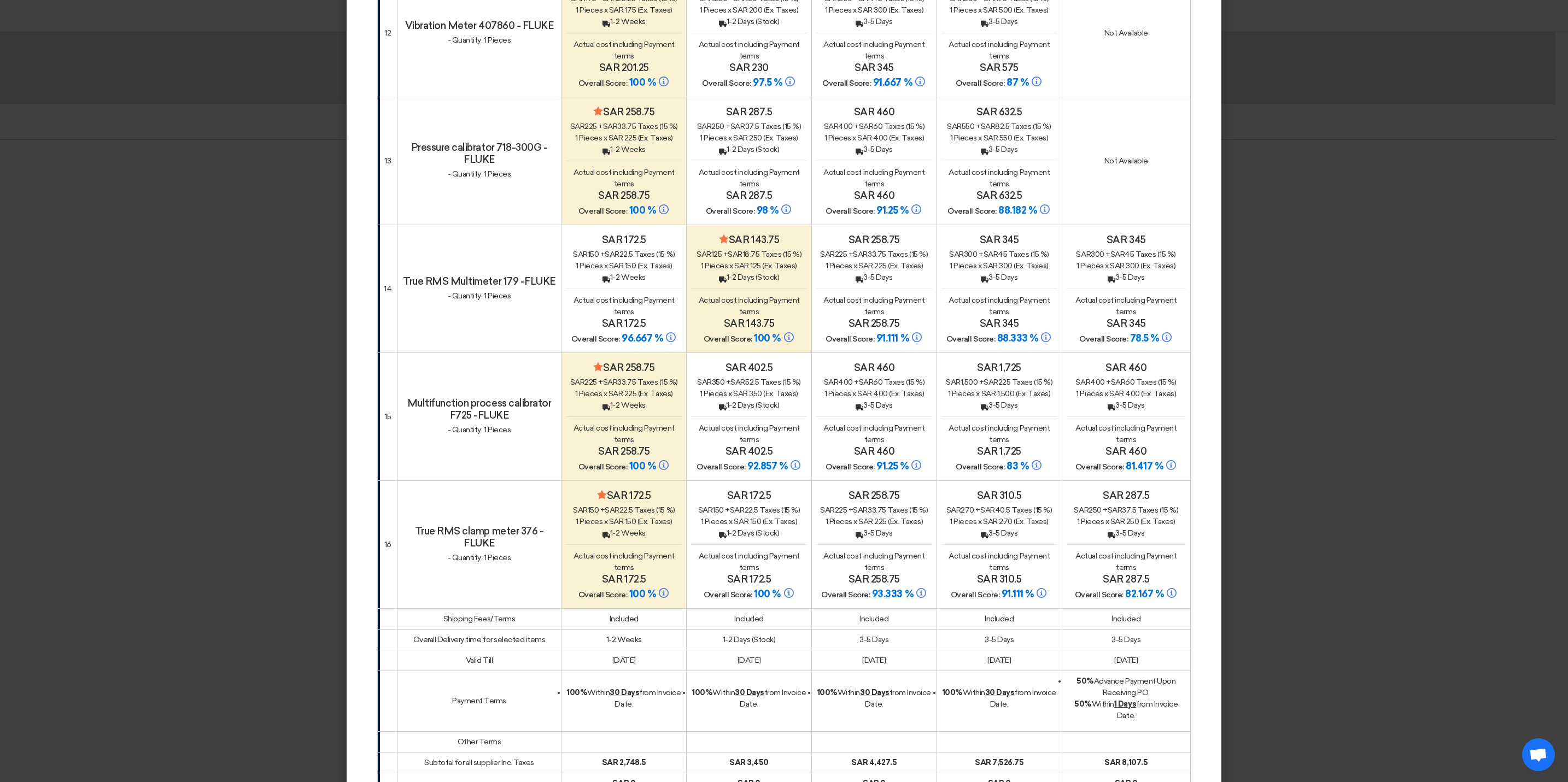
scroll to position [2236, 0]
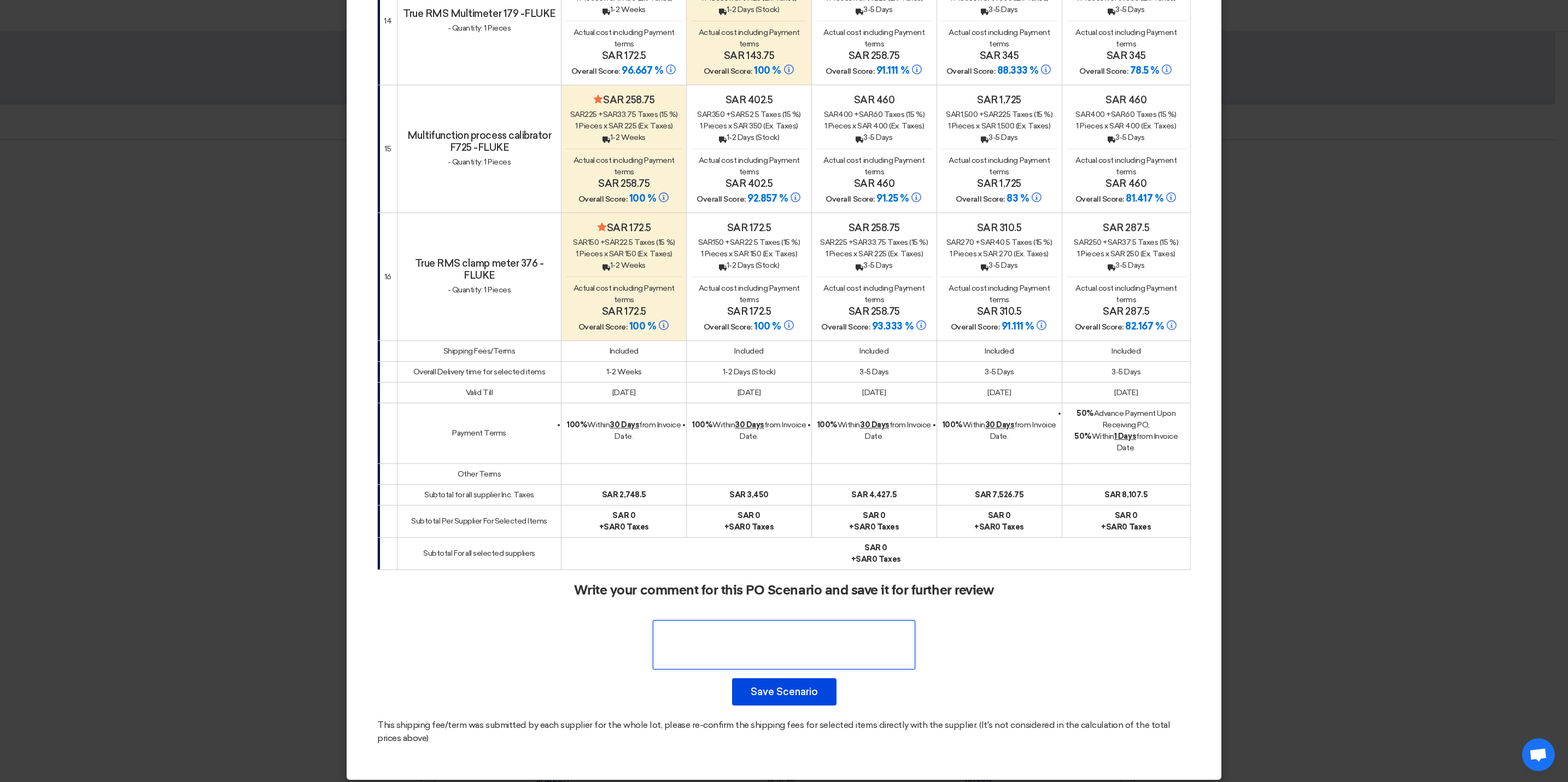
click at [750, 647] on textarea at bounding box center [783, 644] width 262 height 49
paste textarea "Approved as send lowest Price and job can be cocomplete by one week"
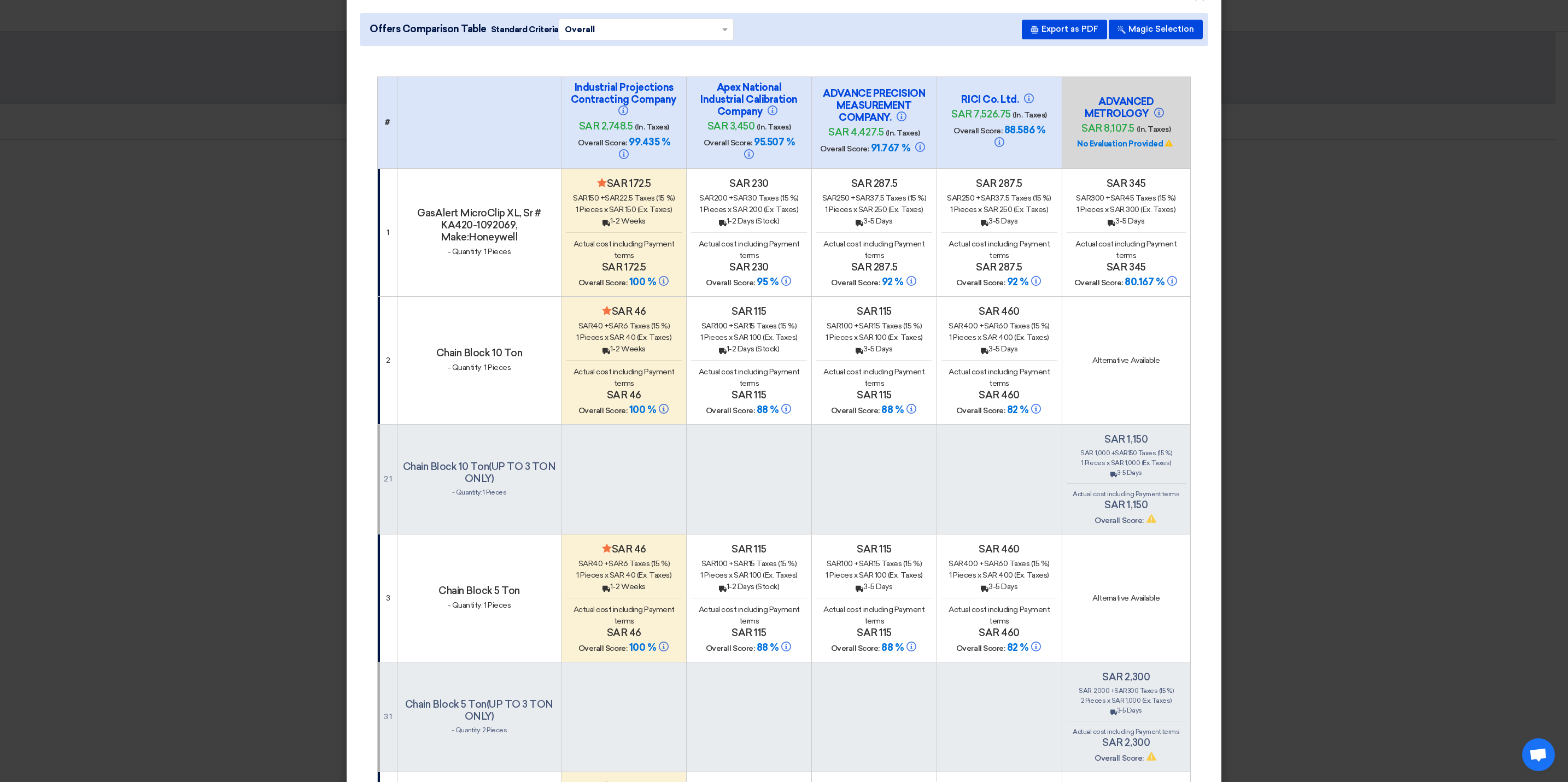
scroll to position [0, 0]
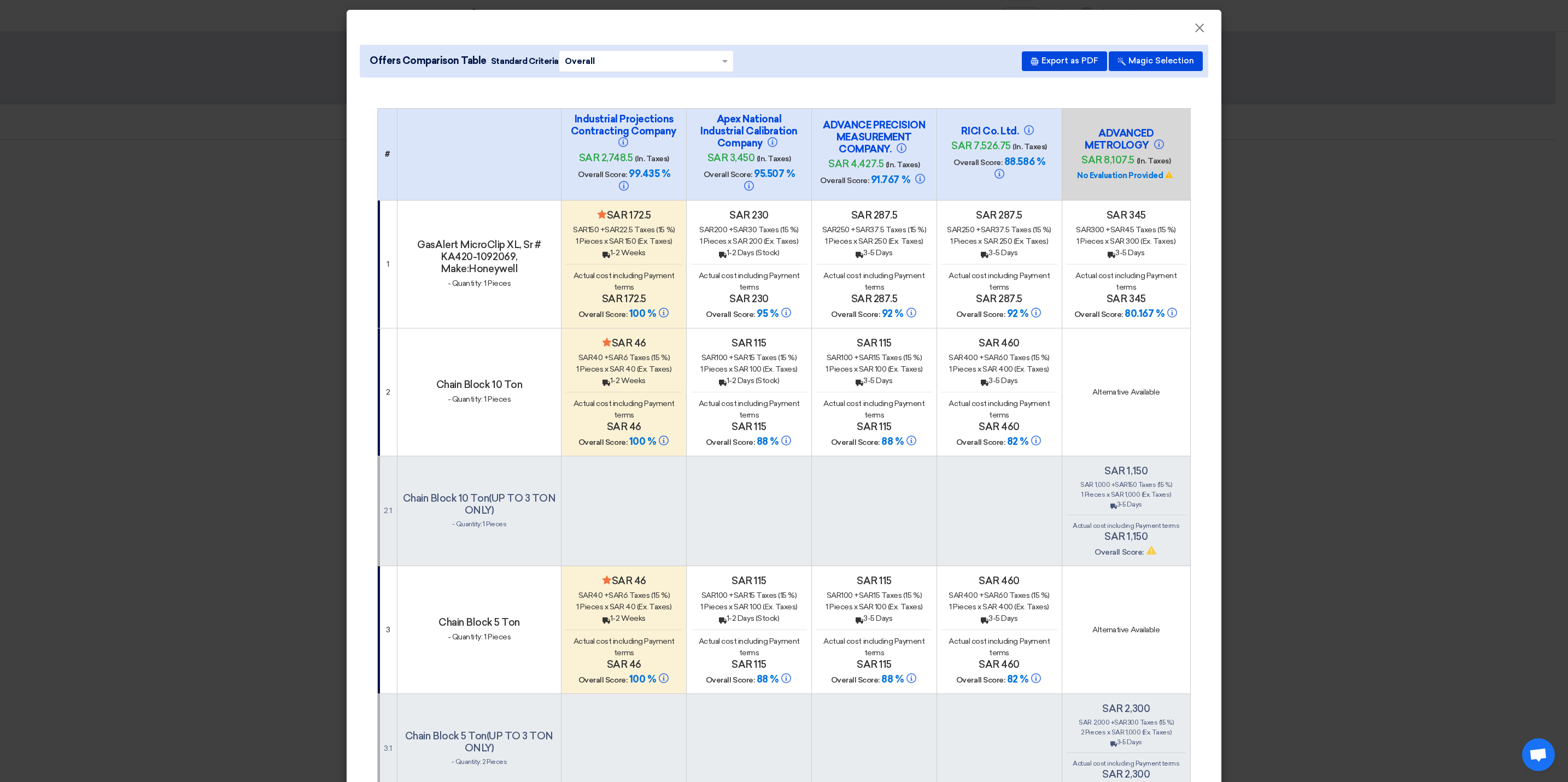
drag, startPoint x: 724, startPoint y: 119, endPoint x: 796, endPoint y: 136, distance: 74.0
click at [796, 136] on div "Apex National Industrial Calibration Company sar 3,450 (In. Taxes) Overall Scor…" at bounding box center [749, 155] width 116 height 83
copy h4 "Apex National Industrial Calibration"
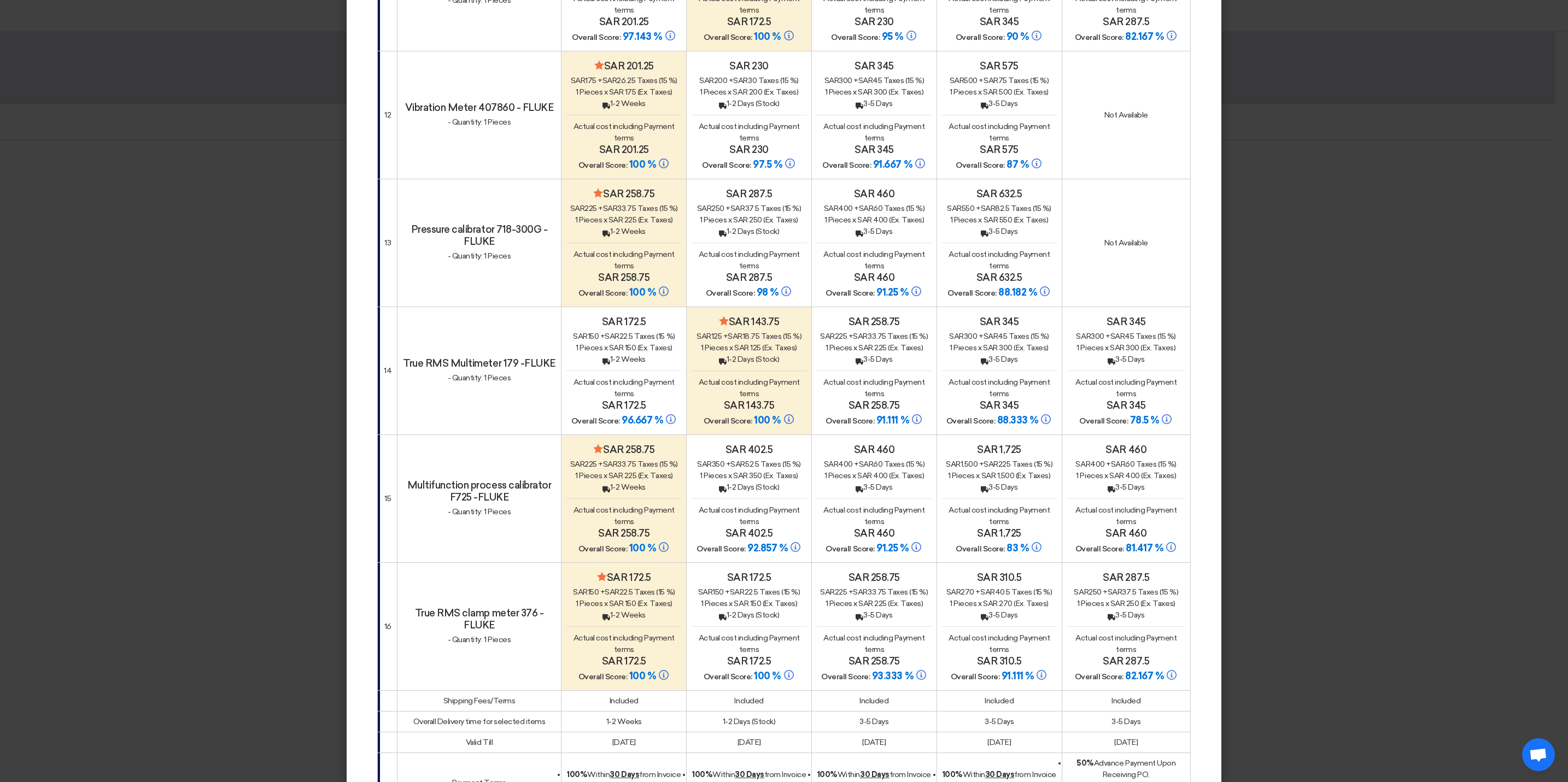
scroll to position [2236, 0]
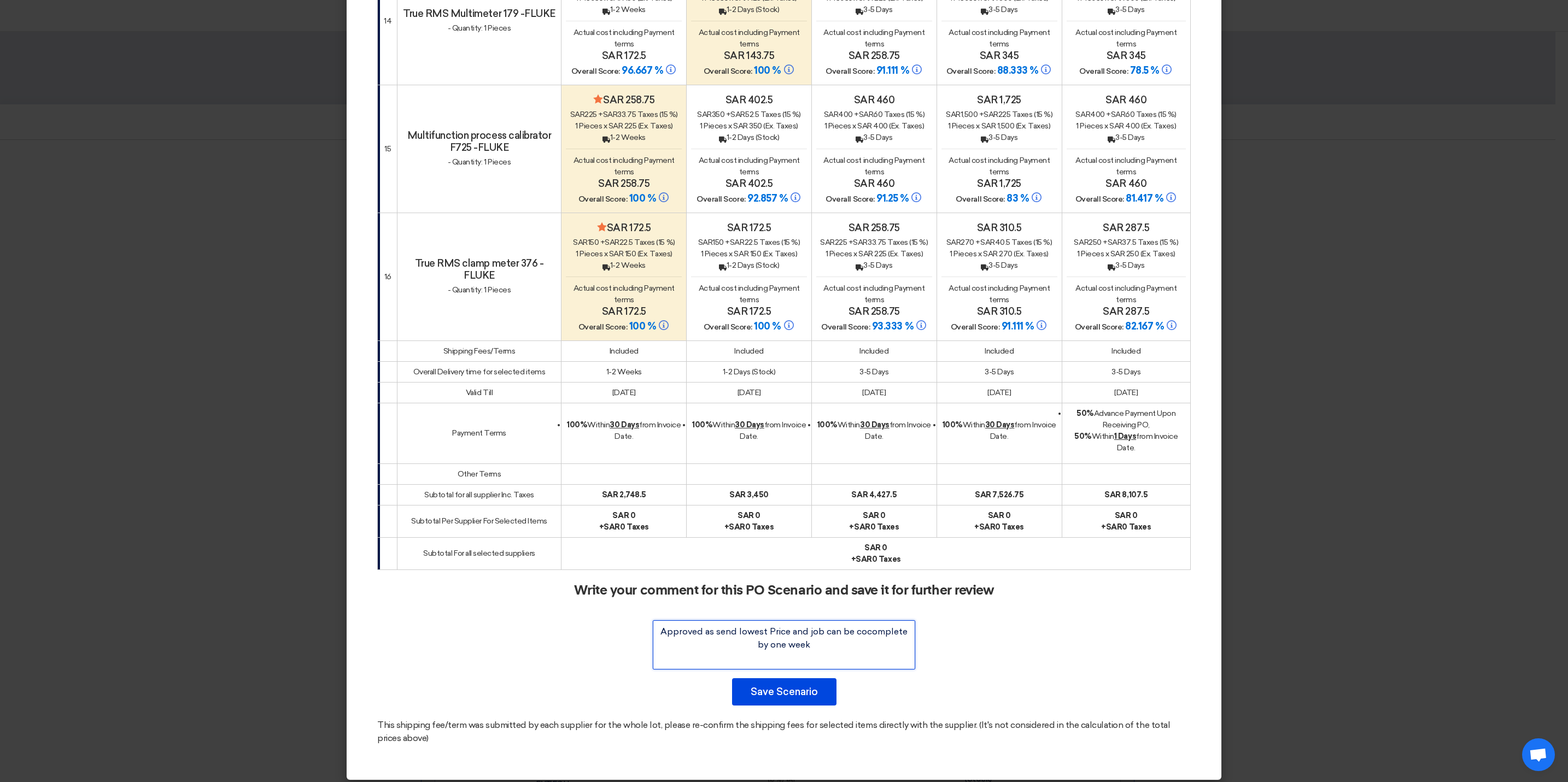
click at [831, 640] on textarea at bounding box center [783, 644] width 262 height 49
click at [656, 625] on textarea at bounding box center [783, 644] width 262 height 49
paste textarea "Apex National Industrial Calibration"
click at [771, 689] on button "Save Scenario" at bounding box center [785, 692] width 105 height 27
click at [793, 688] on button "Save Scenario" at bounding box center [785, 692] width 105 height 27
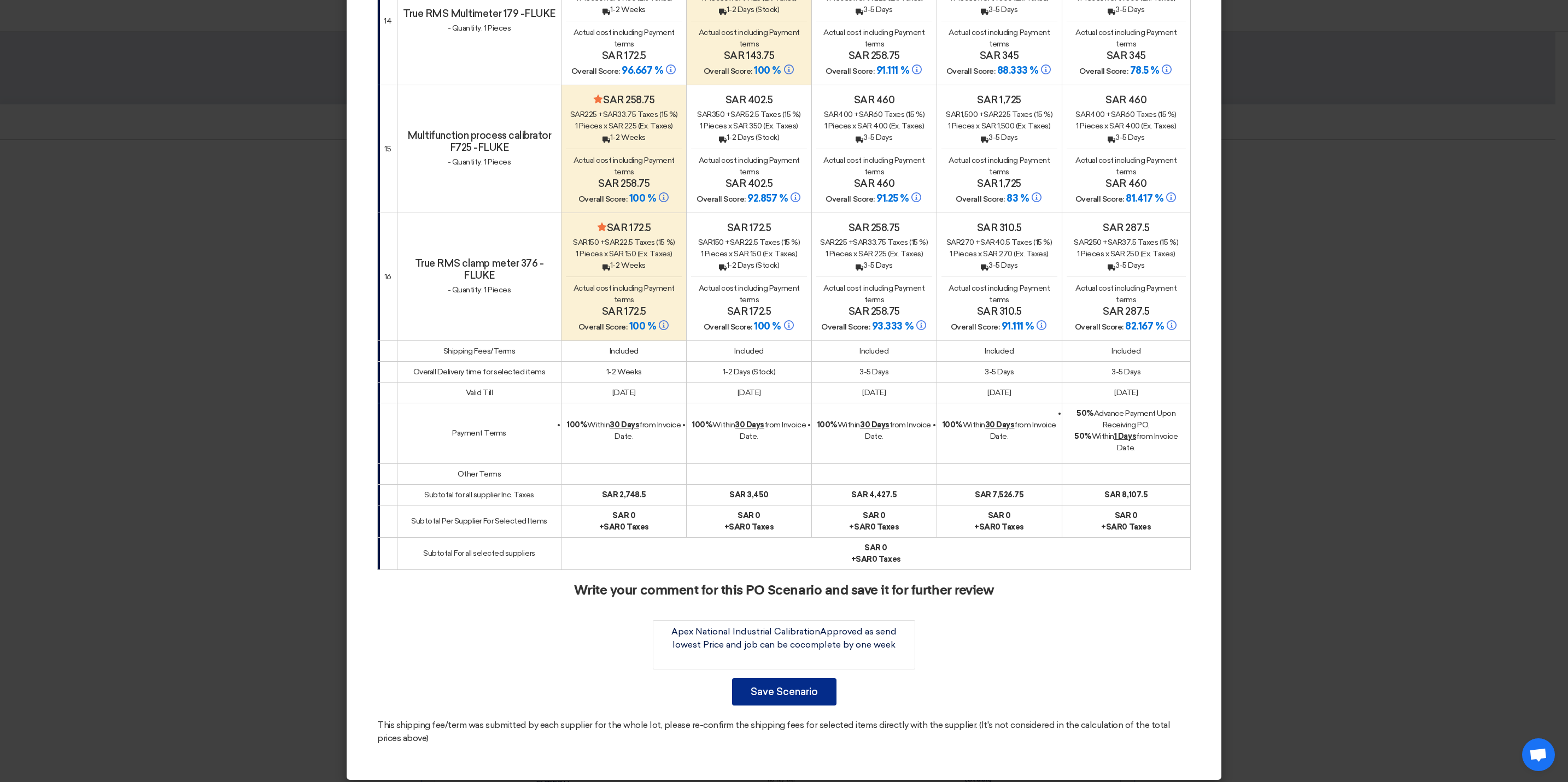
click at [792, 685] on button "Save Scenario" at bounding box center [785, 692] width 105 height 27
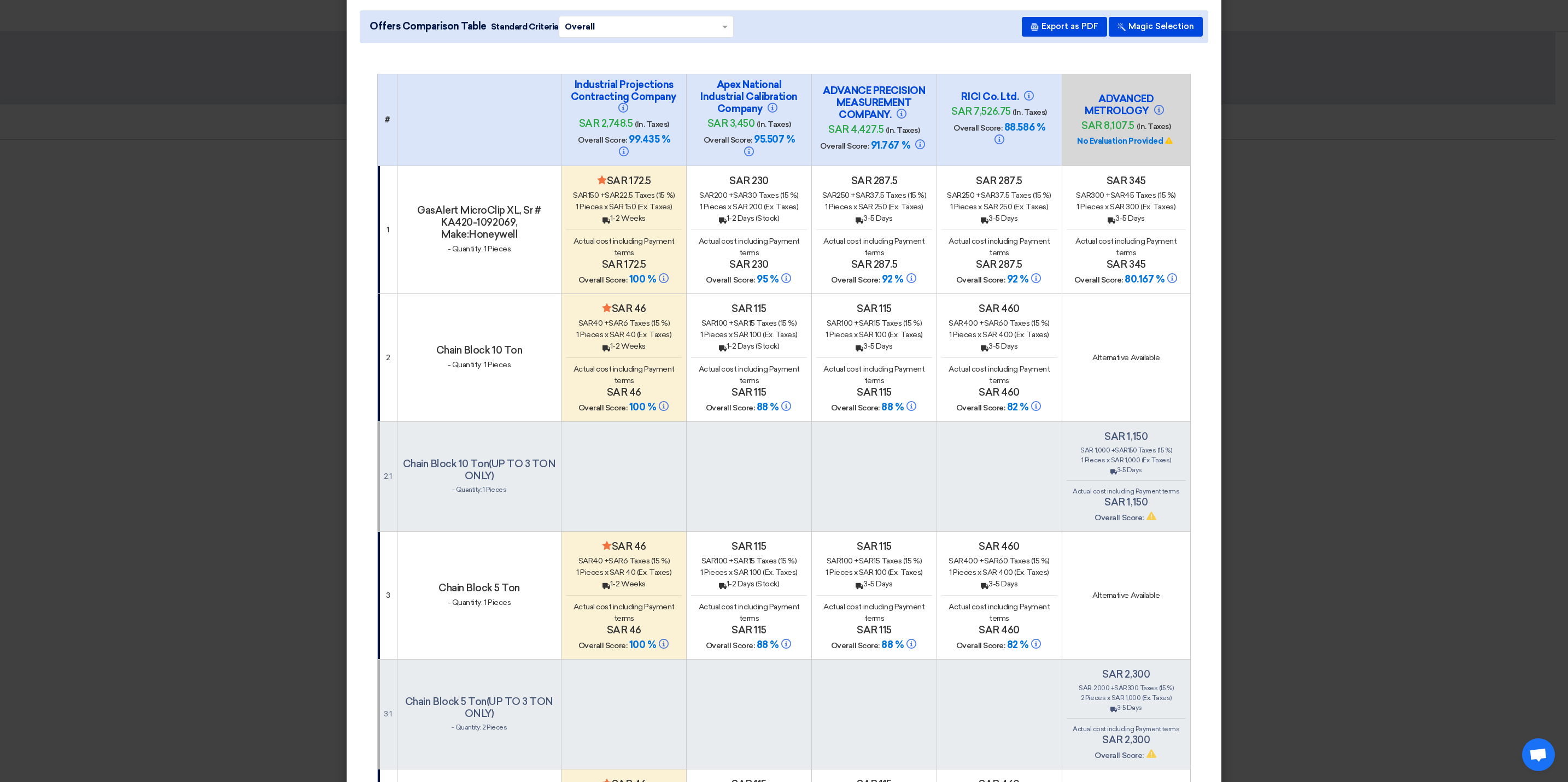
scroll to position [0, 0]
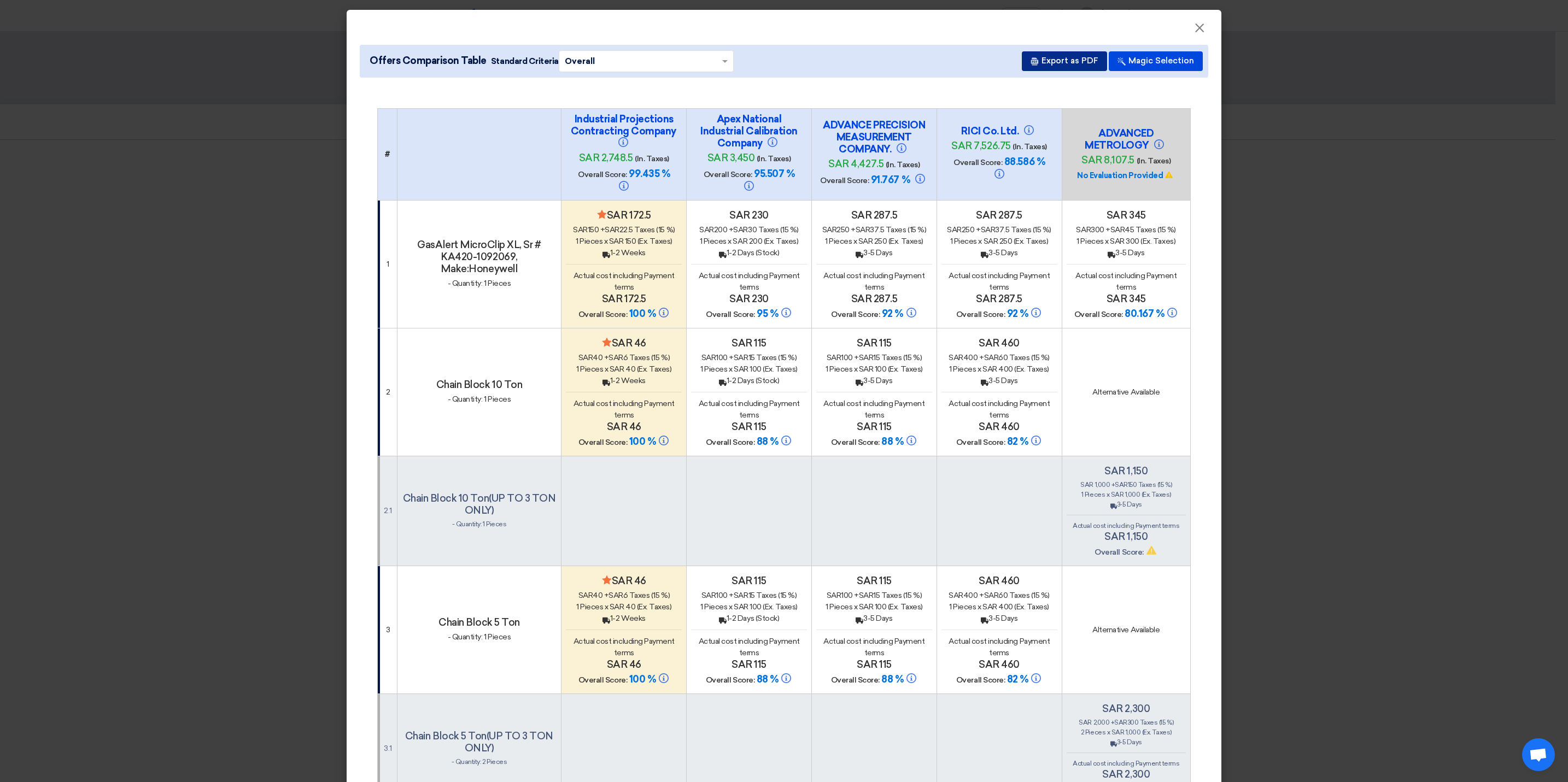
click at [1060, 58] on button "Export as PDF" at bounding box center [1065, 61] width 85 height 19
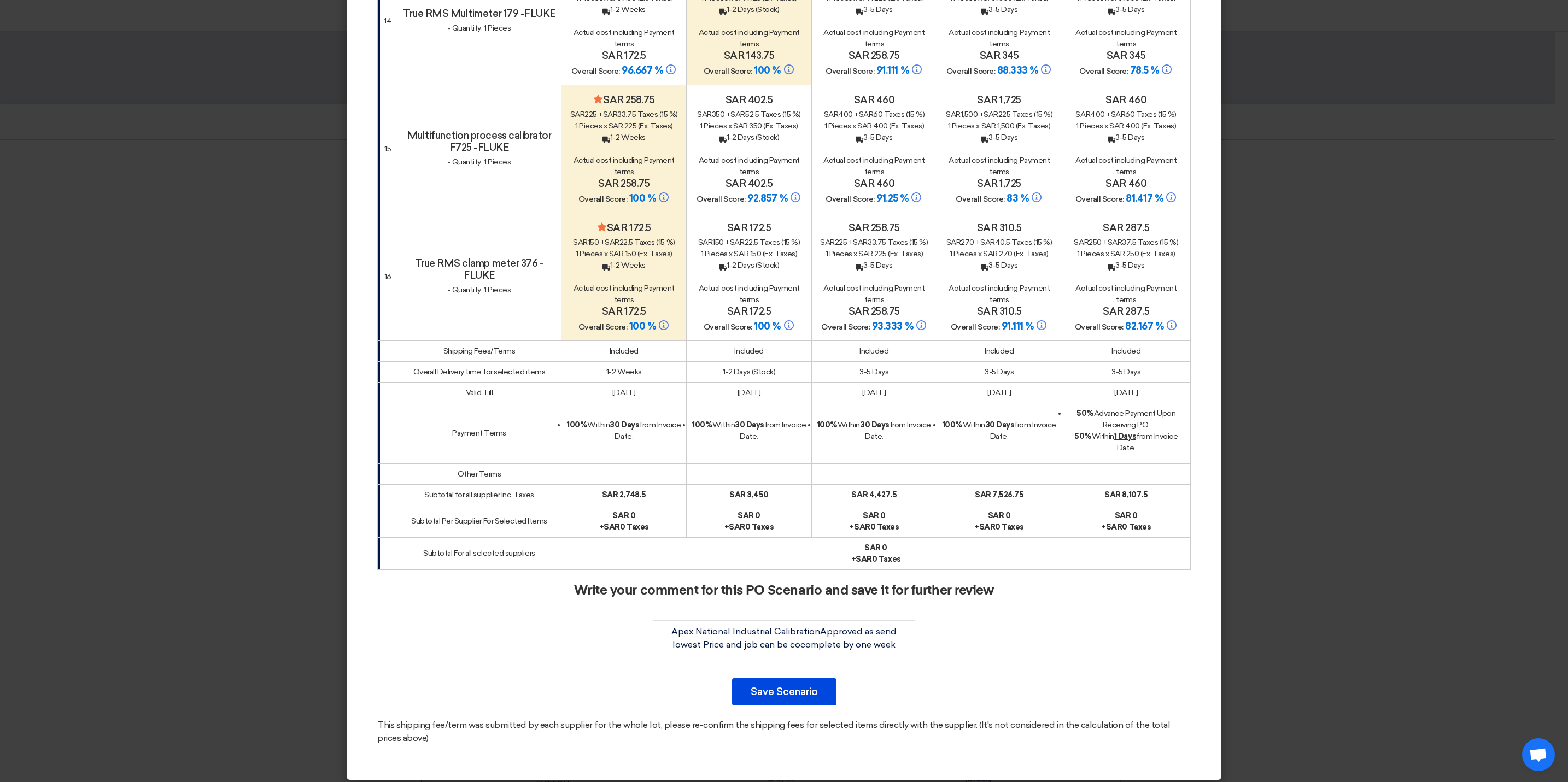
scroll to position [2154, 0]
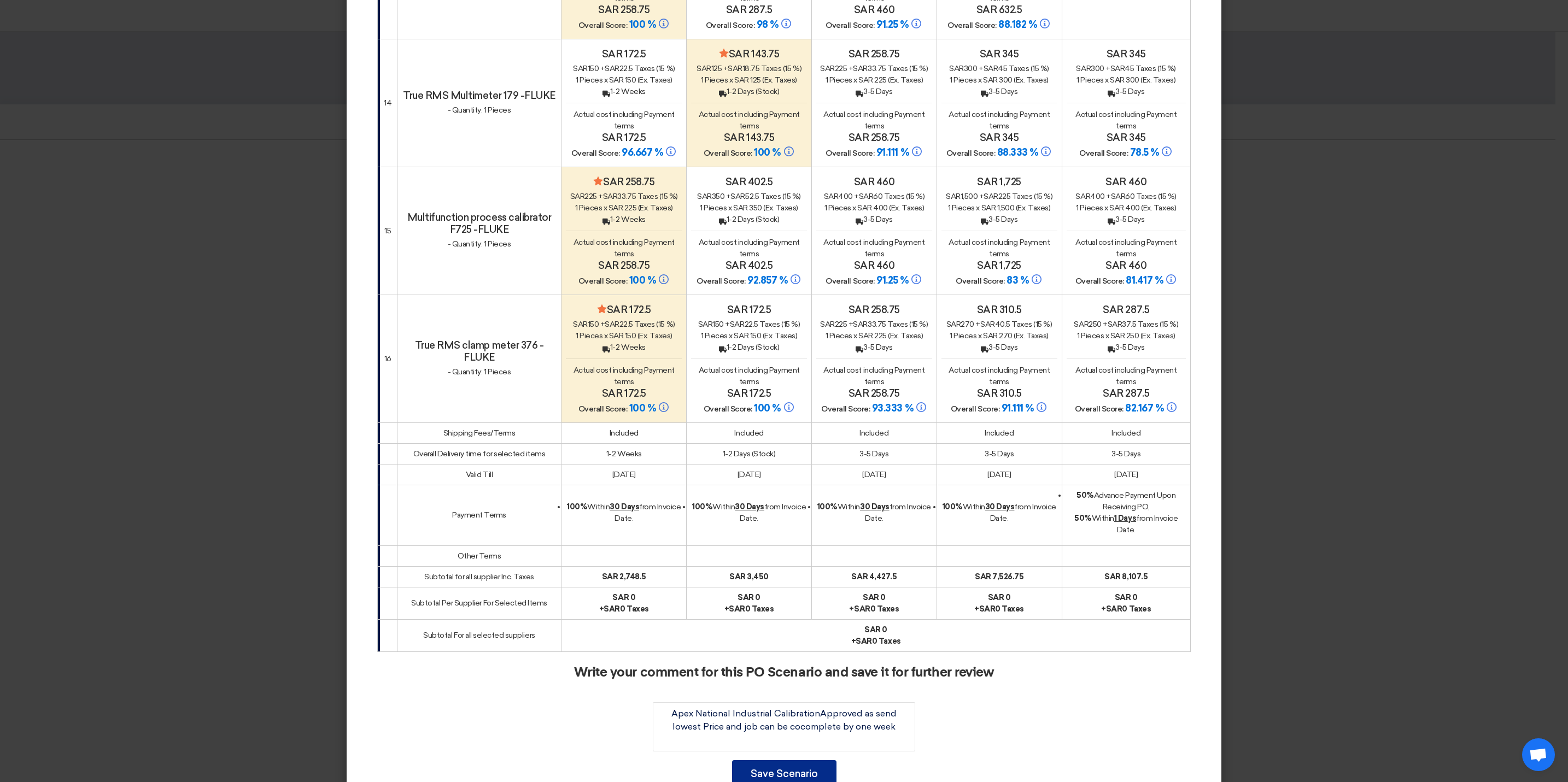
click at [783, 761] on button "Save Scenario" at bounding box center [785, 773] width 105 height 27
drag, startPoint x: 812, startPoint y: 704, endPoint x: 766, endPoint y: 702, distance: 46.0
click at [766, 702] on textarea at bounding box center [783, 727] width 262 height 49
type textarea "Apex National Industrial Approved as send lowest Price and job can be cocomplet…"
click at [803, 763] on button "Save Scenario" at bounding box center [785, 773] width 105 height 27
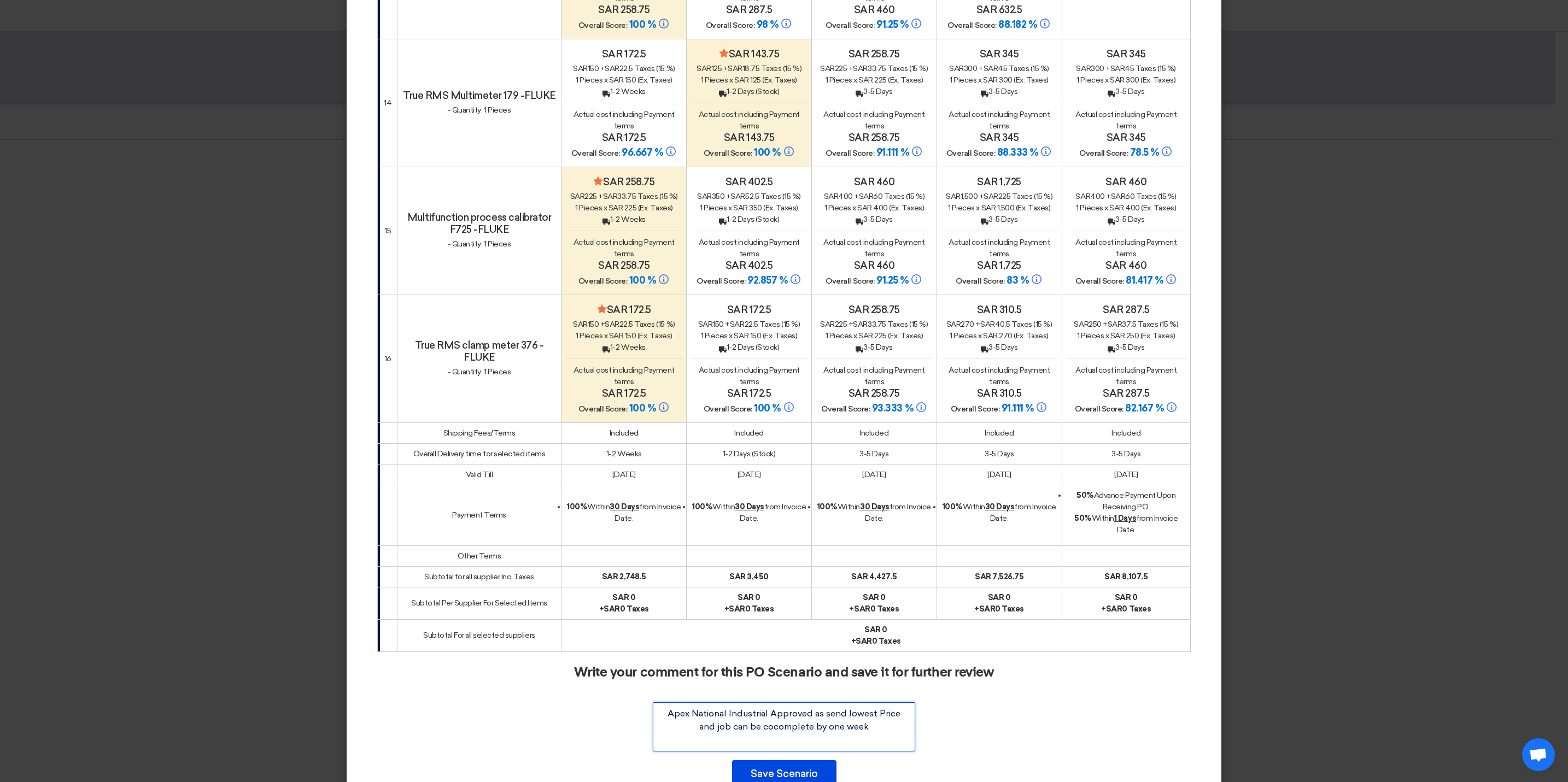
drag, startPoint x: 875, startPoint y: 718, endPoint x: 824, endPoint y: 720, distance: 51.0
click at [824, 720] on textarea at bounding box center [783, 727] width 262 height 49
click at [813, 769] on button "Save Scenario" at bounding box center [785, 773] width 105 height 27
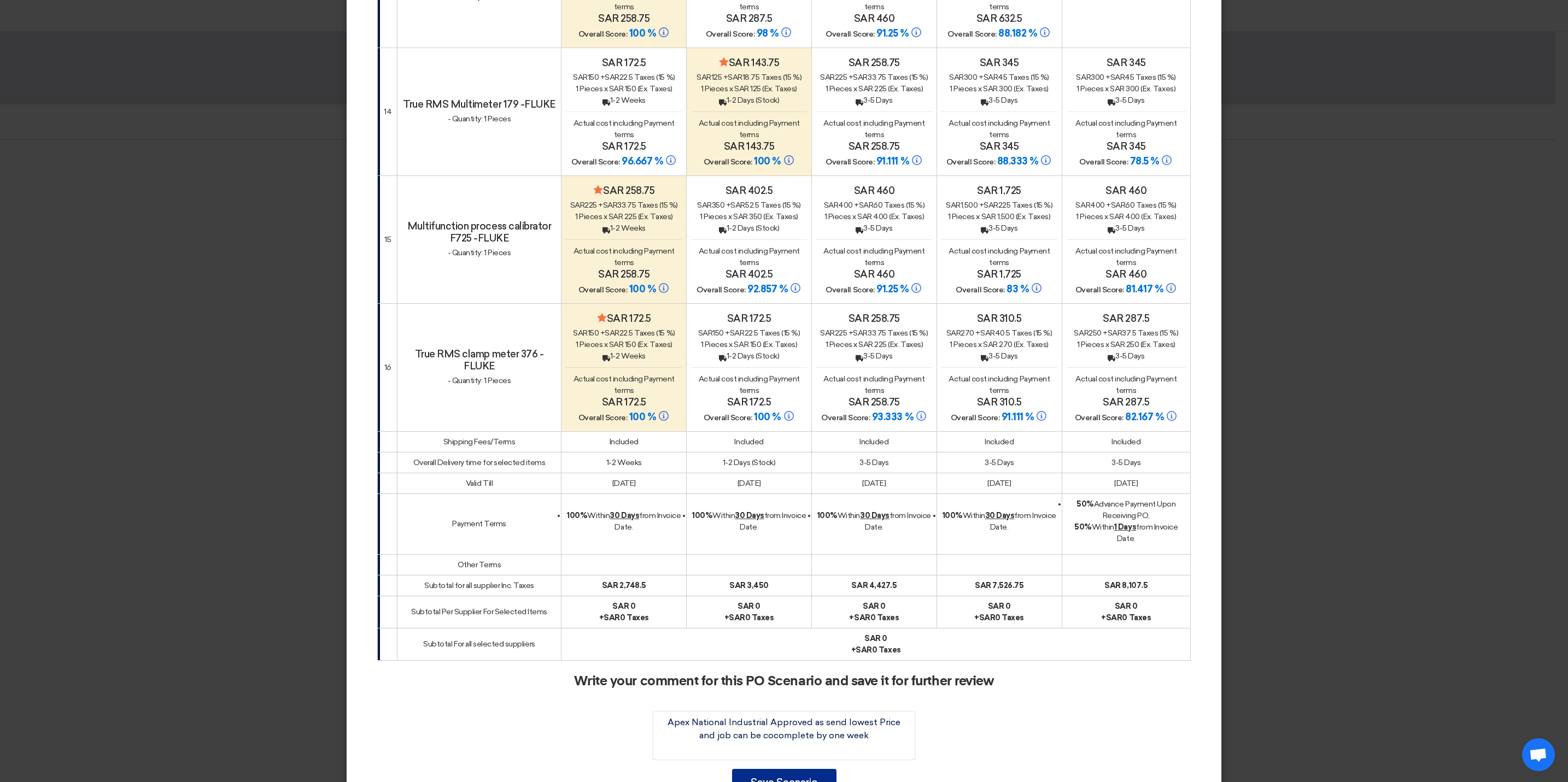
scroll to position [2236, 0]
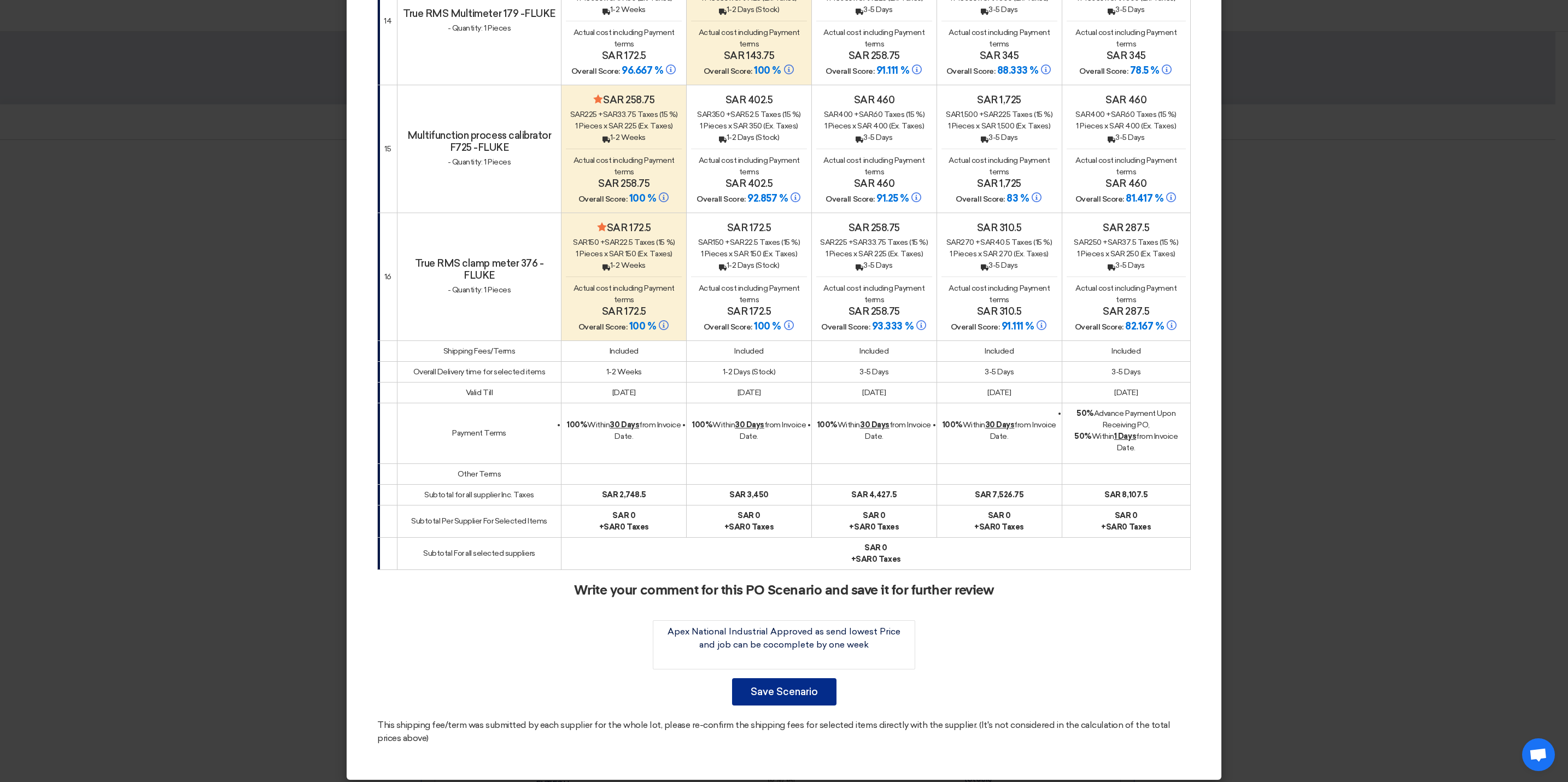
click at [783, 686] on button "Save Scenario" at bounding box center [785, 692] width 105 height 27
click at [783, 687] on button "Save Scenario" at bounding box center [785, 692] width 105 height 27
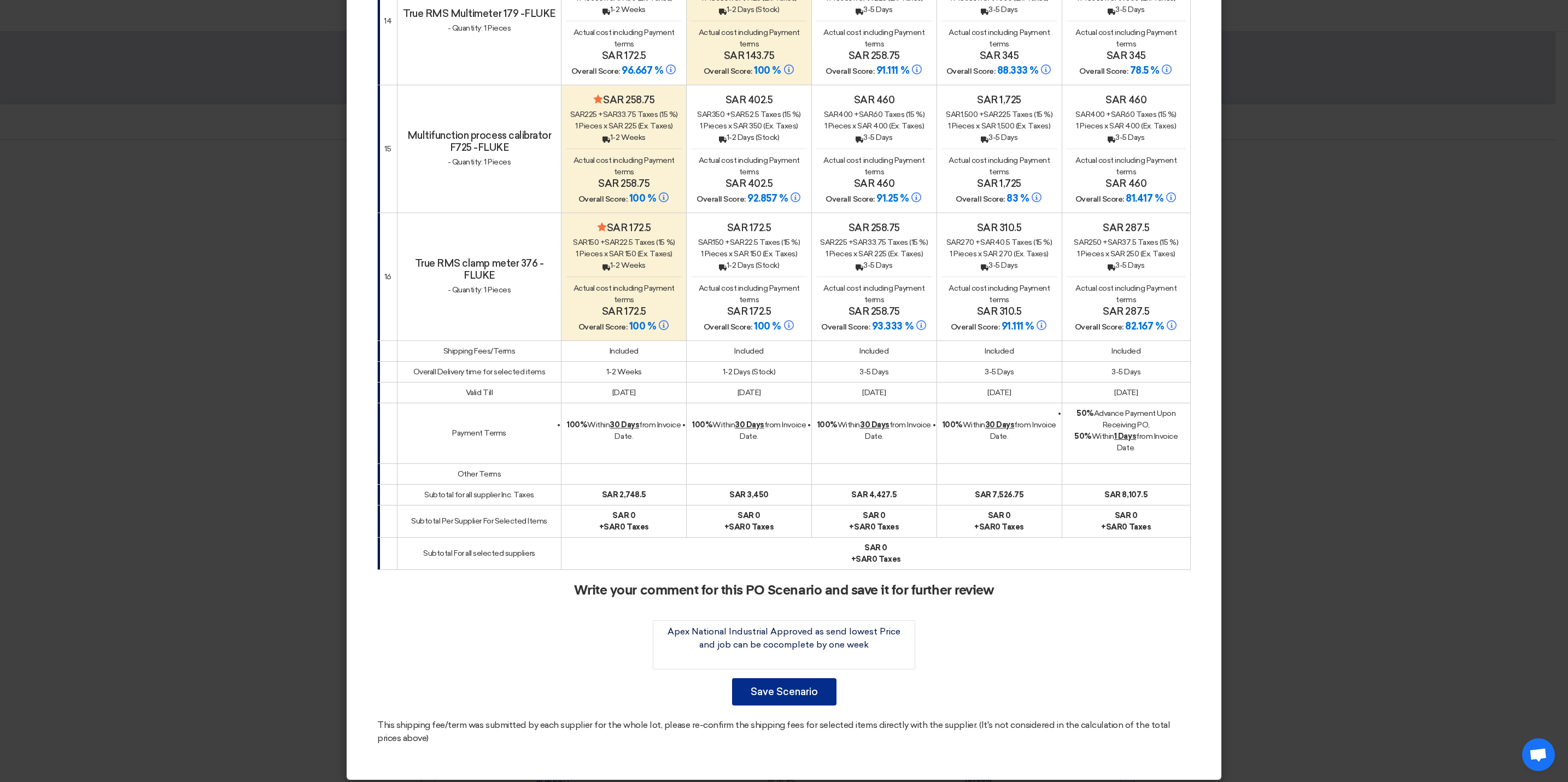
click at [783, 687] on button "Save Scenario" at bounding box center [785, 692] width 105 height 27
click at [783, 686] on button "Save Scenario" at bounding box center [785, 692] width 105 height 27
click at [783, 685] on button "Save Scenario" at bounding box center [785, 692] width 105 height 27
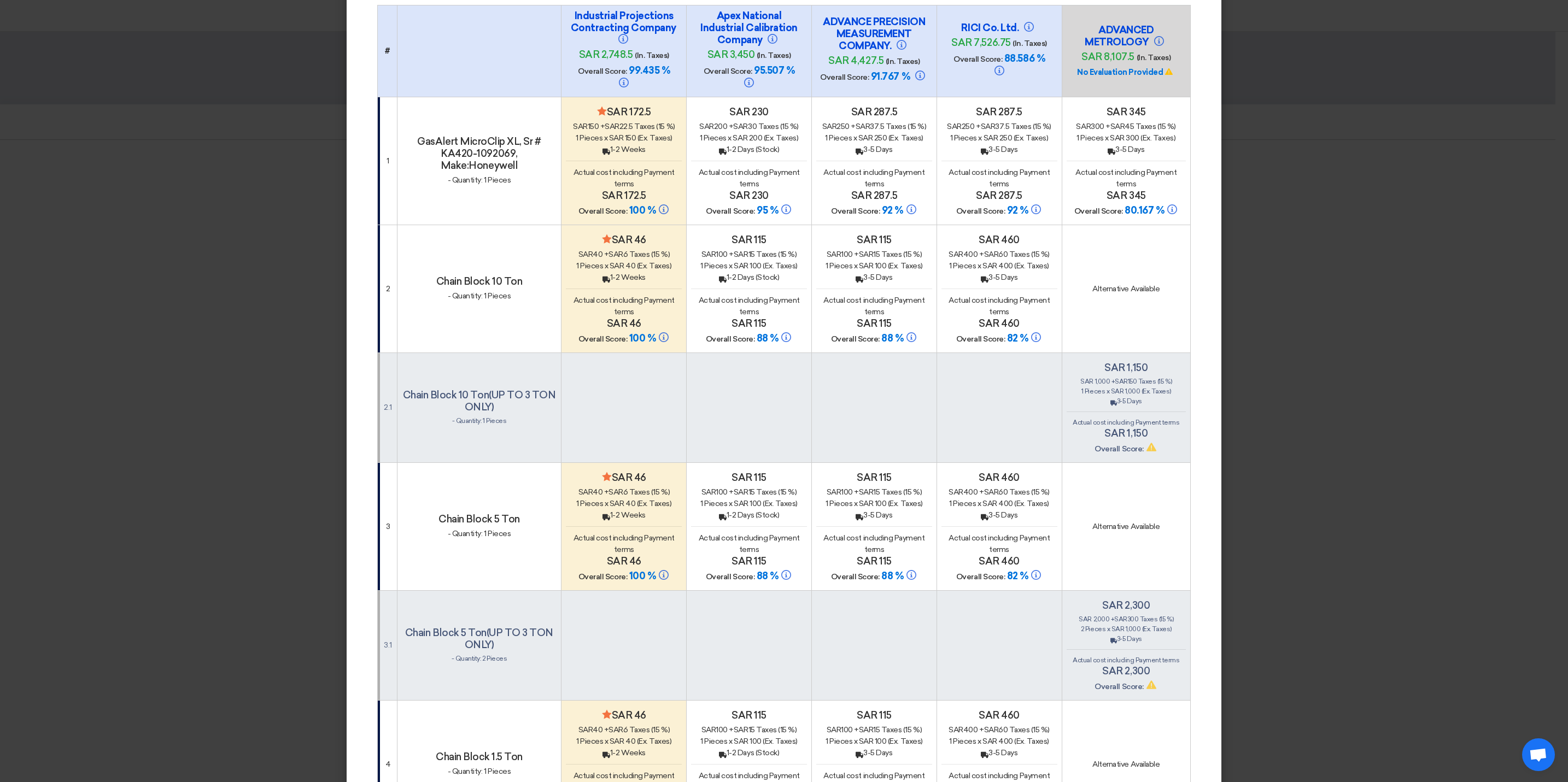
scroll to position [0, 0]
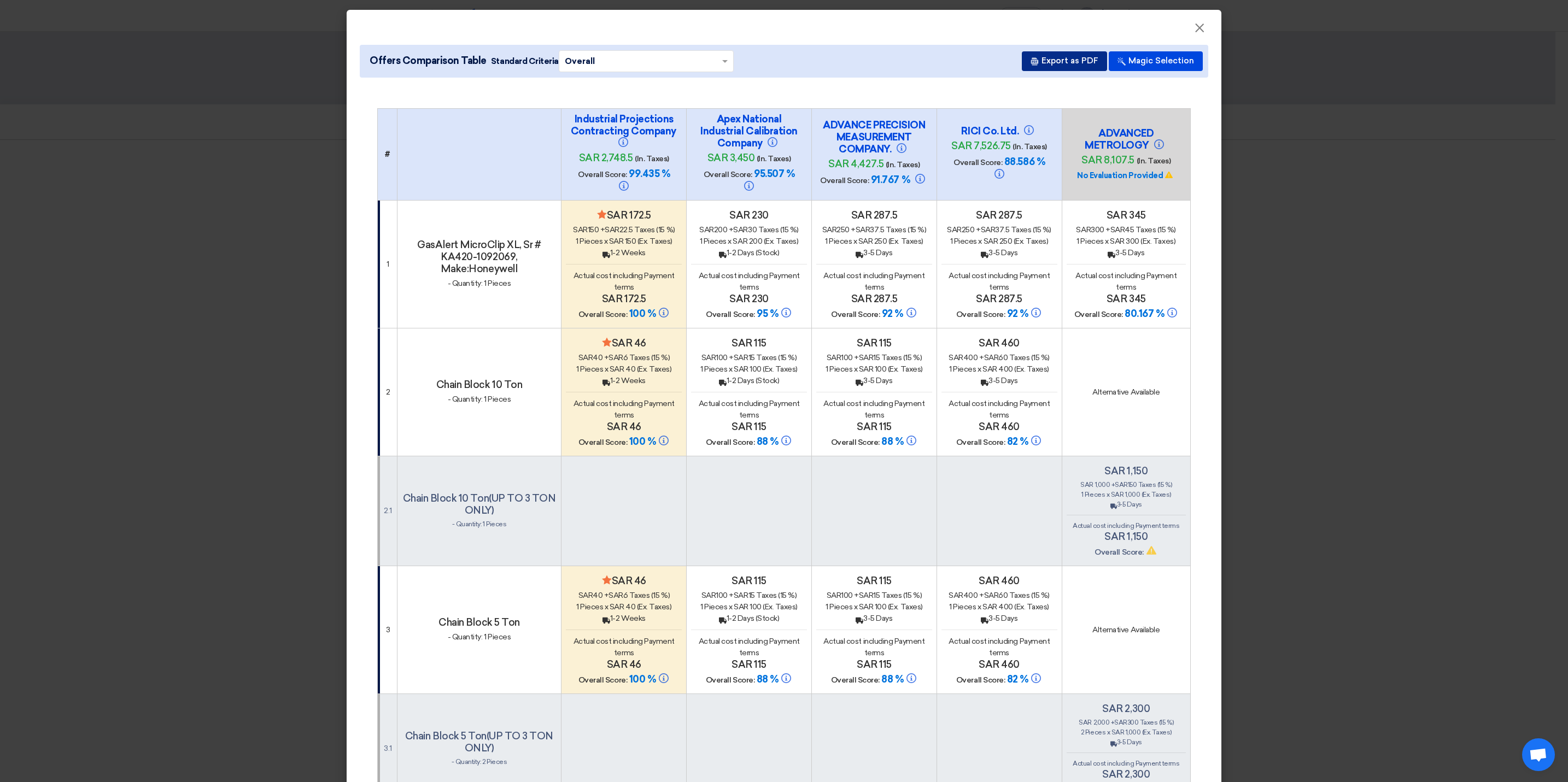
click at [1073, 61] on button "Export as PDF" at bounding box center [1065, 61] width 85 height 19
click at [1060, 57] on button "Export as PDF" at bounding box center [1065, 61] width 85 height 19
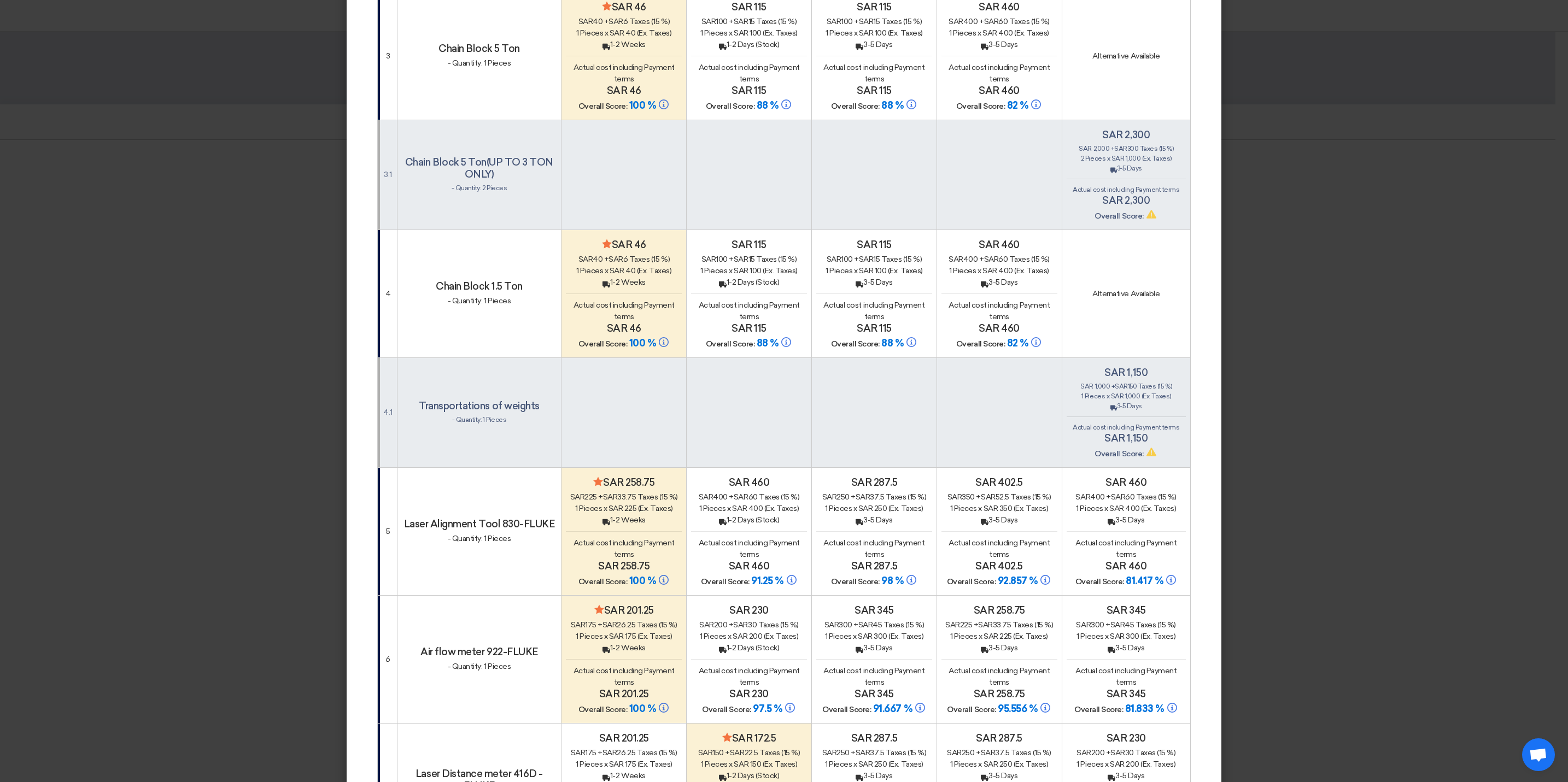
drag, startPoint x: 1385, startPoint y: 587, endPoint x: 1158, endPoint y: 475, distance: 253.1
click at [1385, 587] on modal-container "× Offers Comparison Table Standard Criteria × Overall × Export as PDF Magic Sel…" at bounding box center [784, 391] width 1568 height 782
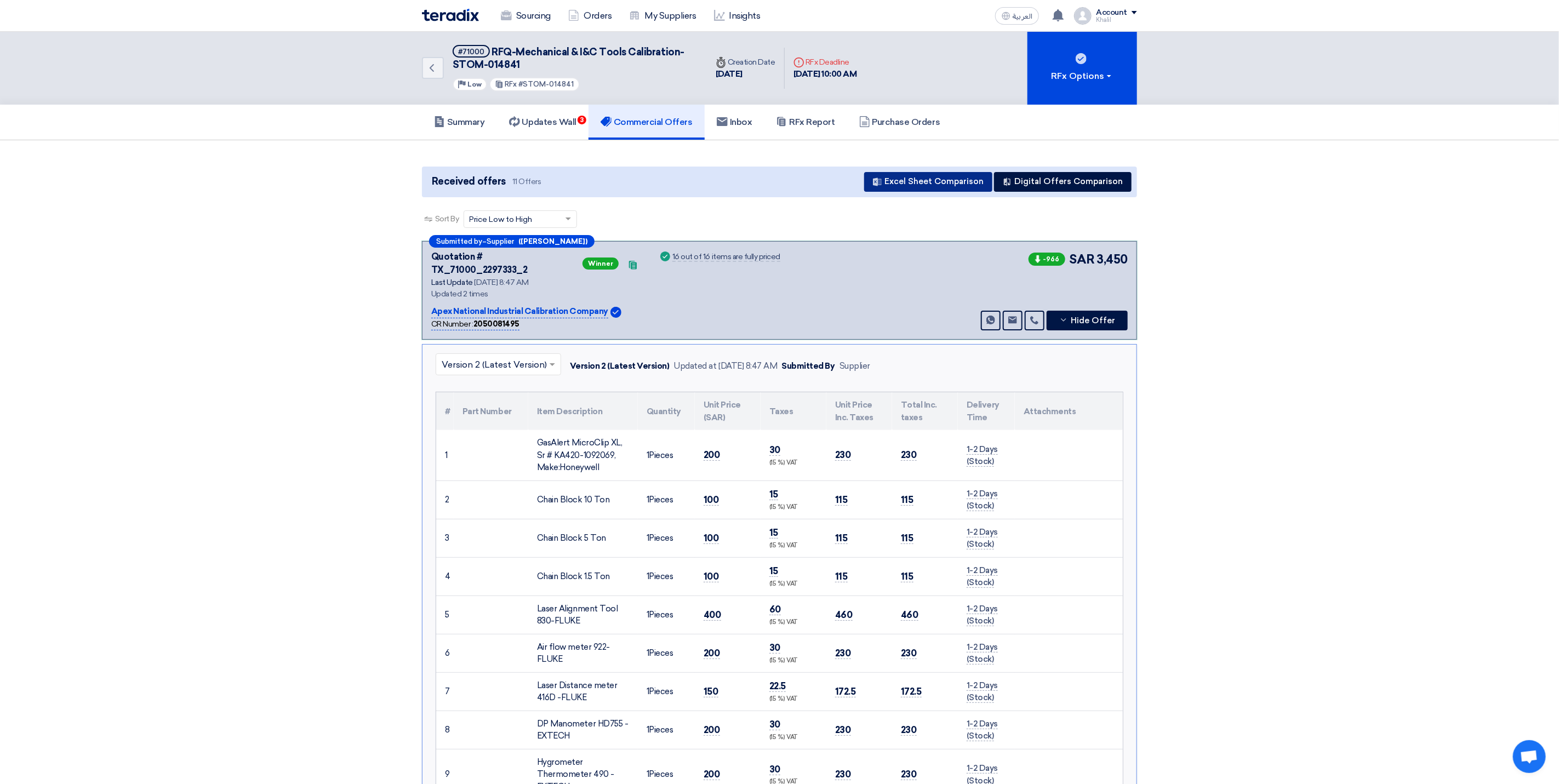
click at [960, 185] on button "Excel Sheet Comparison" at bounding box center [928, 182] width 128 height 20
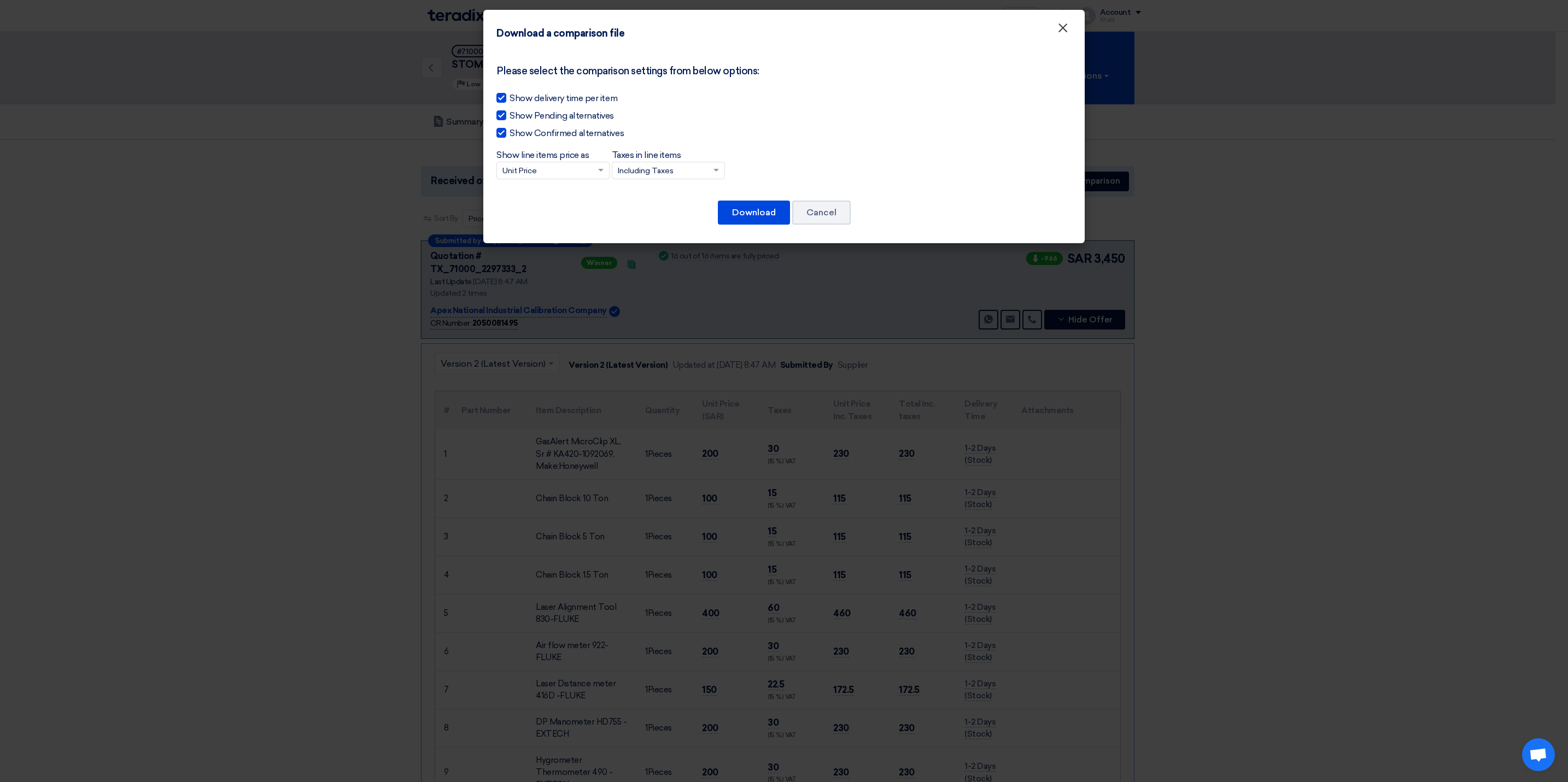
click at [1068, 25] on button "×" at bounding box center [1063, 29] width 29 height 22
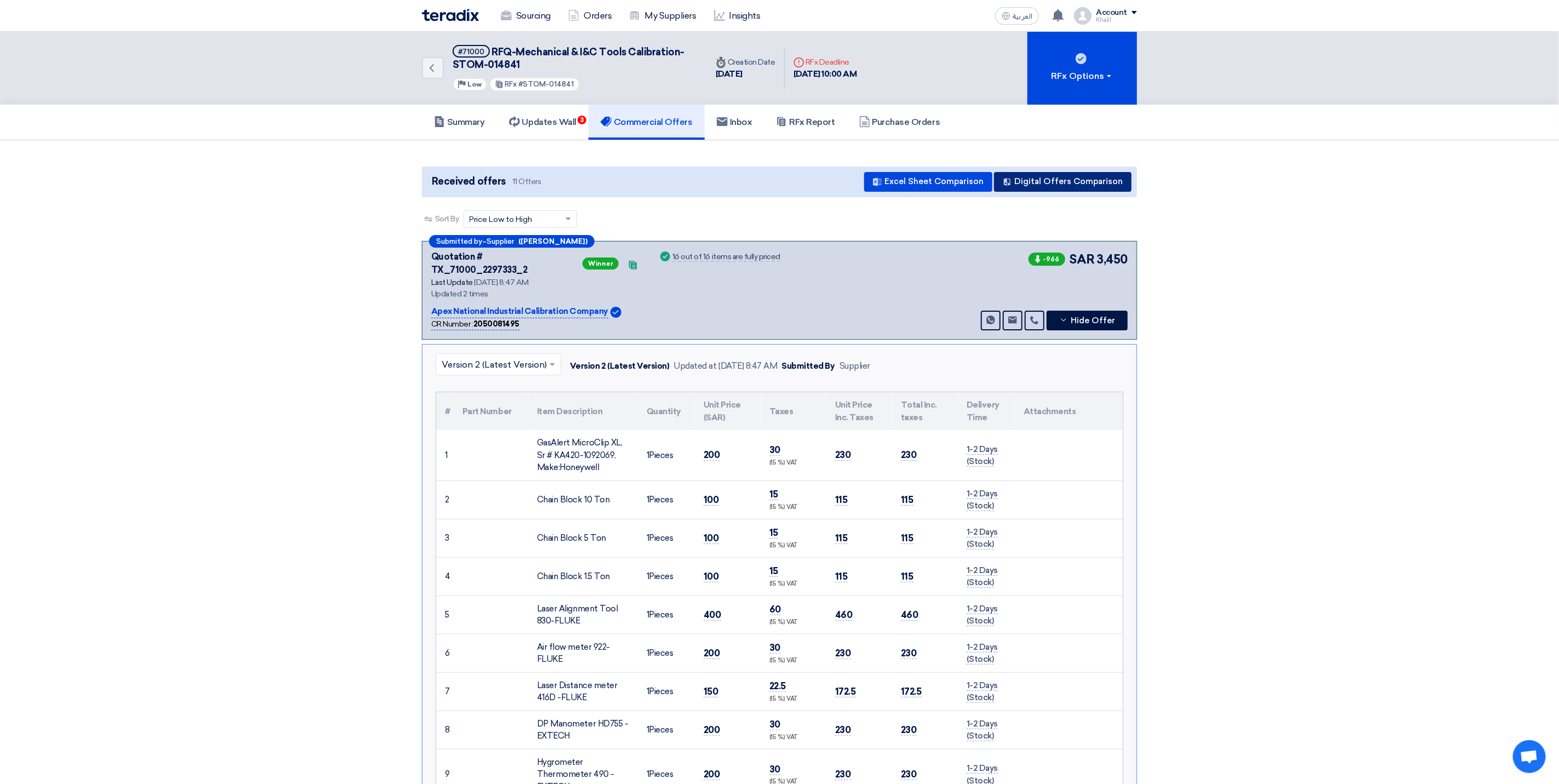
click at [1076, 179] on button "Digital Offers Comparison" at bounding box center [1062, 182] width 137 height 20
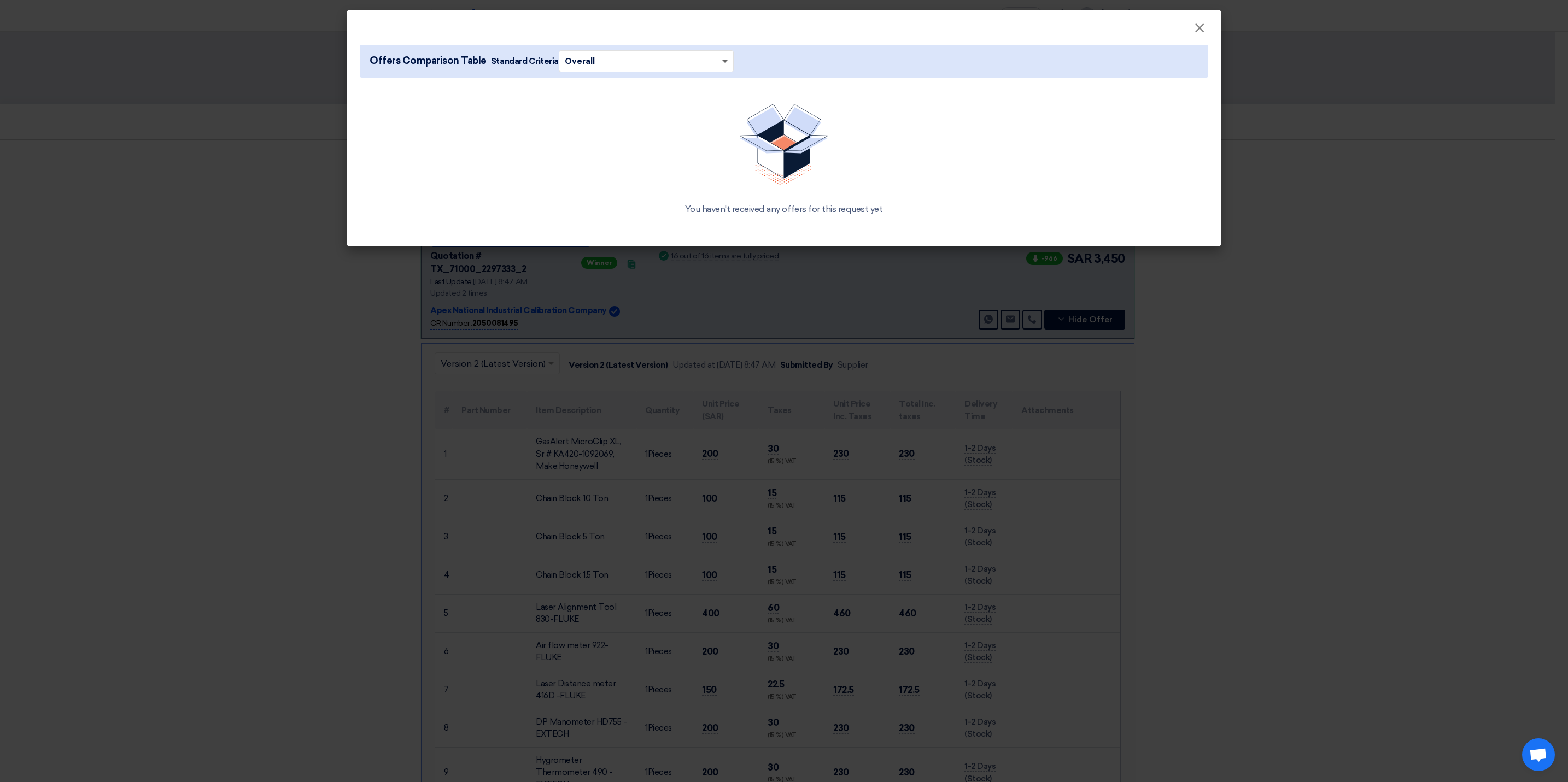
click at [723, 60] on span at bounding box center [725, 62] width 5 height 4
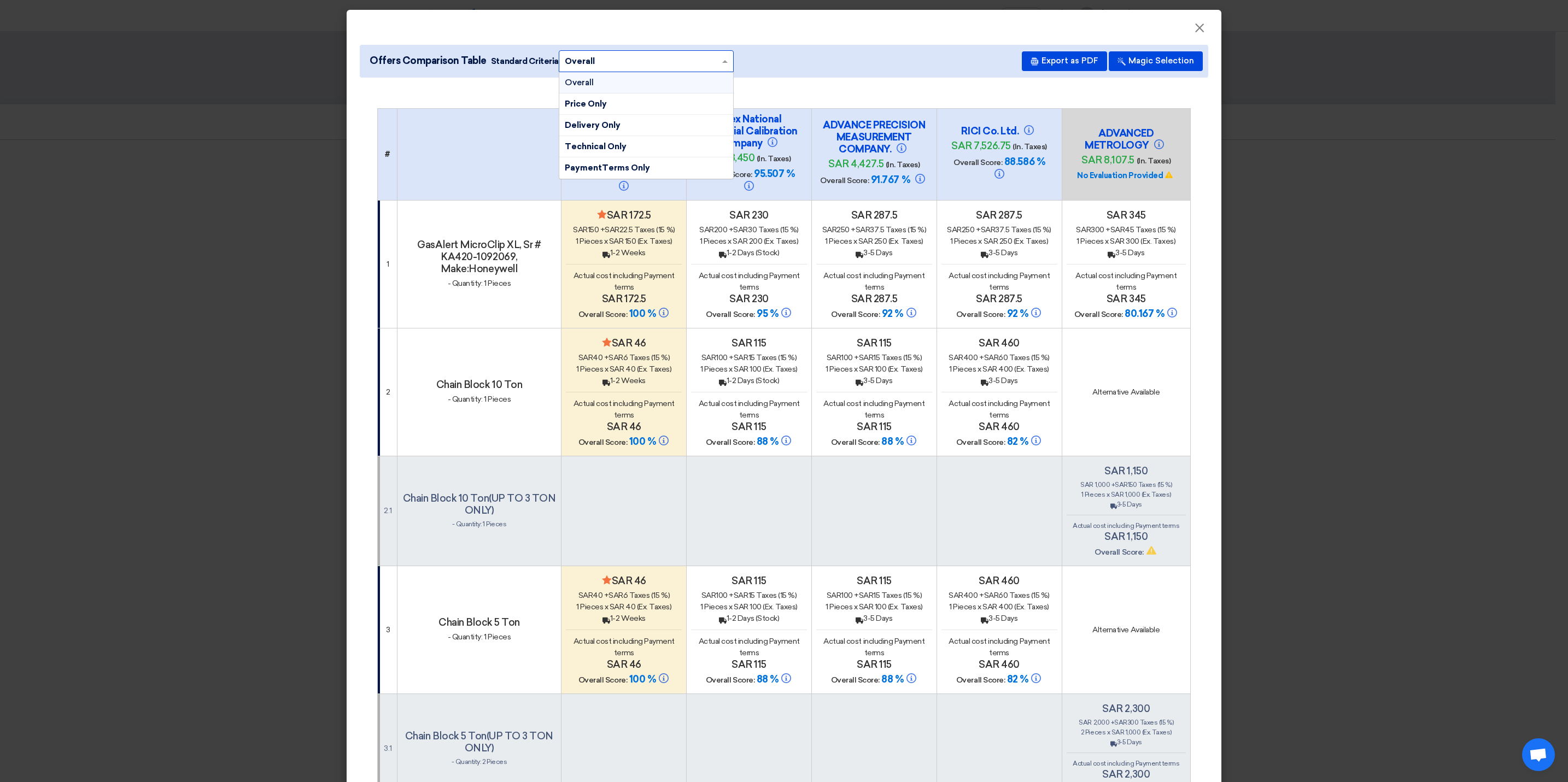
drag, startPoint x: 693, startPoint y: 75, endPoint x: 1029, endPoint y: 169, distance: 348.9
click at [693, 76] on div "Overall" at bounding box center [646, 83] width 174 height 21
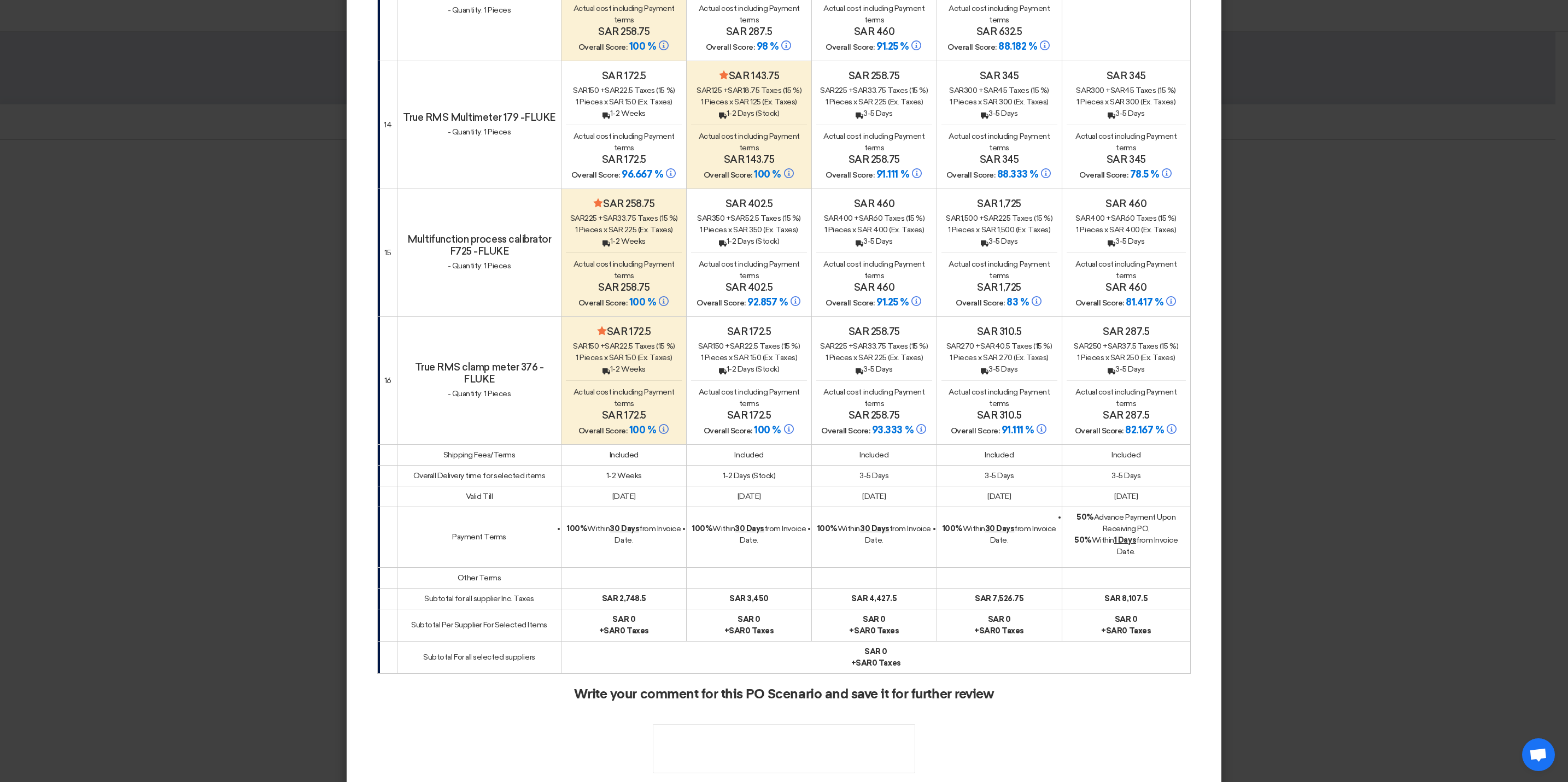
scroll to position [2236, 0]
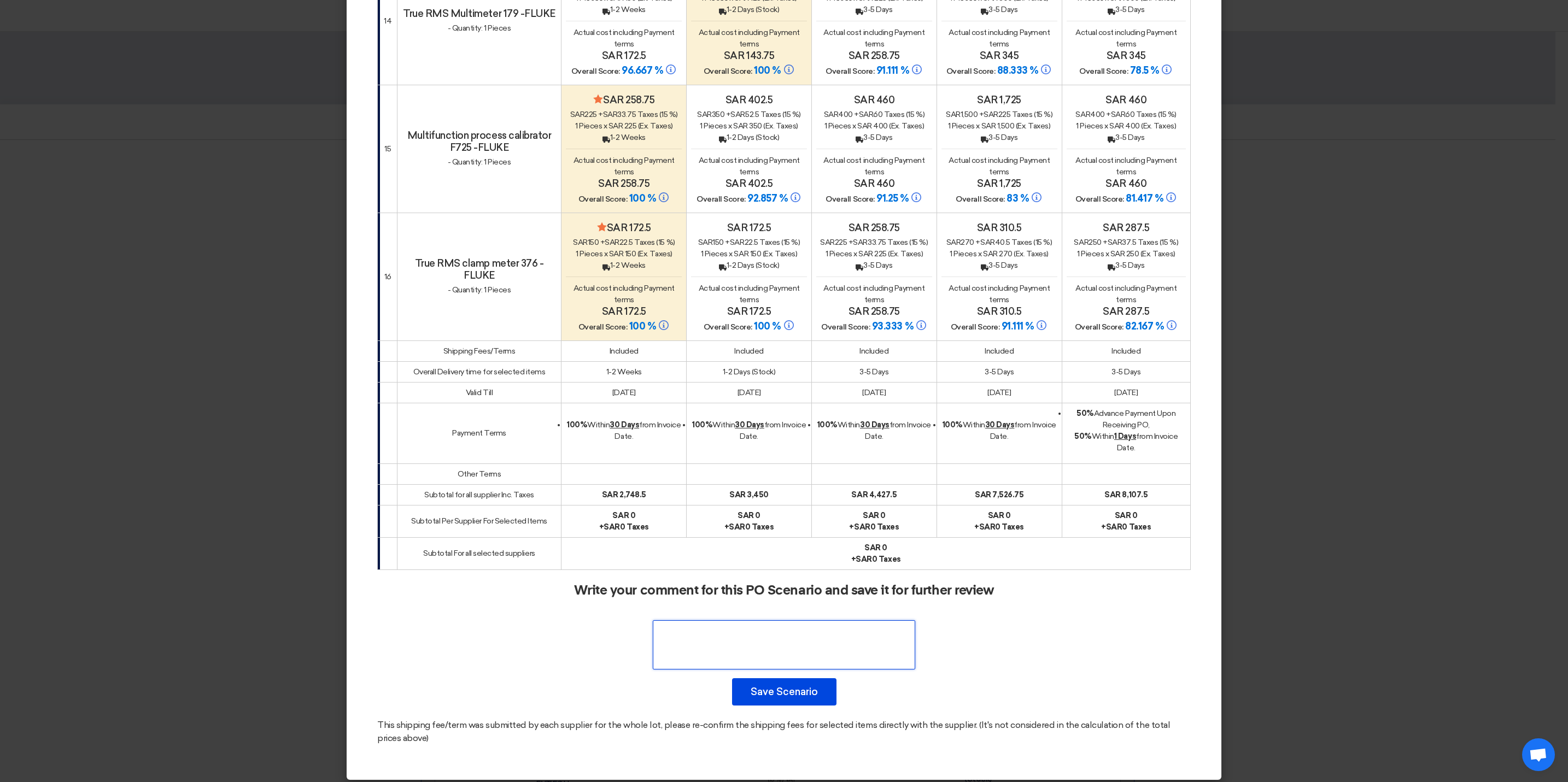
click at [815, 630] on textarea at bounding box center [783, 644] width 262 height 49
paste textarea "Received Offers - Teradix"
type textarea "Received Offers - Teradix"
click at [799, 633] on textarea at bounding box center [783, 644] width 262 height 49
drag, startPoint x: 822, startPoint y: 629, endPoint x: 727, endPoint y: 597, distance: 100.2
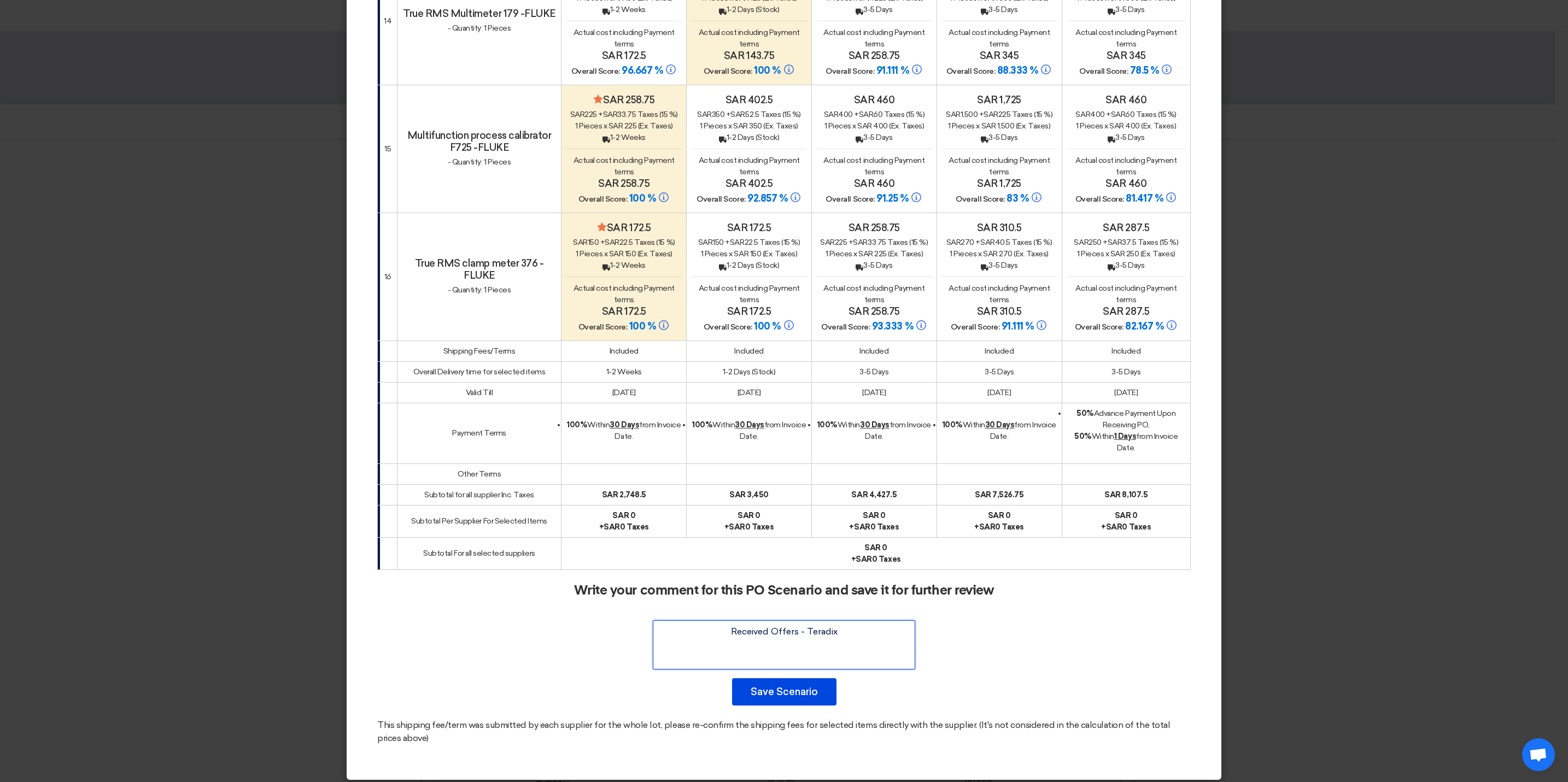
click at [717, 604] on div "Write your comment for this PO Scenario and save it for further review Save Sce…" at bounding box center [784, 644] width 814 height 122
paste textarea "Approved as send lowest Price and job can be cocomplete by one week"
type textarea "Approved as send lowest Price and job can be cocomplete by one week"
click at [766, 689] on button "Save Scenario" at bounding box center [785, 692] width 105 height 27
click at [781, 684] on button "Save Scenario" at bounding box center [785, 692] width 105 height 27
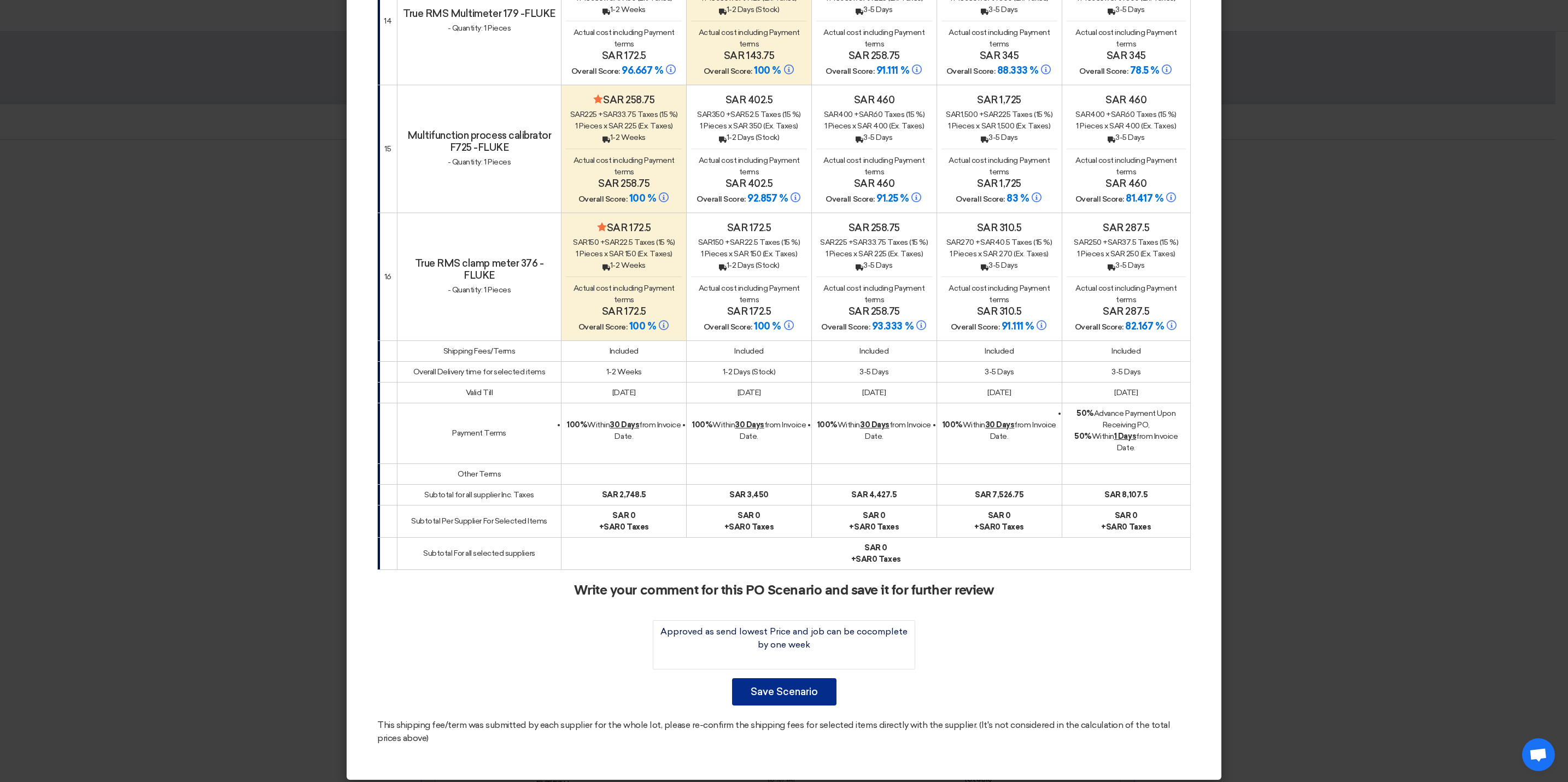
click at [765, 691] on button "Save Scenario" at bounding box center [785, 692] width 105 height 27
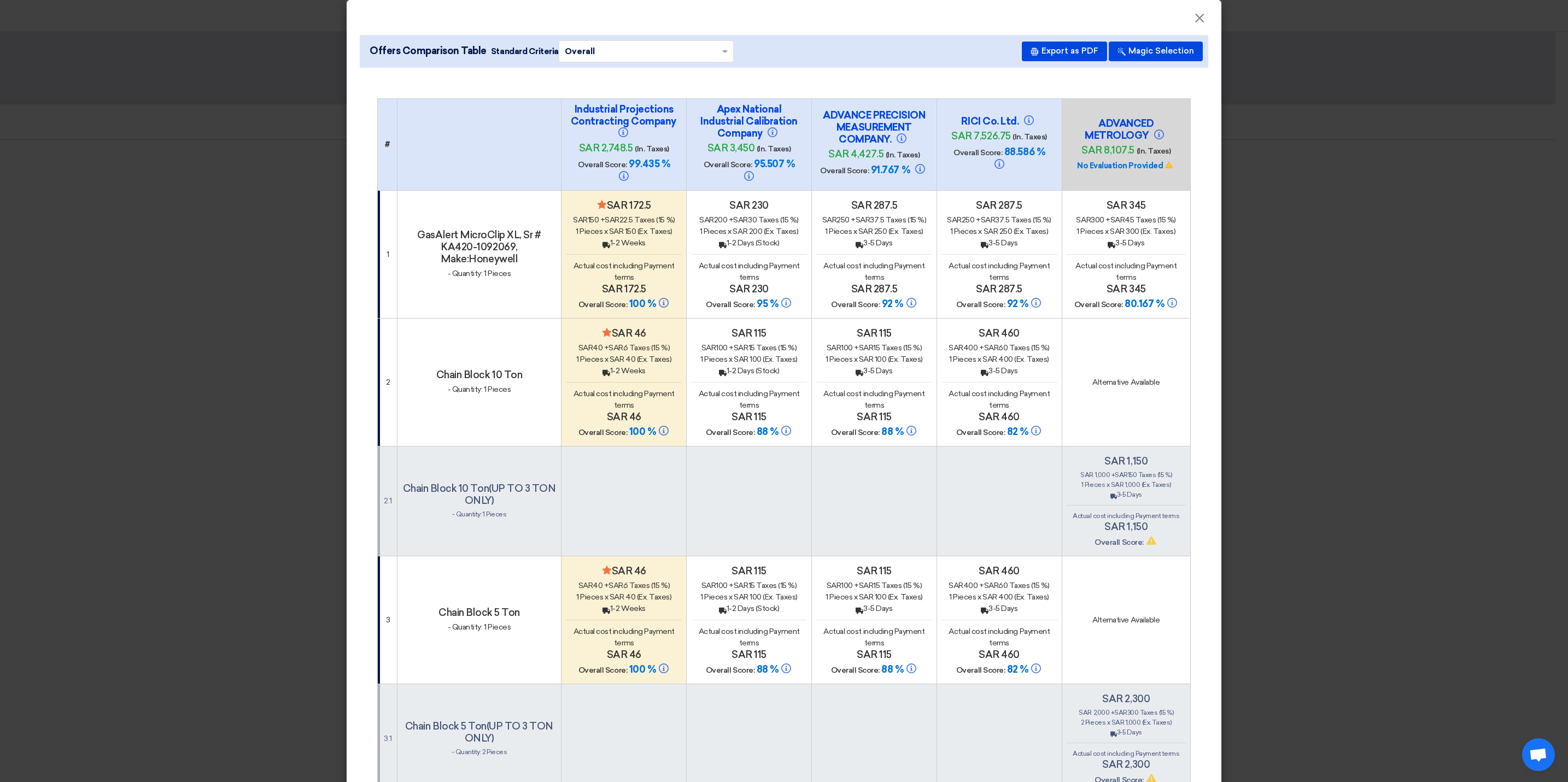
scroll to position [0, 0]
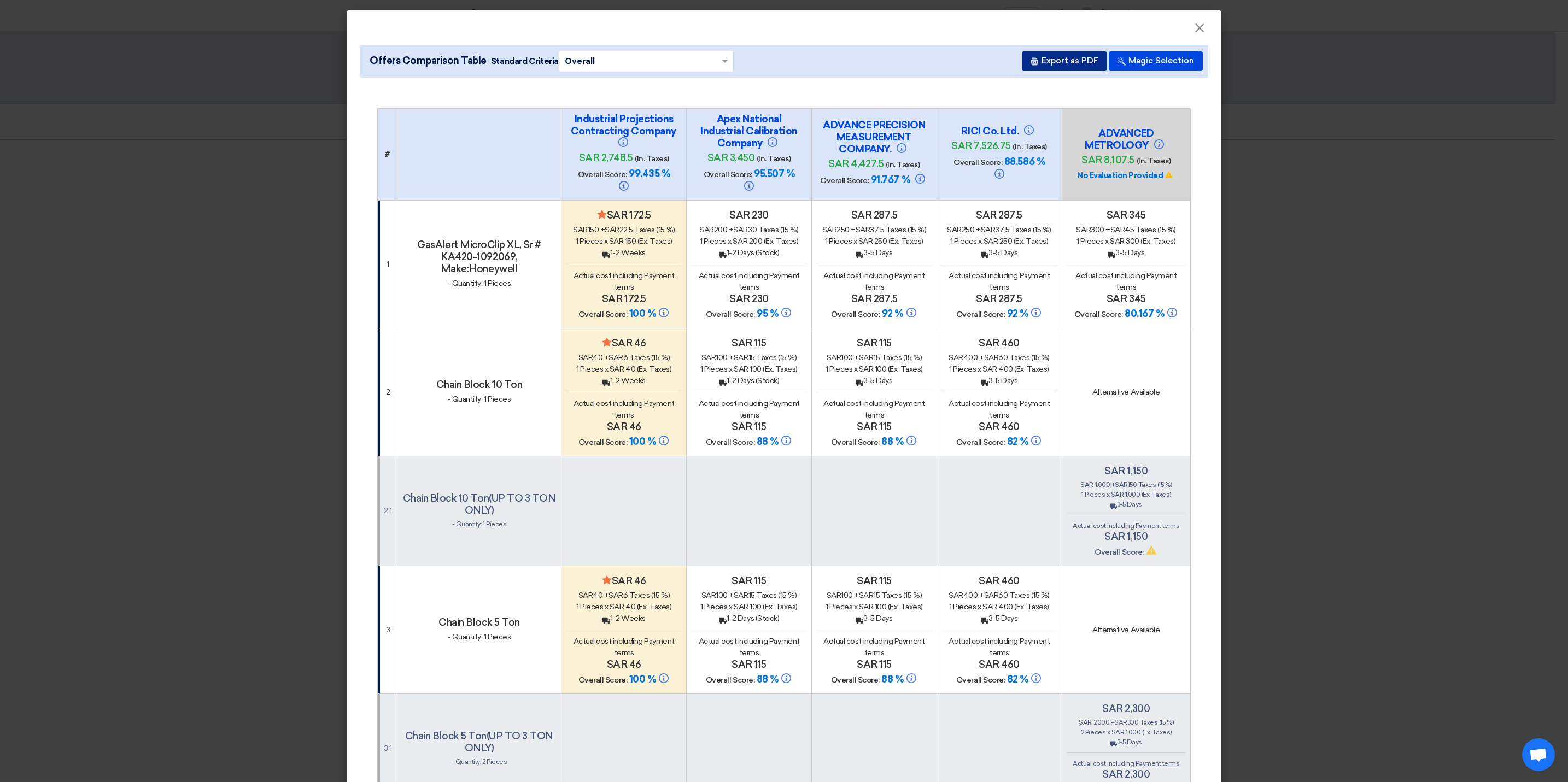
click at [1079, 61] on button "Export as PDF" at bounding box center [1065, 61] width 85 height 19
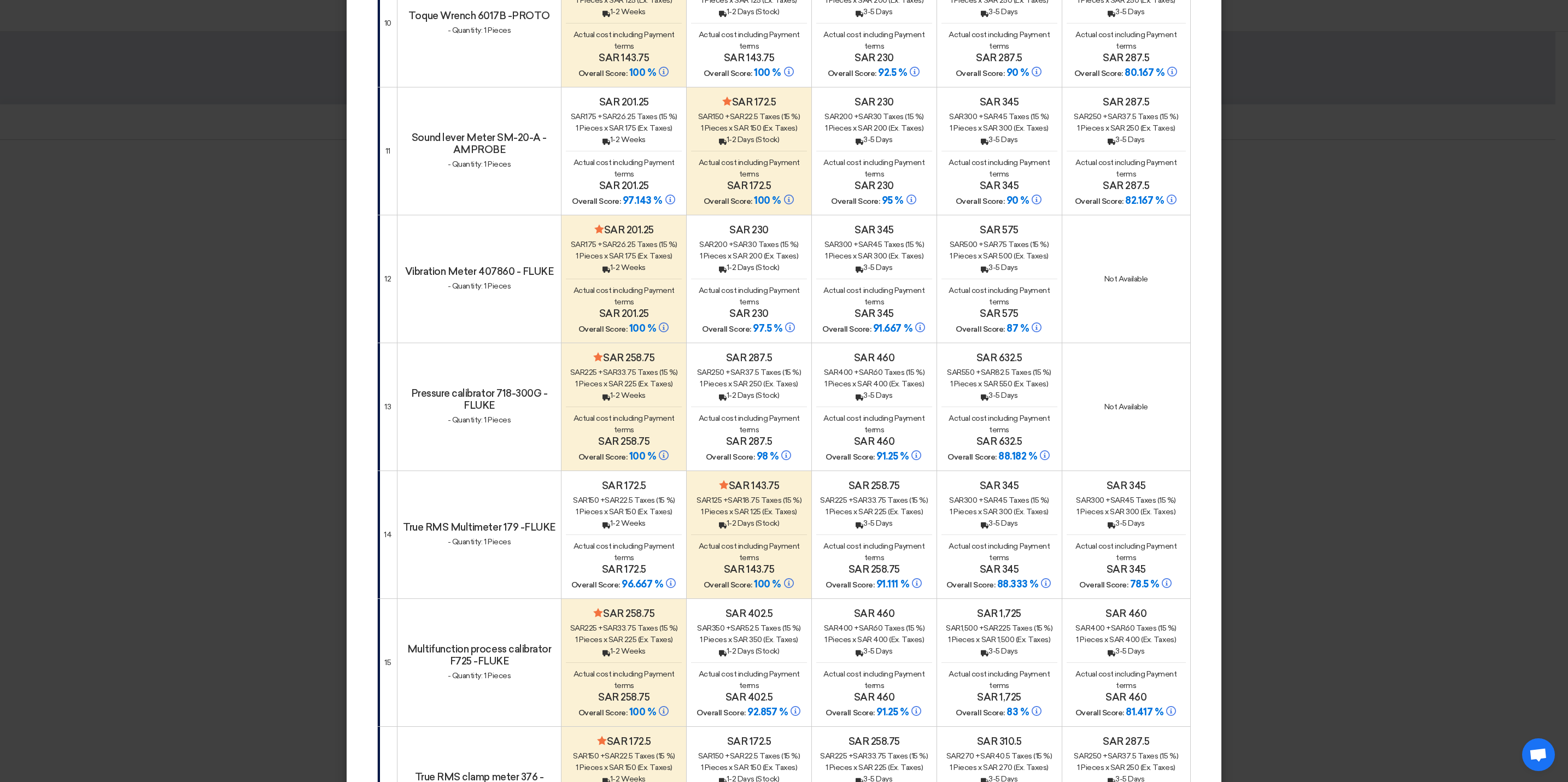
scroll to position [2236, 0]
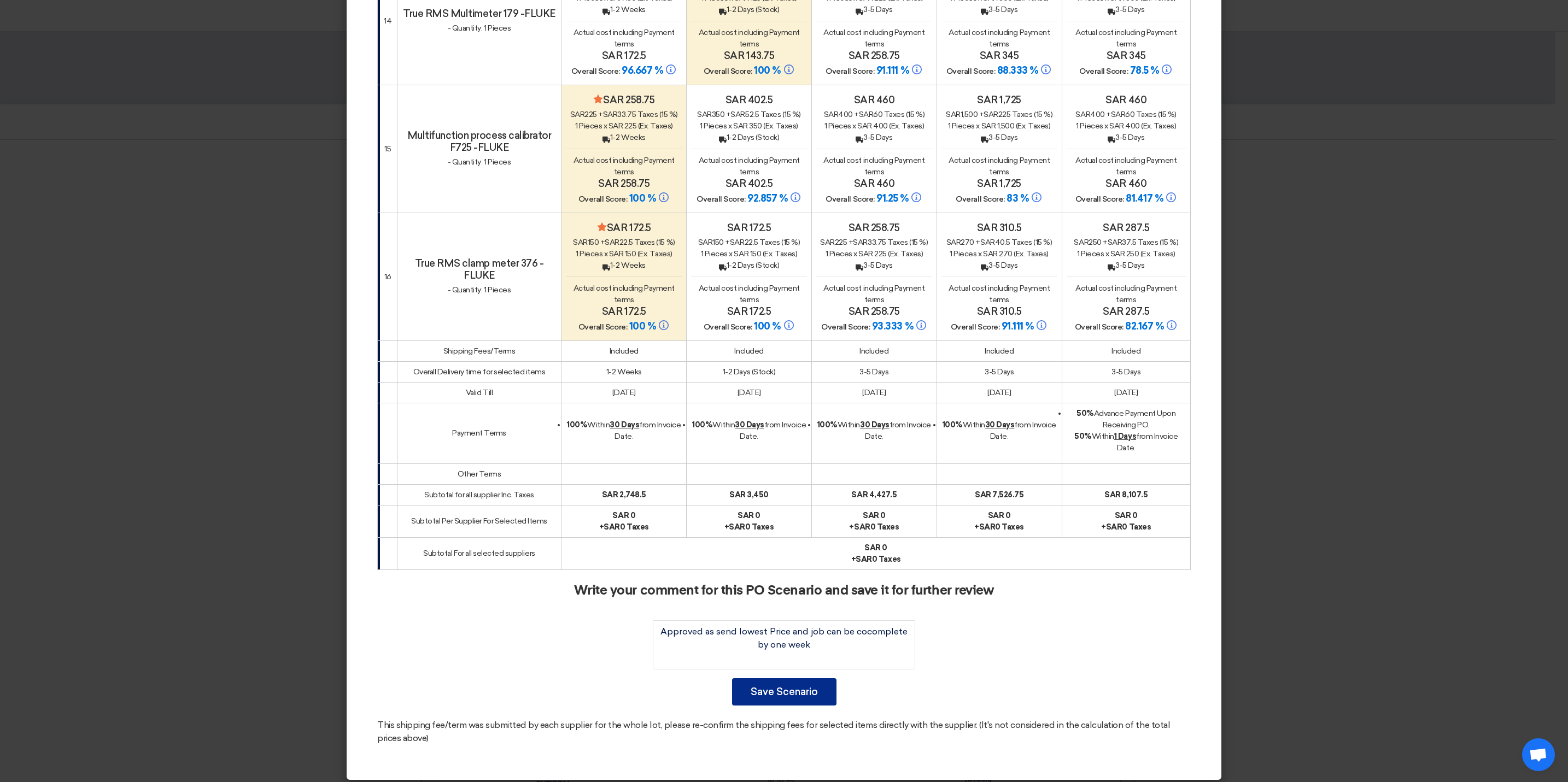
click at [791, 686] on button "Save Scenario" at bounding box center [785, 692] width 105 height 27
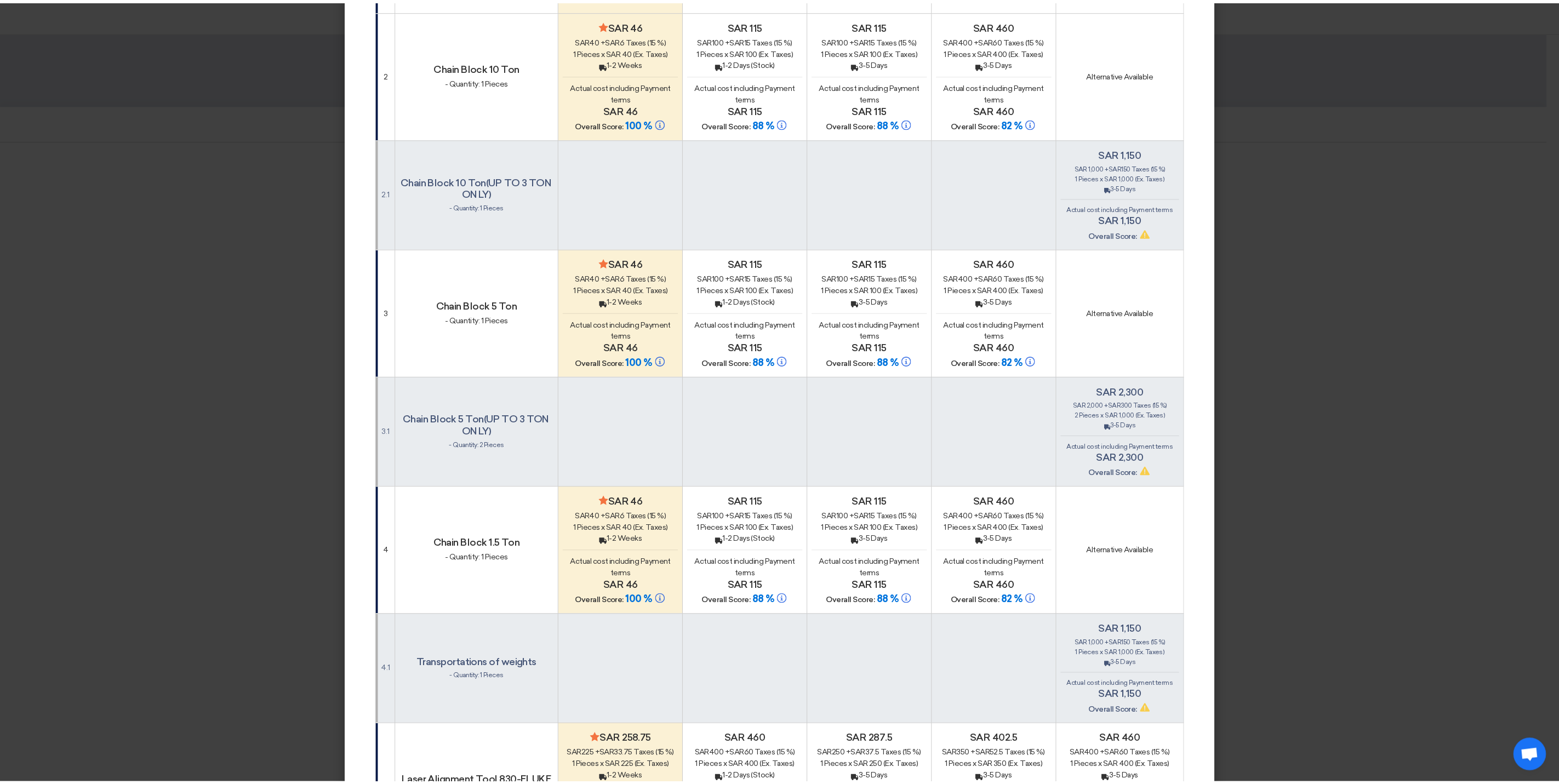
scroll to position [0, 0]
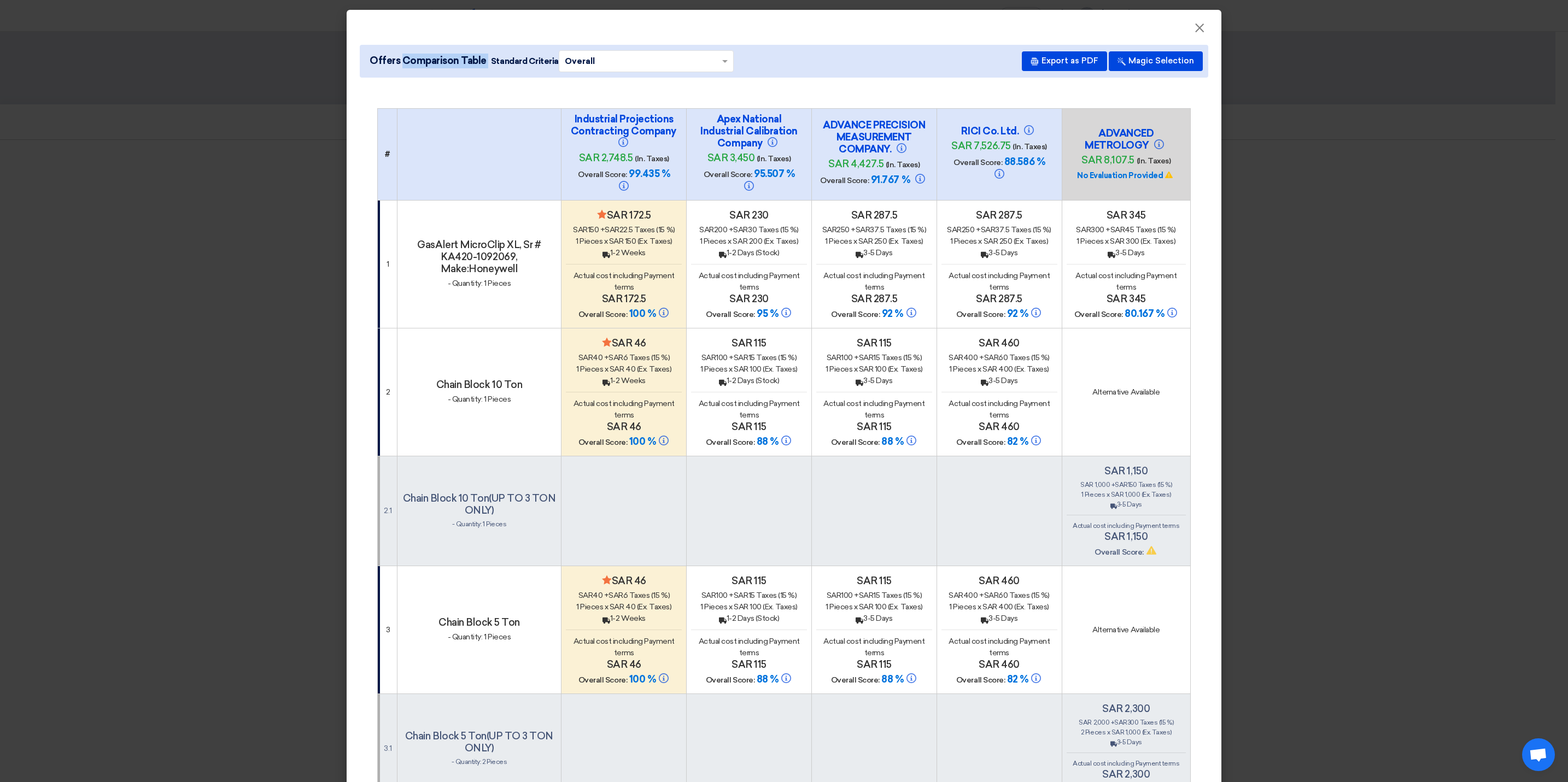
drag, startPoint x: 371, startPoint y: 58, endPoint x: 481, endPoint y: 58, distance: 110.0
click at [481, 58] on span "Offers Comparison Table Standard Criteria × Overall ×" at bounding box center [549, 61] width 368 height 22
copy span "Offers Comparison Table"
click at [1292, 248] on modal-container "× Offers Comparison Table Standard Criteria × Overall × Export as PDF Magic Sel…" at bounding box center [784, 391] width 1568 height 782
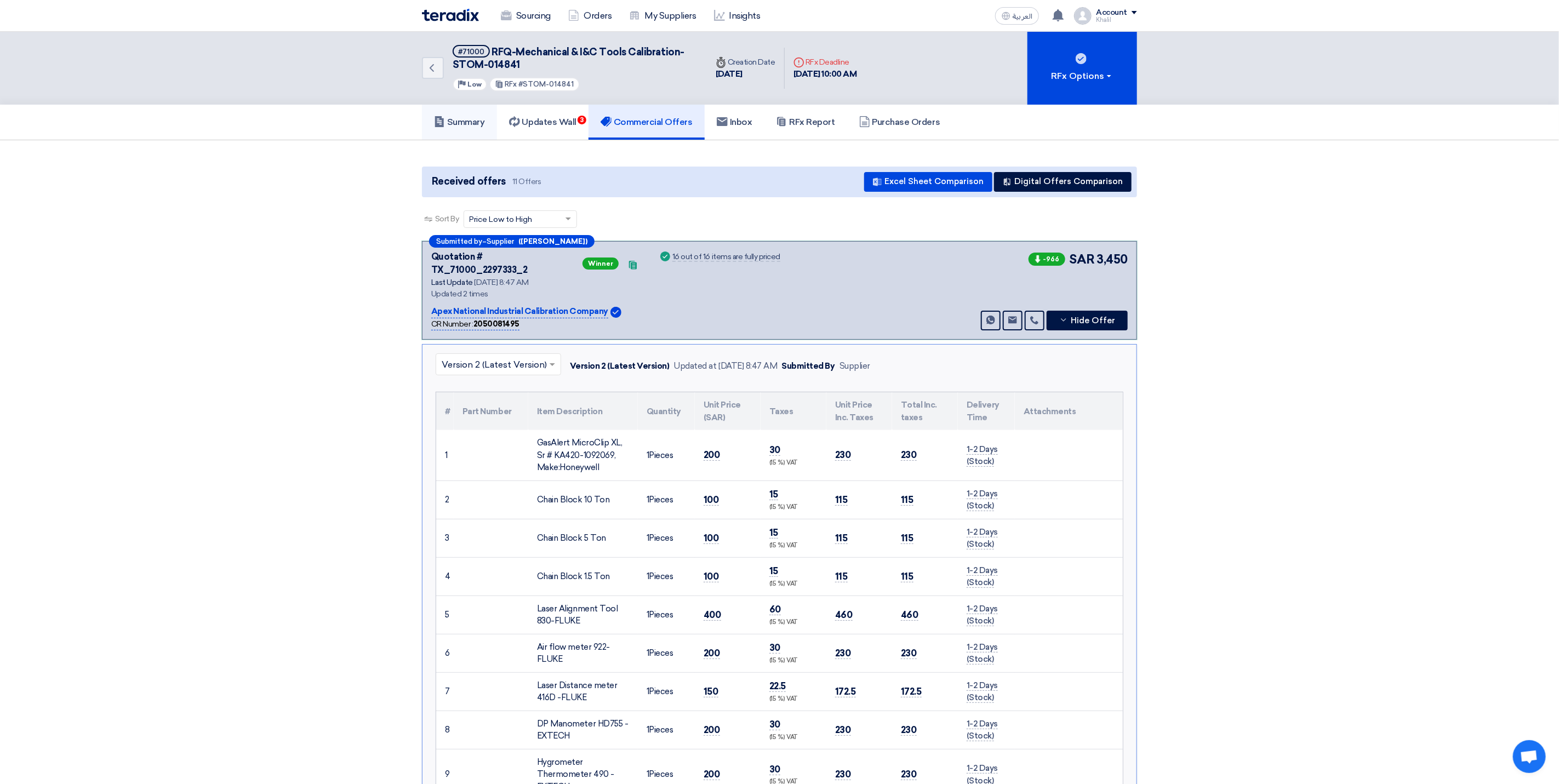
click at [469, 122] on h5 "Summary" at bounding box center [459, 122] width 51 height 11
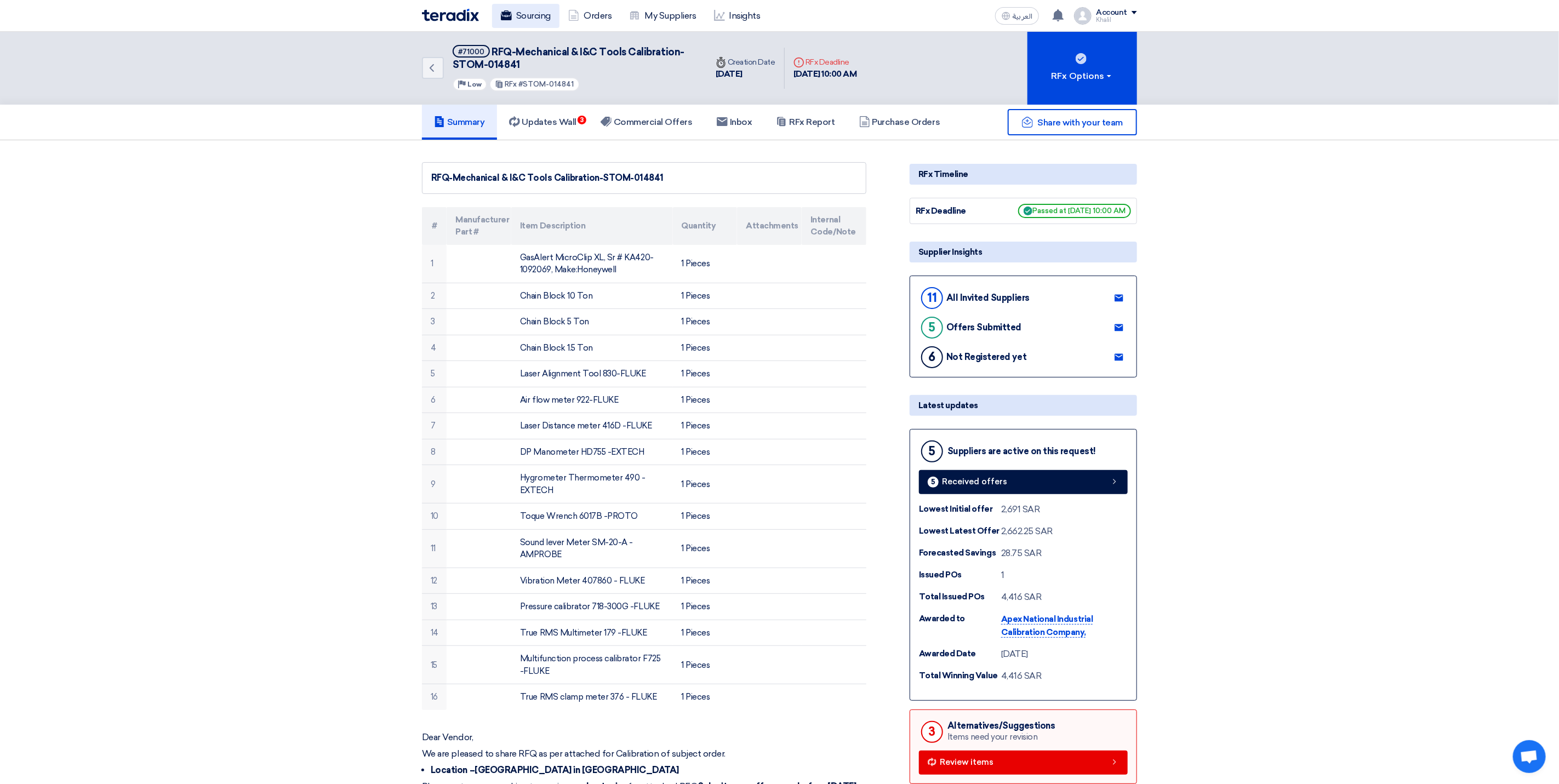
click at [533, 12] on link "Sourcing" at bounding box center [526, 16] width 67 height 24
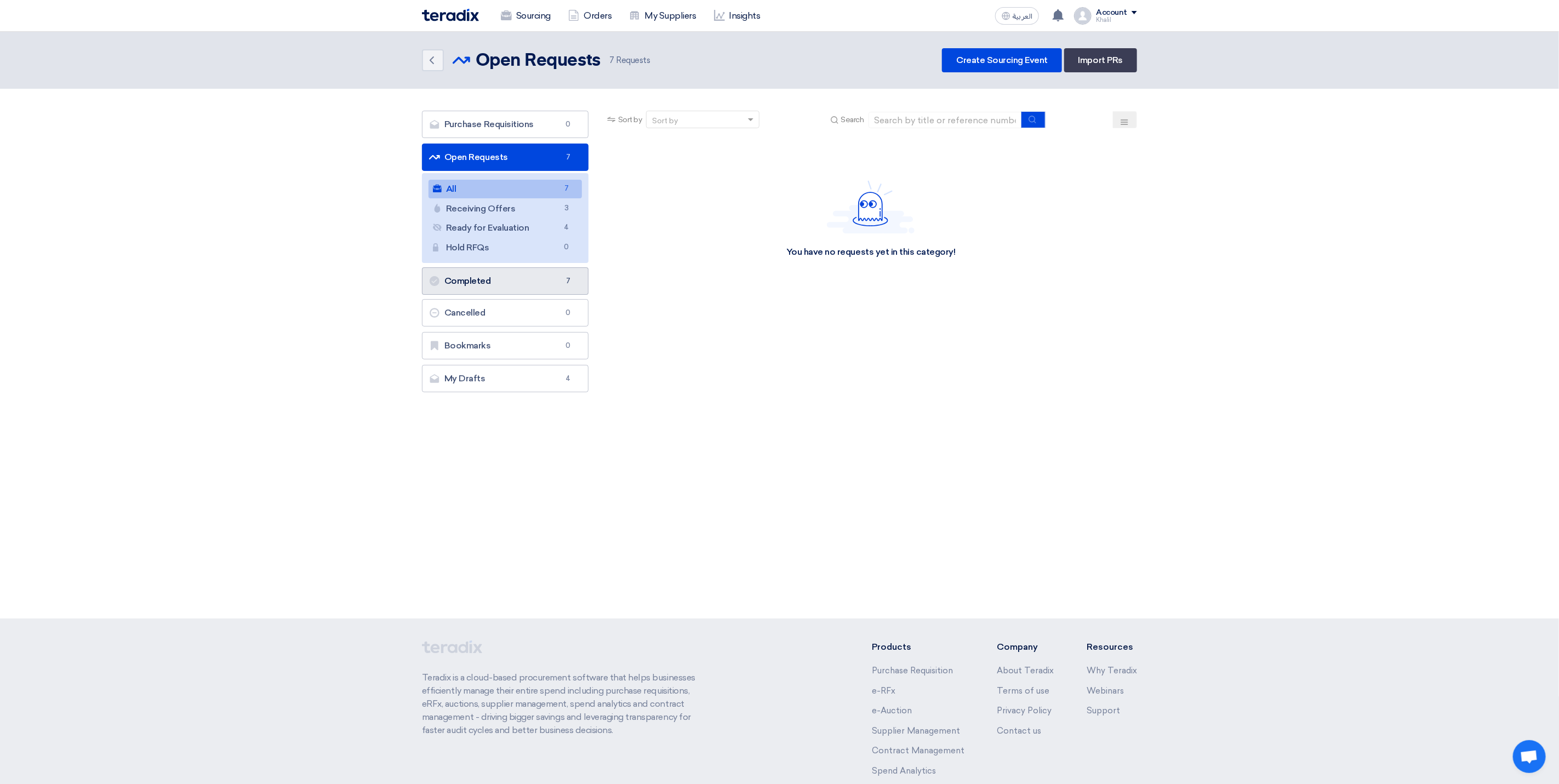
click at [543, 285] on link "Completed Completed 7" at bounding box center [505, 281] width 167 height 27
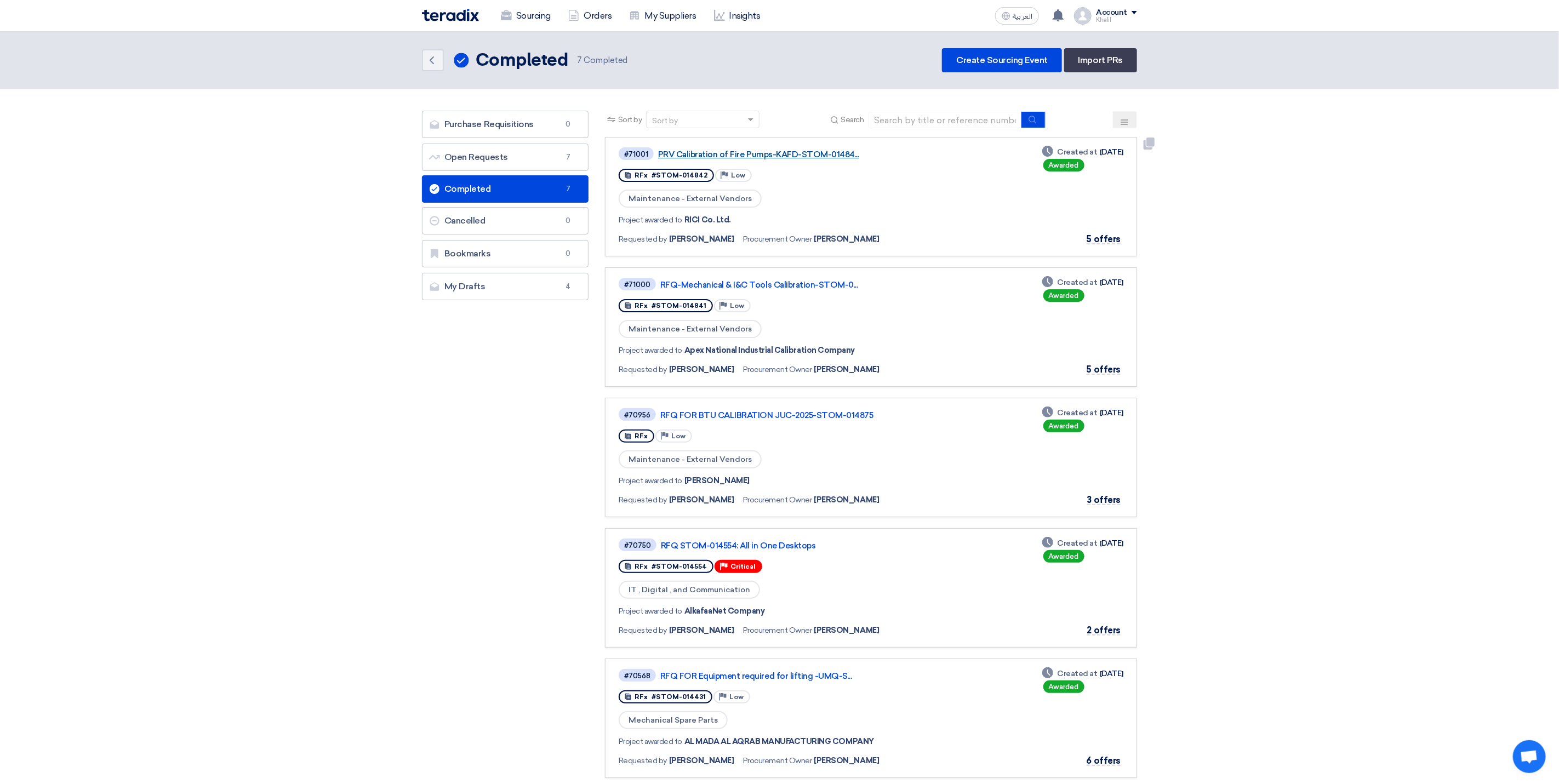
click at [768, 150] on link "PRV Calibration of Fire Pumps-KAFD-STOM-01484..." at bounding box center [795, 154] width 274 height 10
click at [472, 158] on link "Open Requests Open Requests 7" at bounding box center [505, 157] width 167 height 27
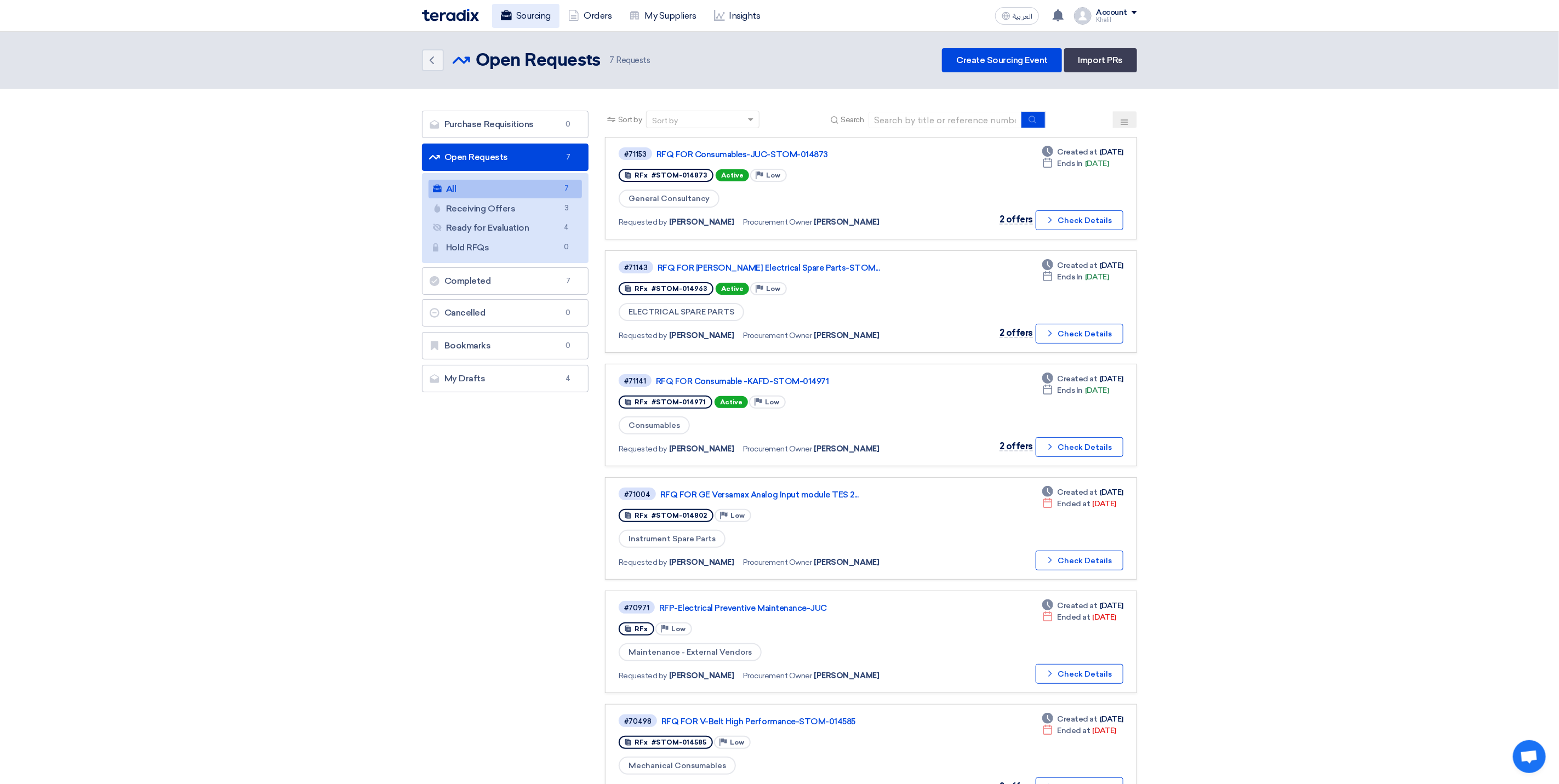
click at [542, 10] on link "Sourcing" at bounding box center [526, 16] width 67 height 24
click at [594, 17] on link "Orders" at bounding box center [590, 16] width 61 height 24
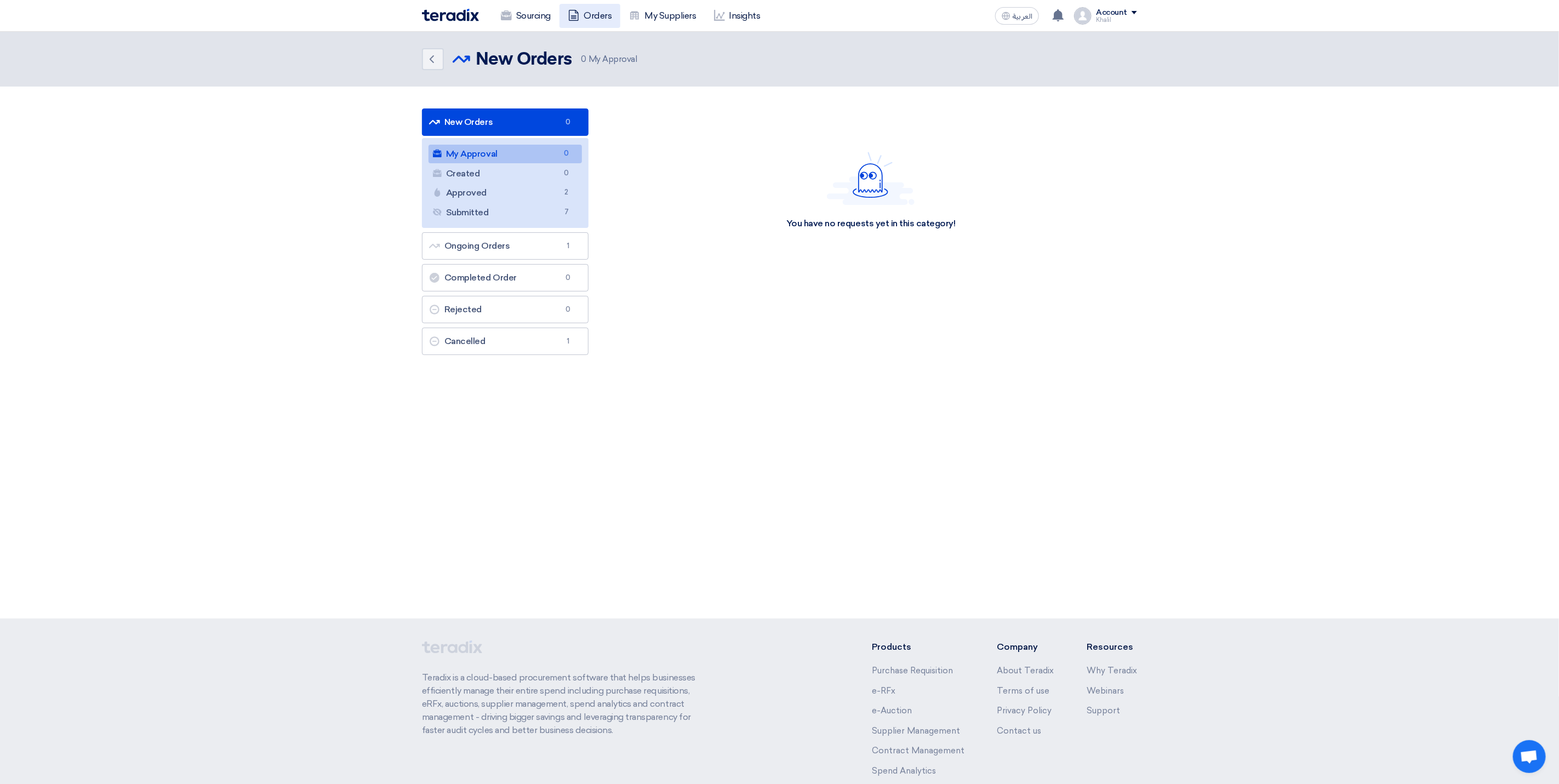
click at [591, 13] on link "Orders" at bounding box center [590, 16] width 61 height 24
click at [651, 15] on link "My Suppliers" at bounding box center [663, 16] width 84 height 24
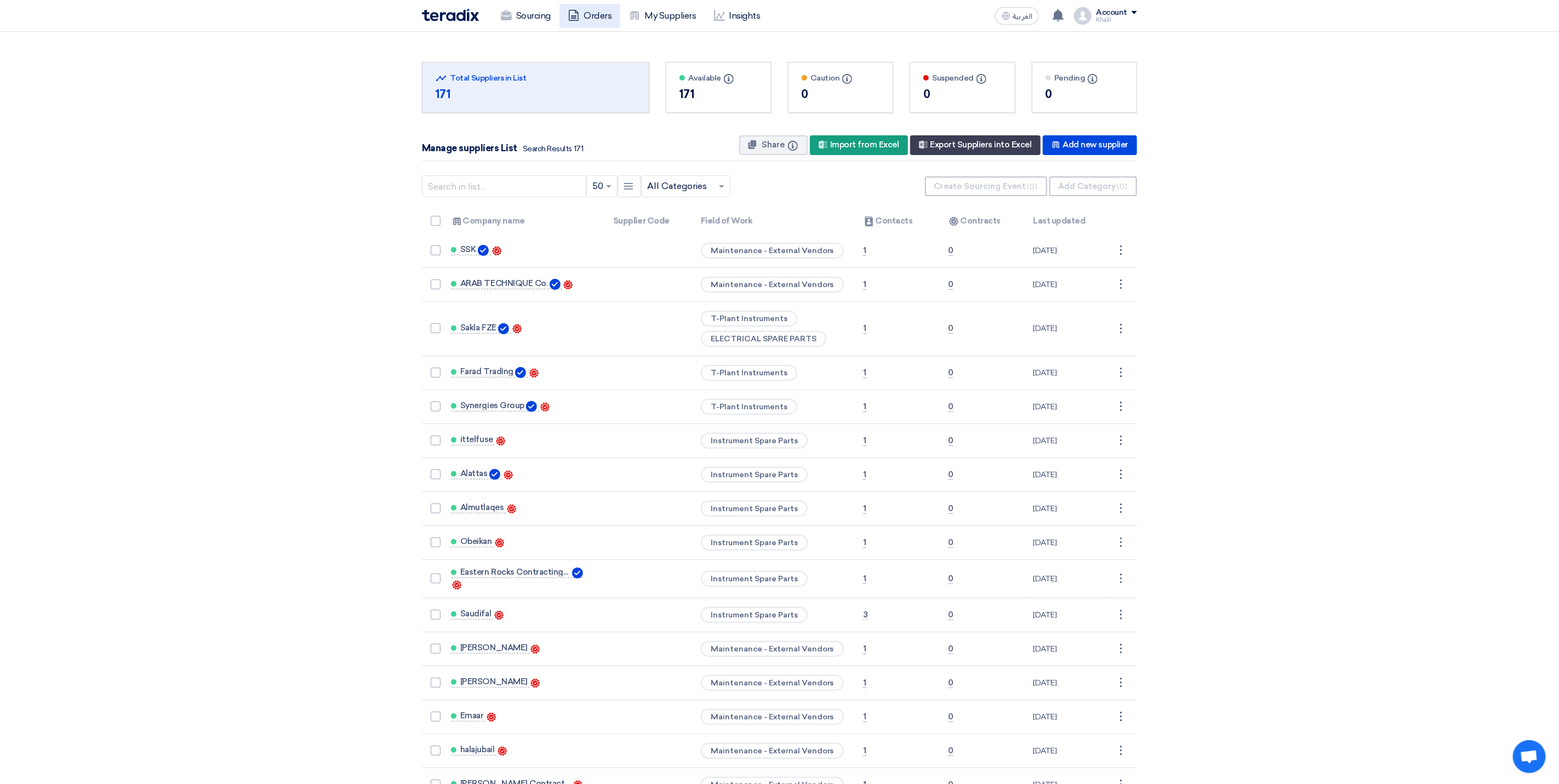
click at [600, 20] on link "Orders" at bounding box center [590, 16] width 61 height 24
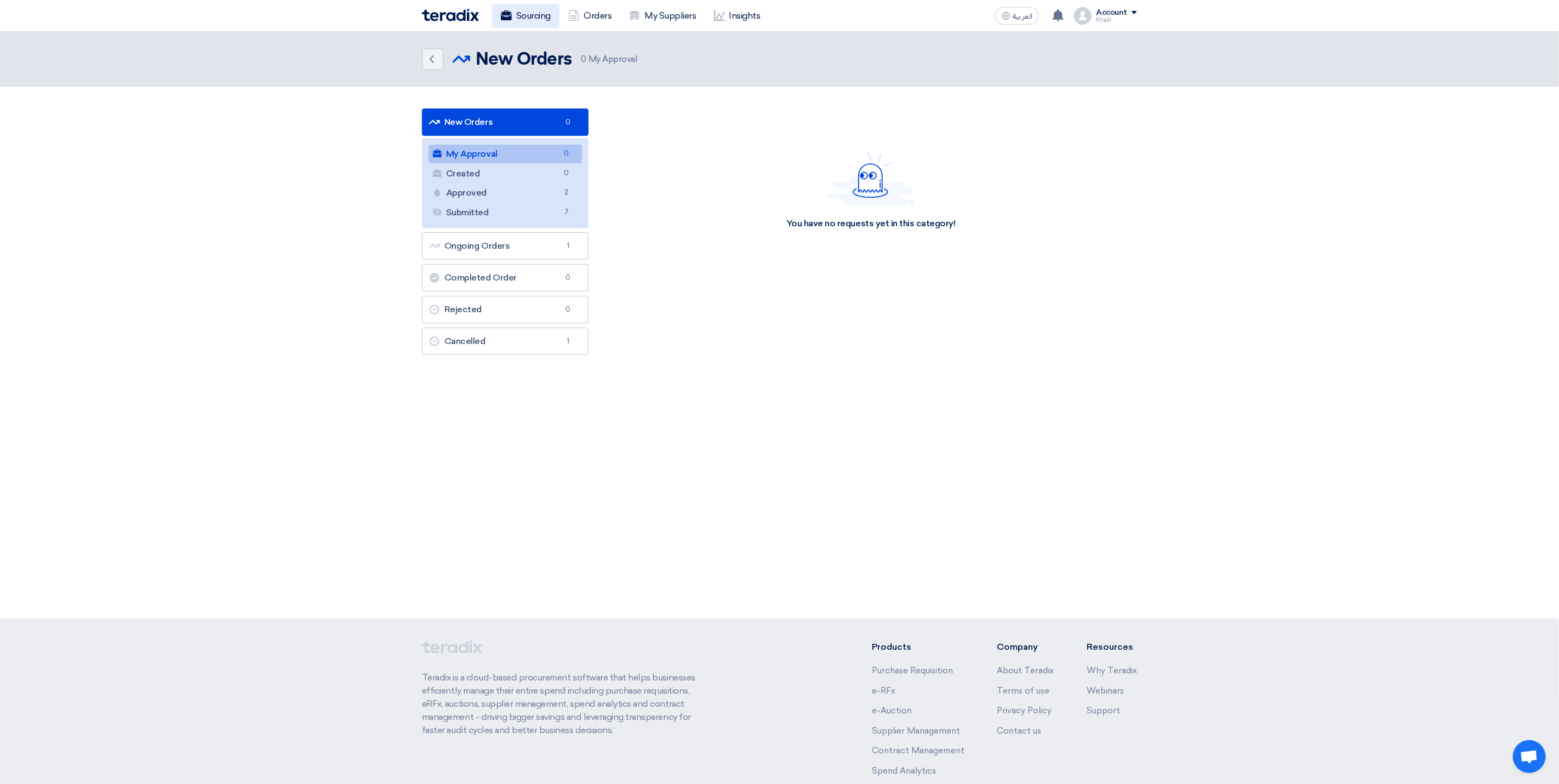
click at [543, 15] on link "Sourcing" at bounding box center [526, 16] width 67 height 24
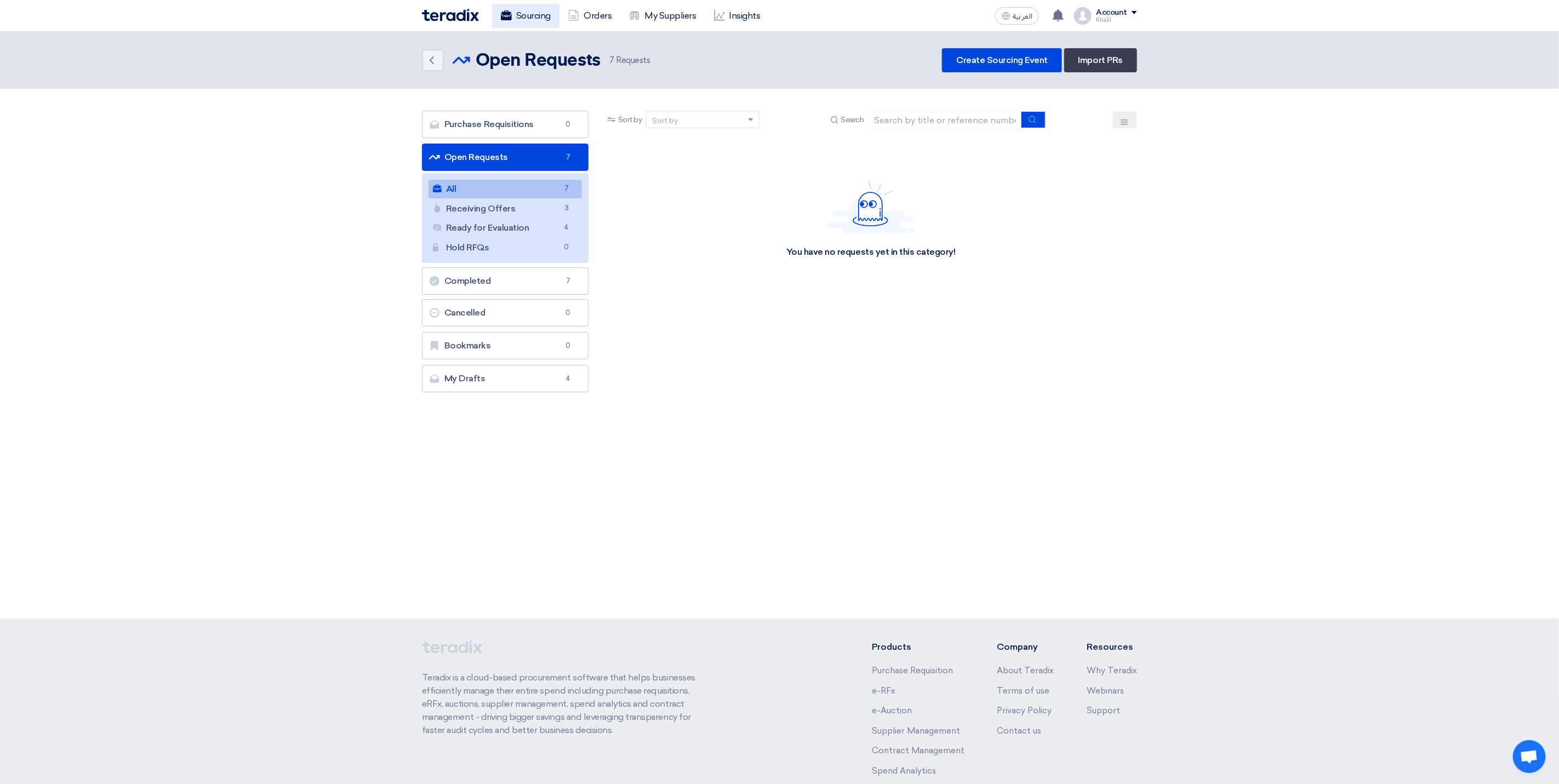
click at [536, 15] on link "Sourcing" at bounding box center [526, 16] width 67 height 24
click at [510, 285] on link "Completed Completed 7" at bounding box center [505, 281] width 167 height 27
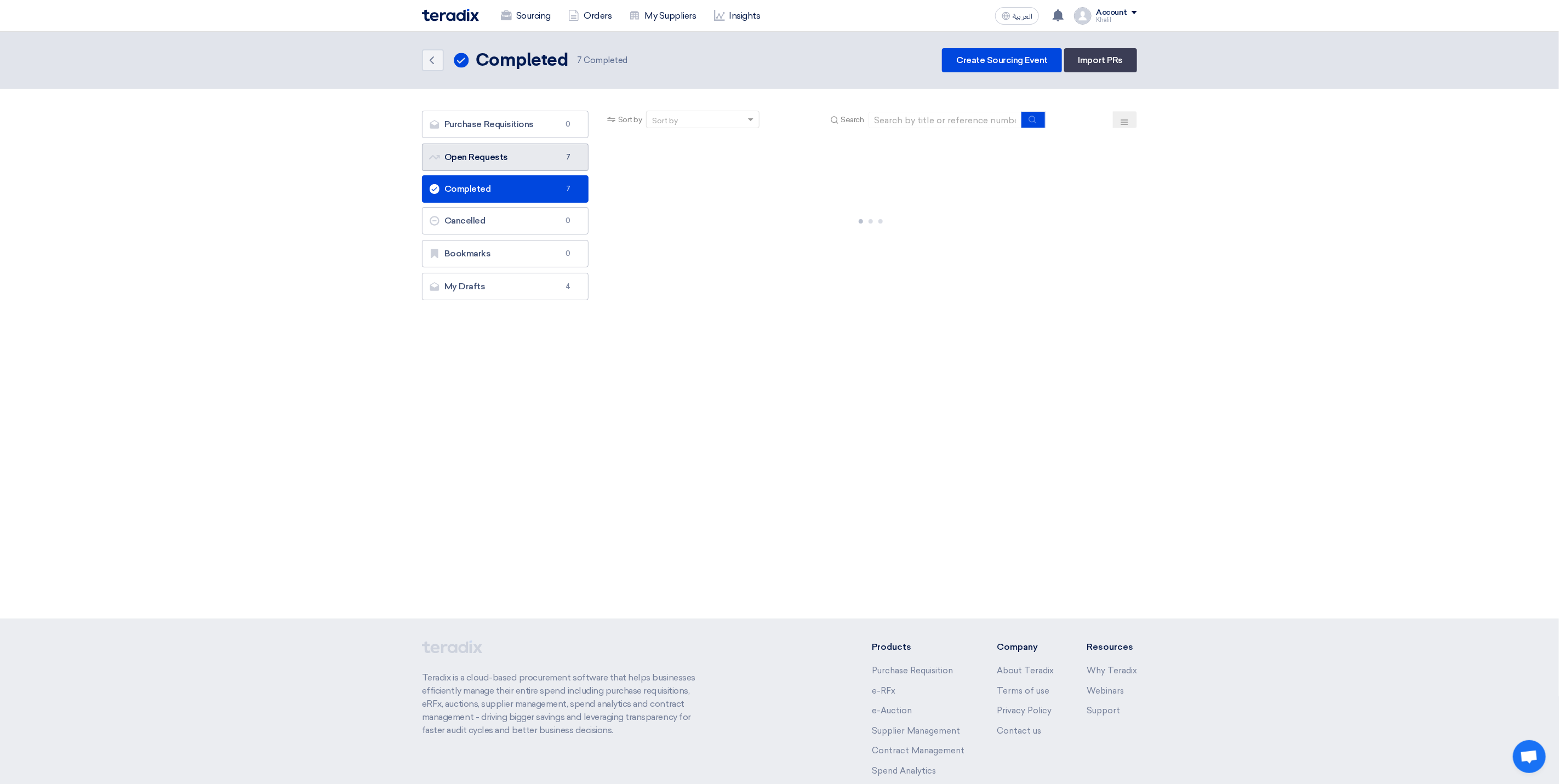
click at [528, 165] on link "Open Requests Open Requests 7" at bounding box center [505, 157] width 167 height 27
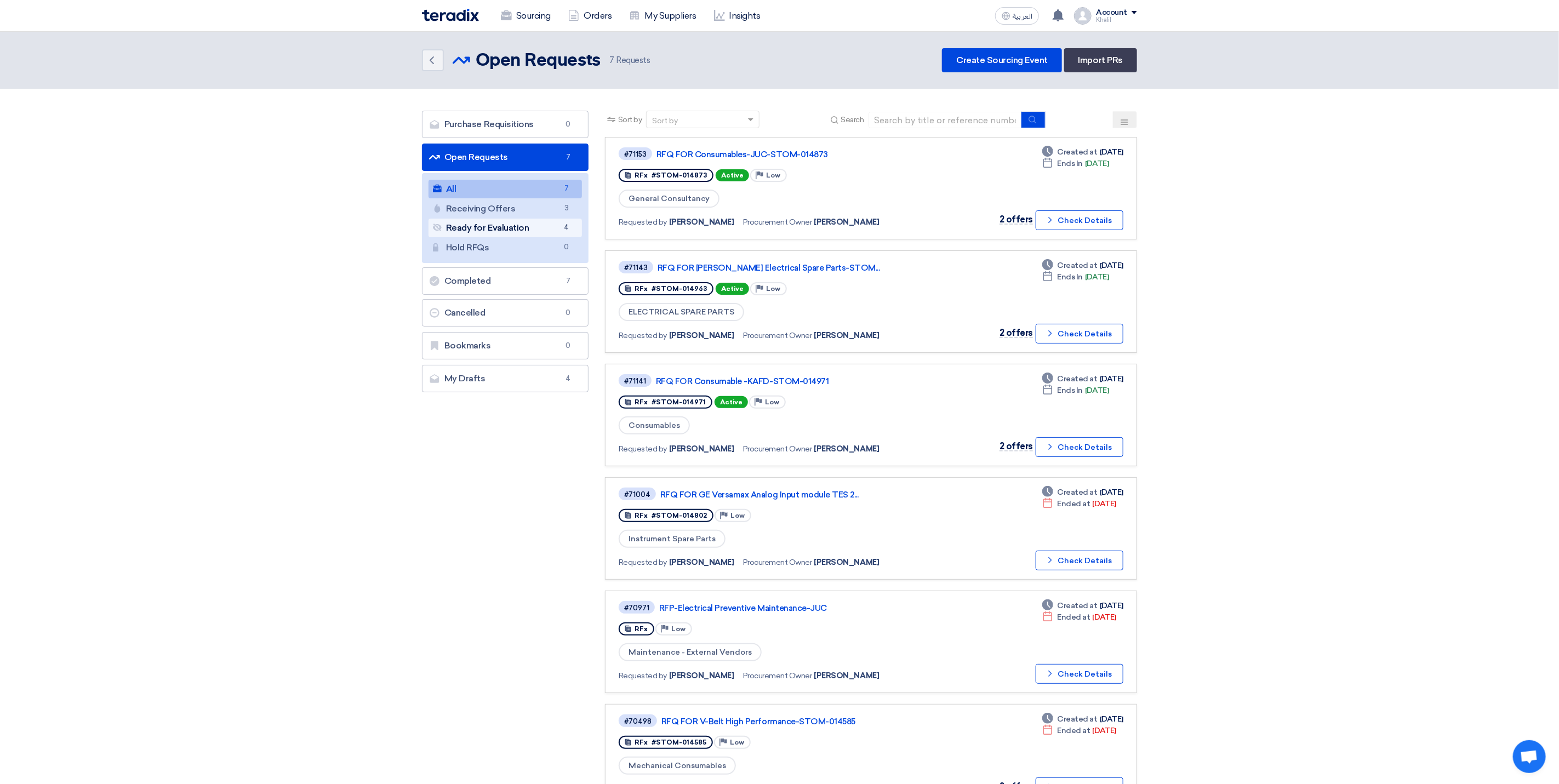
click at [522, 229] on link "Ready for Evaluation Ready for Evaluation 4" at bounding box center [505, 228] width 153 height 19
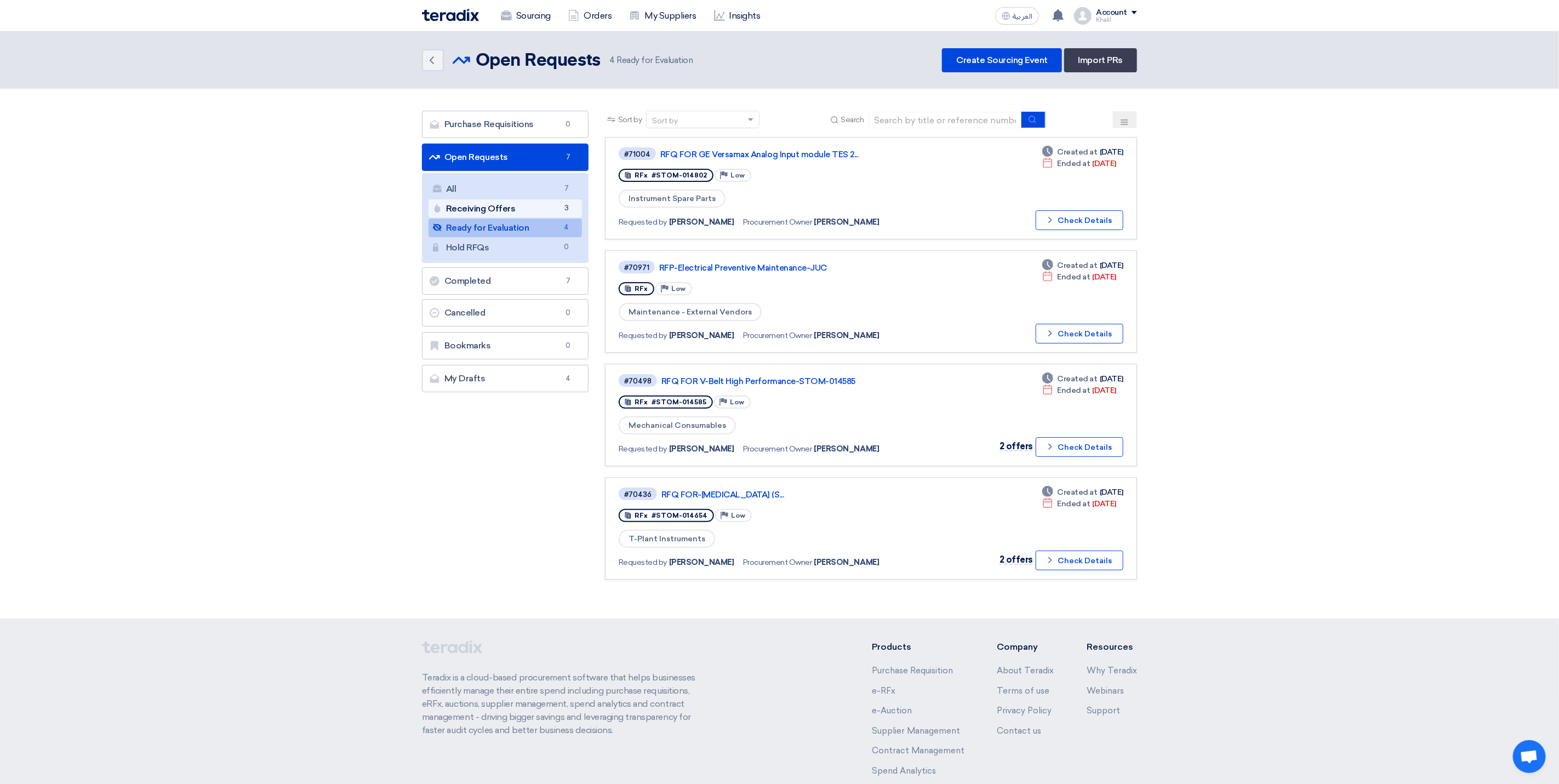
click at [535, 209] on link "Receiving Offers Receiving Offers 3" at bounding box center [505, 209] width 153 height 19
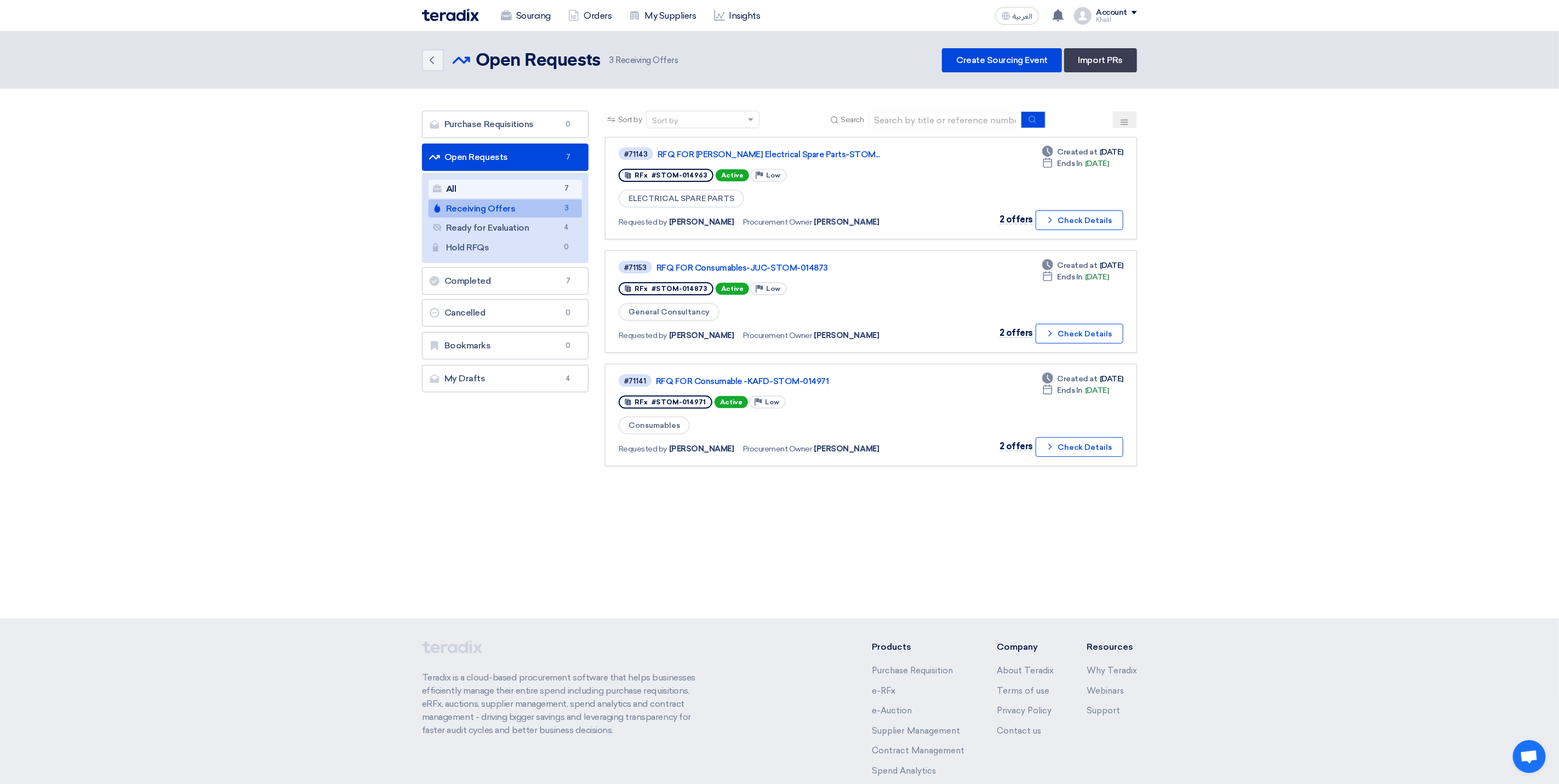
click at [539, 188] on link "All All 7" at bounding box center [505, 189] width 153 height 19
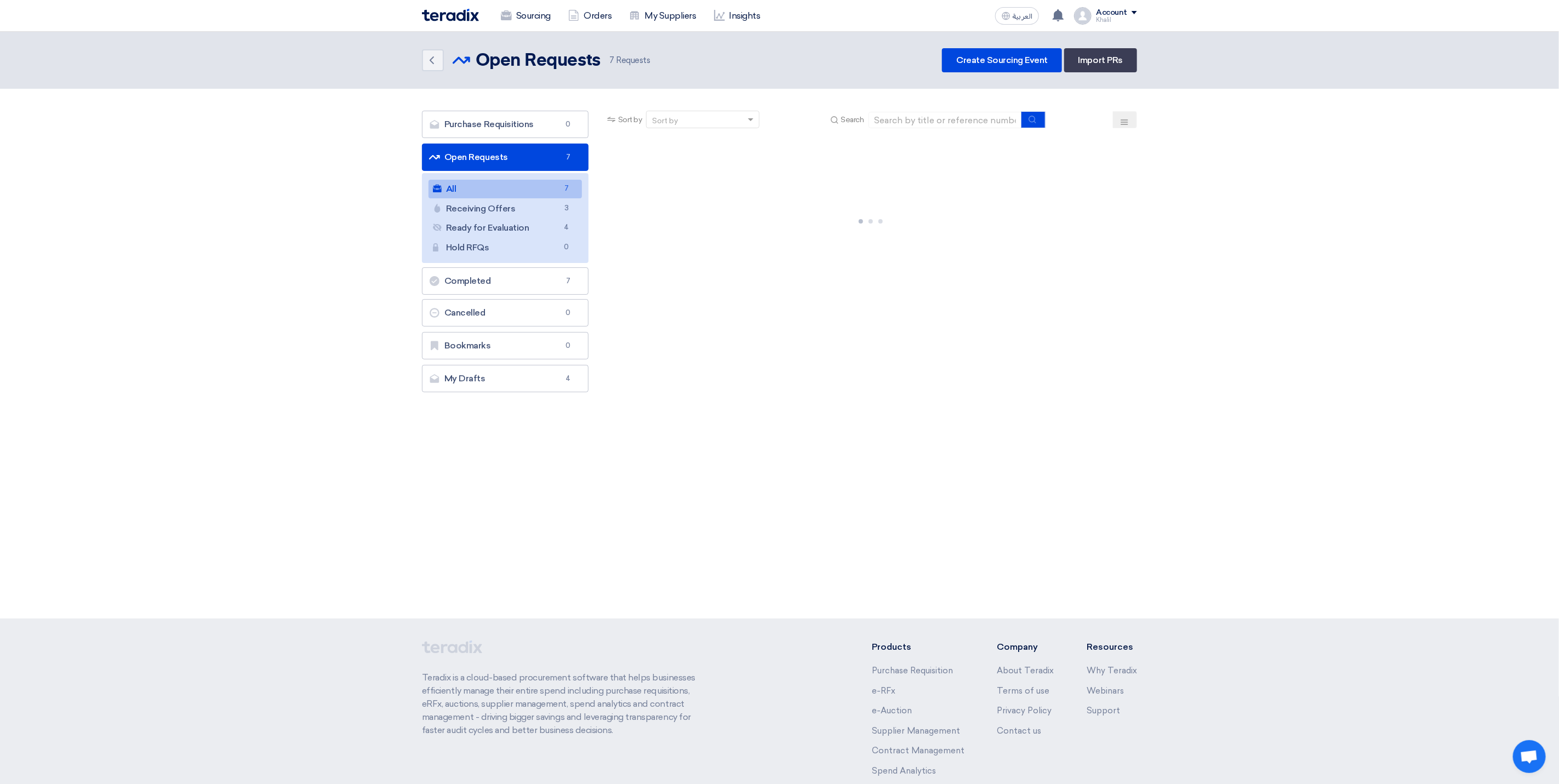
click at [523, 161] on link "Open Requests Open Requests 7" at bounding box center [505, 157] width 167 height 27
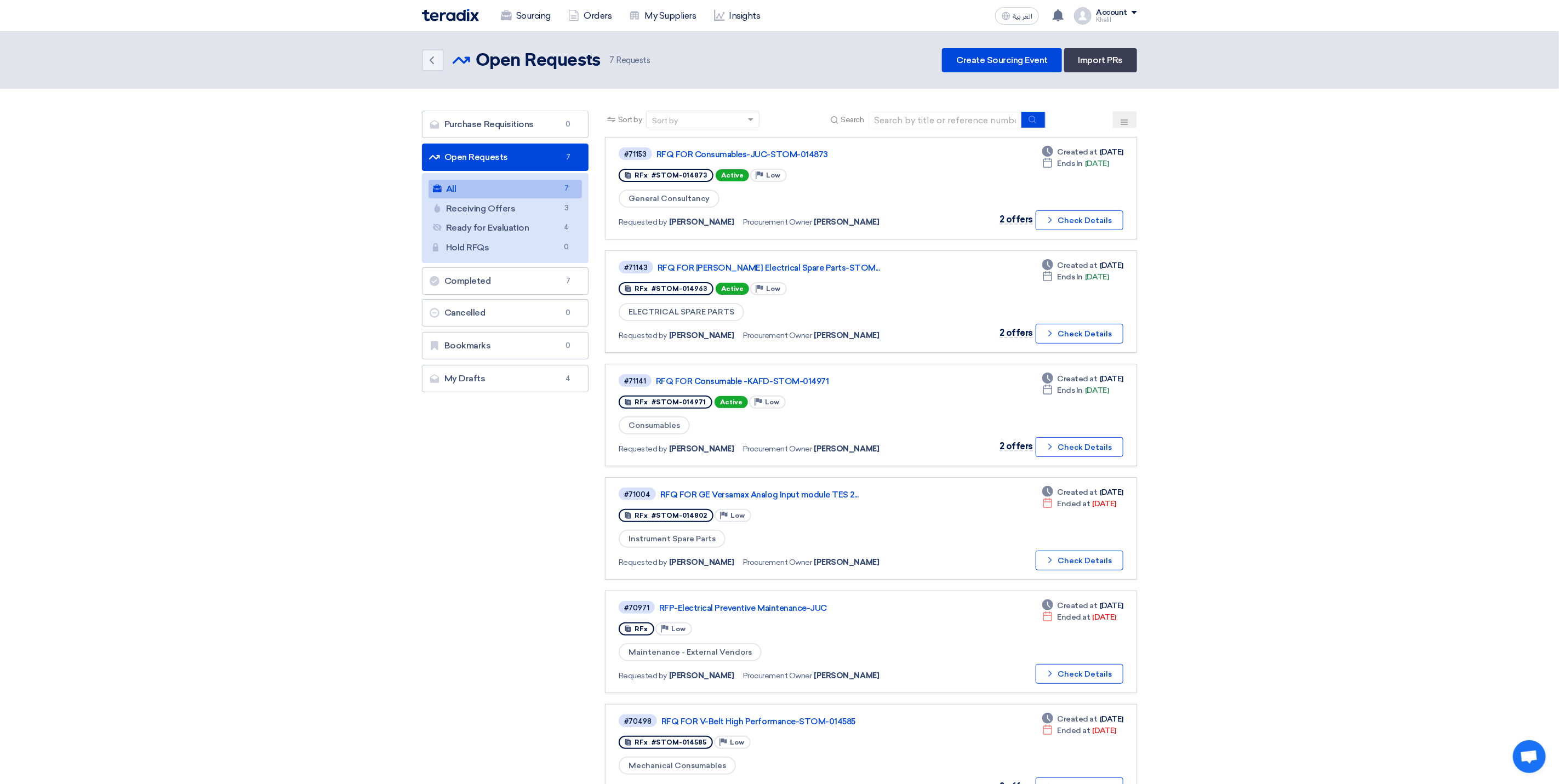
click at [536, 160] on link "Open Requests Open Requests 7" at bounding box center [505, 157] width 167 height 27
click at [546, 212] on link "Receiving Offers Receiving Offers 3" at bounding box center [505, 209] width 153 height 19
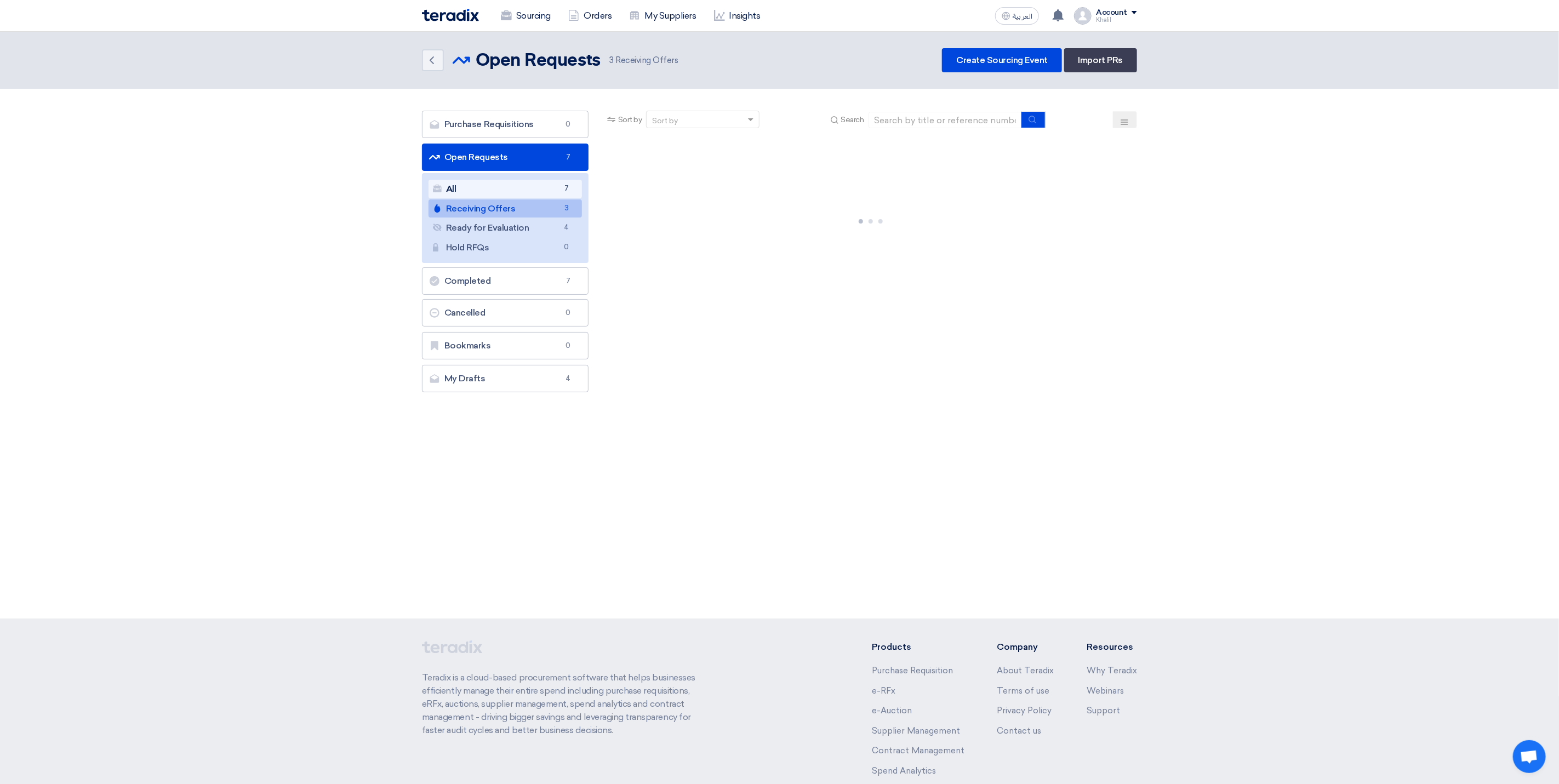
click at [543, 192] on link "All All 7" at bounding box center [505, 189] width 153 height 19
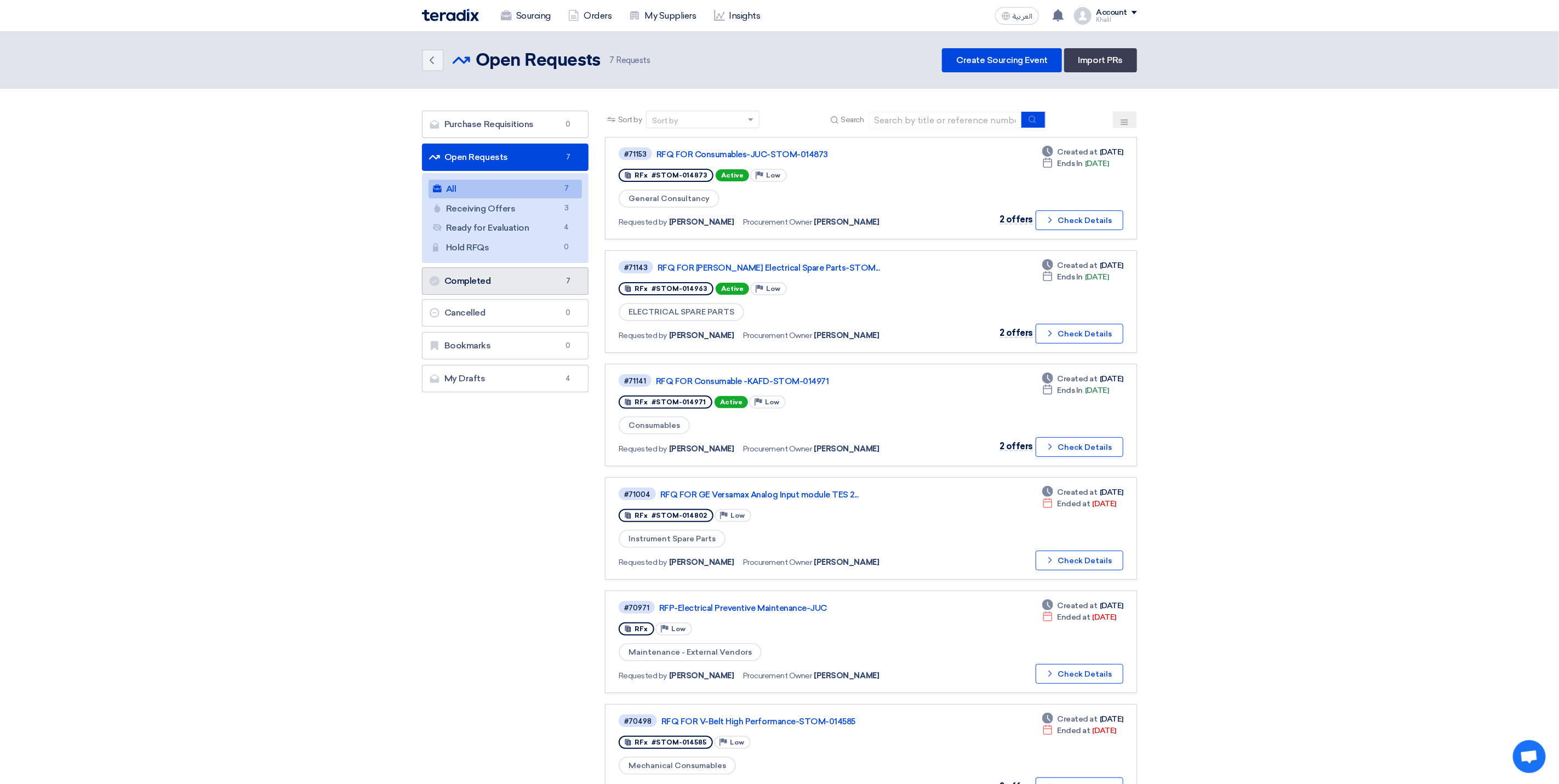
click at [533, 282] on link "Completed Completed 7" at bounding box center [505, 281] width 167 height 27
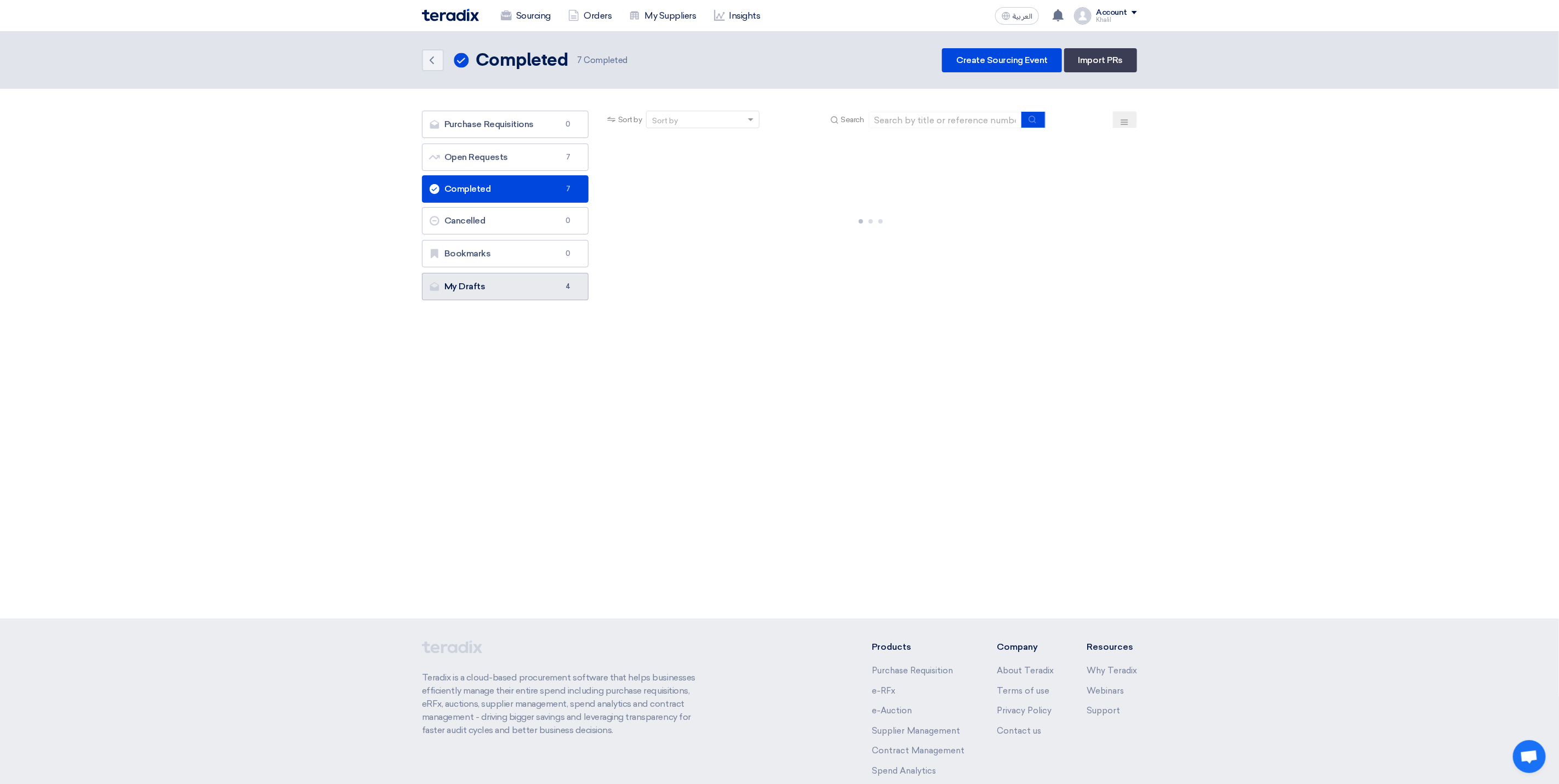
click at [541, 297] on link "My Drafts My Drafts 4" at bounding box center [505, 286] width 167 height 27
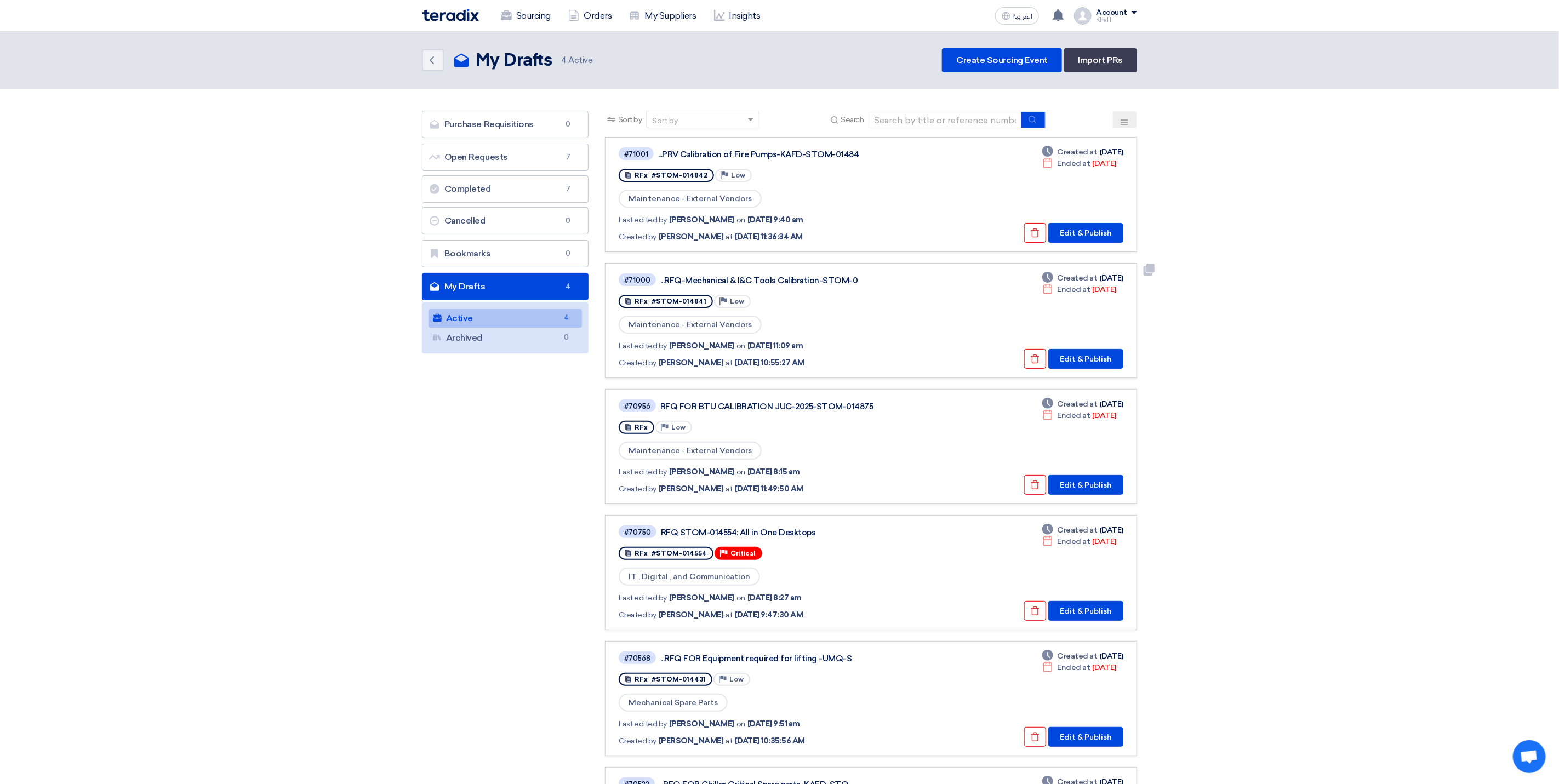
click at [803, 278] on div "RFQ-Mechanical & I&C Tools Calibration-STOM-0..." at bounding box center [797, 281] width 274 height 10
click at [1081, 354] on button "Edit & Publish" at bounding box center [1086, 359] width 75 height 20
